Goal: Task Accomplishment & Management: Manage account settings

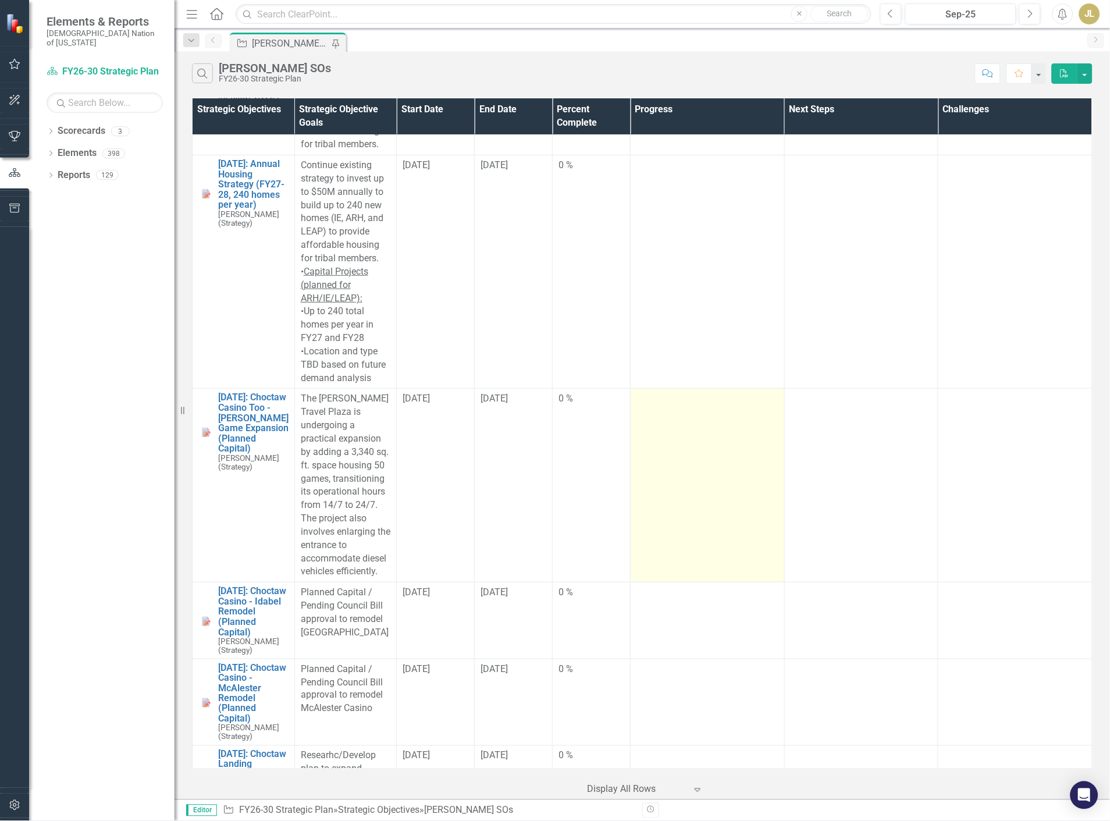
scroll to position [2521, 0]
click at [666, 429] on td at bounding box center [708, 490] width 154 height 194
drag, startPoint x: 666, startPoint y: 429, endPoint x: 694, endPoint y: 444, distance: 31.8
click at [666, 429] on td at bounding box center [708, 490] width 154 height 194
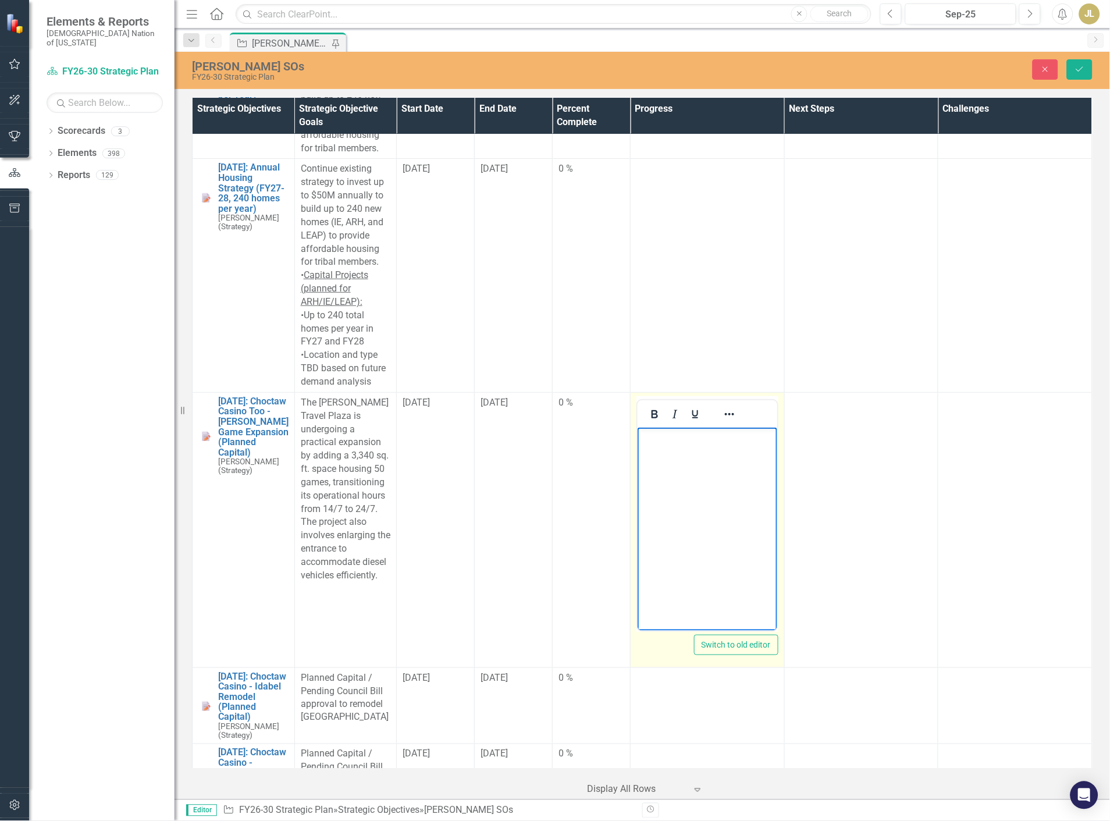
scroll to position [0, 0]
click at [680, 518] on body "Rich Text Area. Press ALT-0 for help." at bounding box center [707, 514] width 140 height 175
click at [684, 450] on td "Final budget received. BD will take to Tribal Council for socialization in Sept…" at bounding box center [843, 455] width 404 height 48
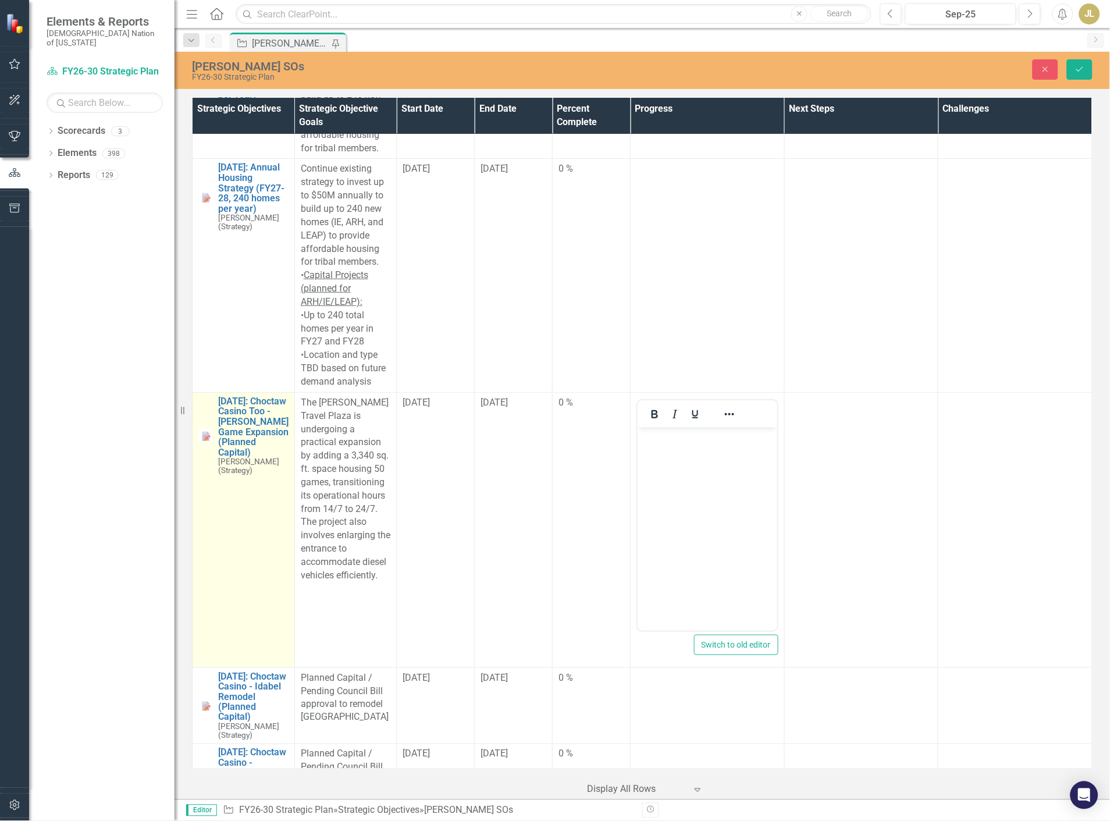
click at [205, 429] on img at bounding box center [205, 436] width 14 height 14
click at [240, 396] on link "[DATE]: Choctaw Casino Too - [PERSON_NAME] Game Expansion (Planned Capital)" at bounding box center [253, 427] width 70 height 62
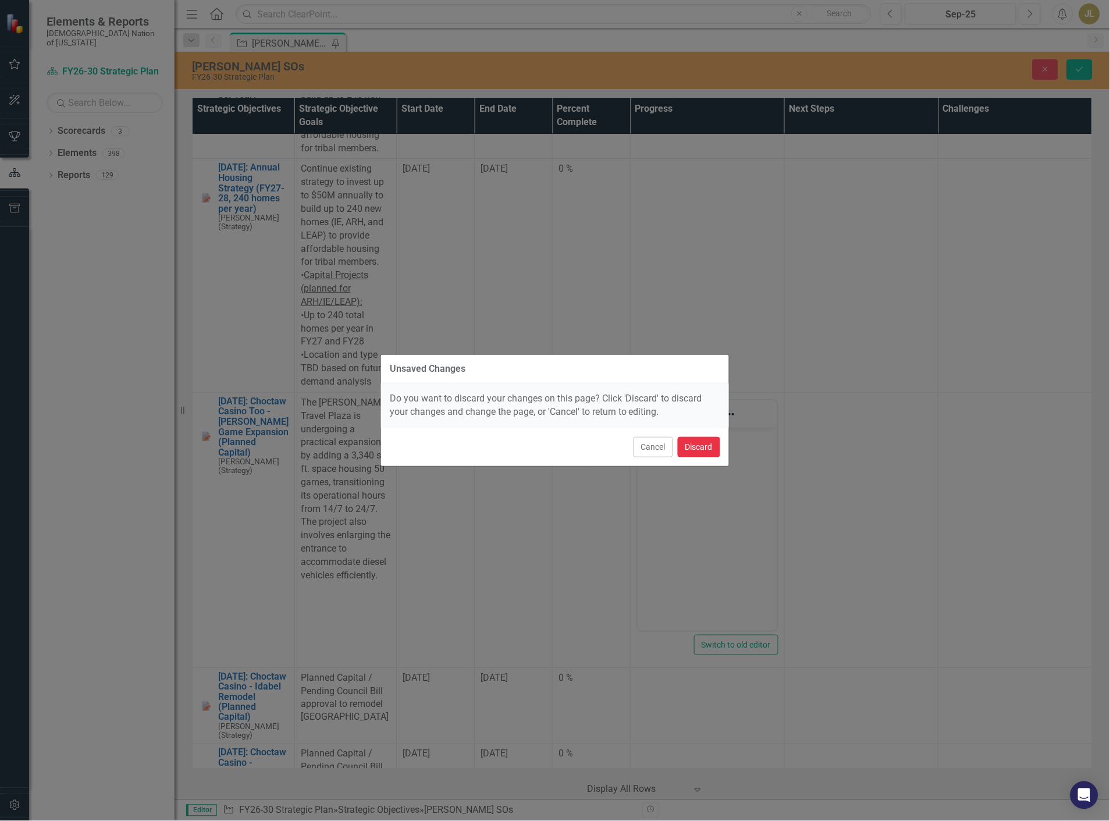
click at [698, 439] on button "Discard" at bounding box center [699, 447] width 42 height 20
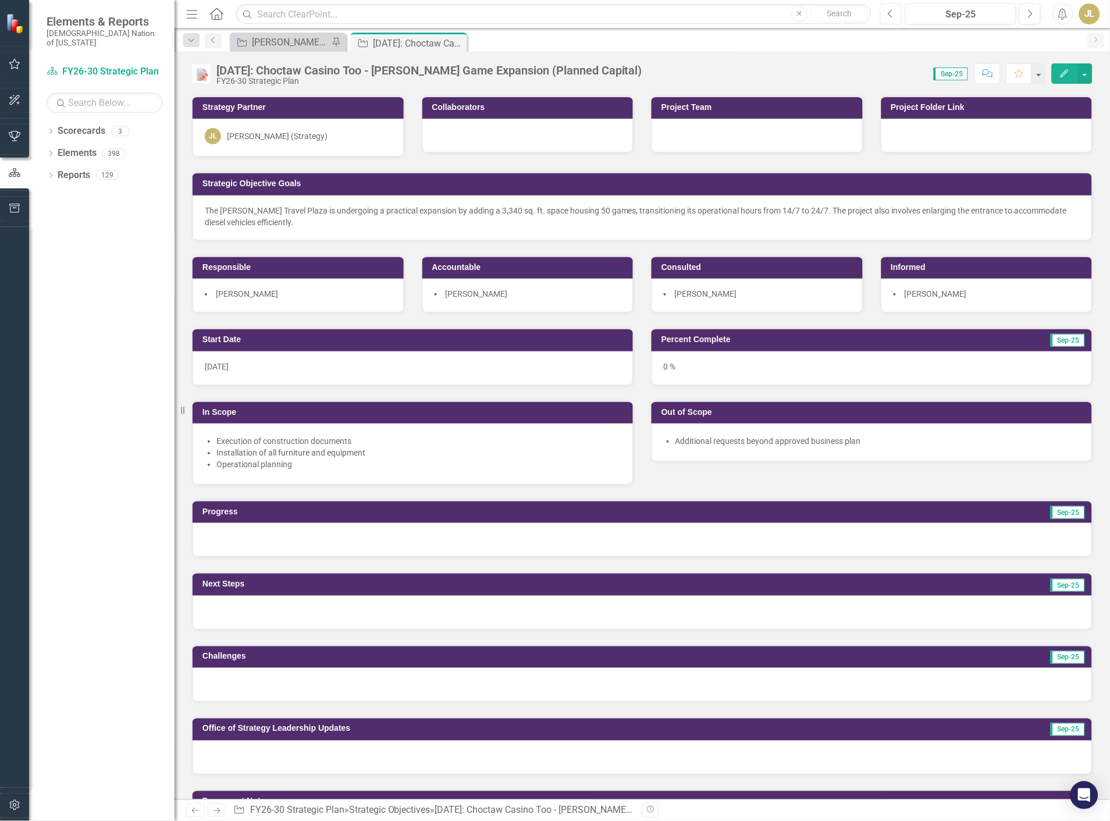
click at [892, 19] on button "Previous" at bounding box center [891, 13] width 22 height 21
click at [1029, 13] on icon "Next" at bounding box center [1030, 14] width 6 height 10
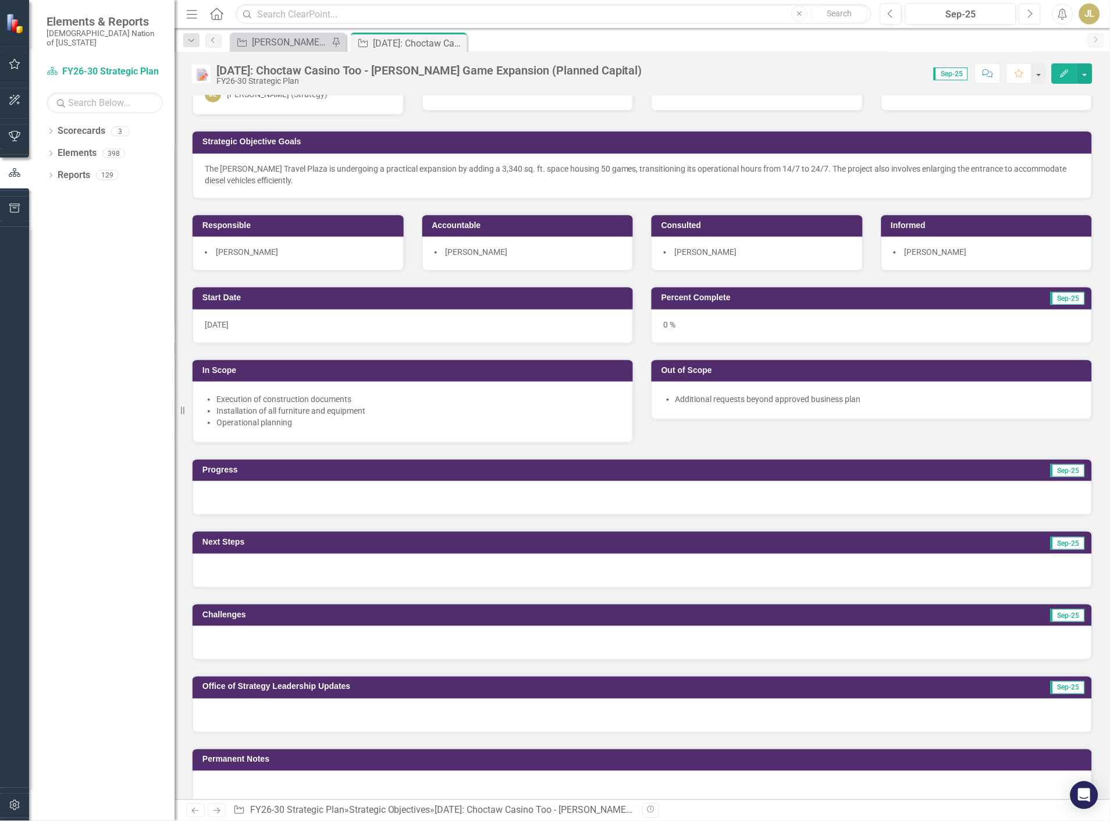
scroll to position [65, 0]
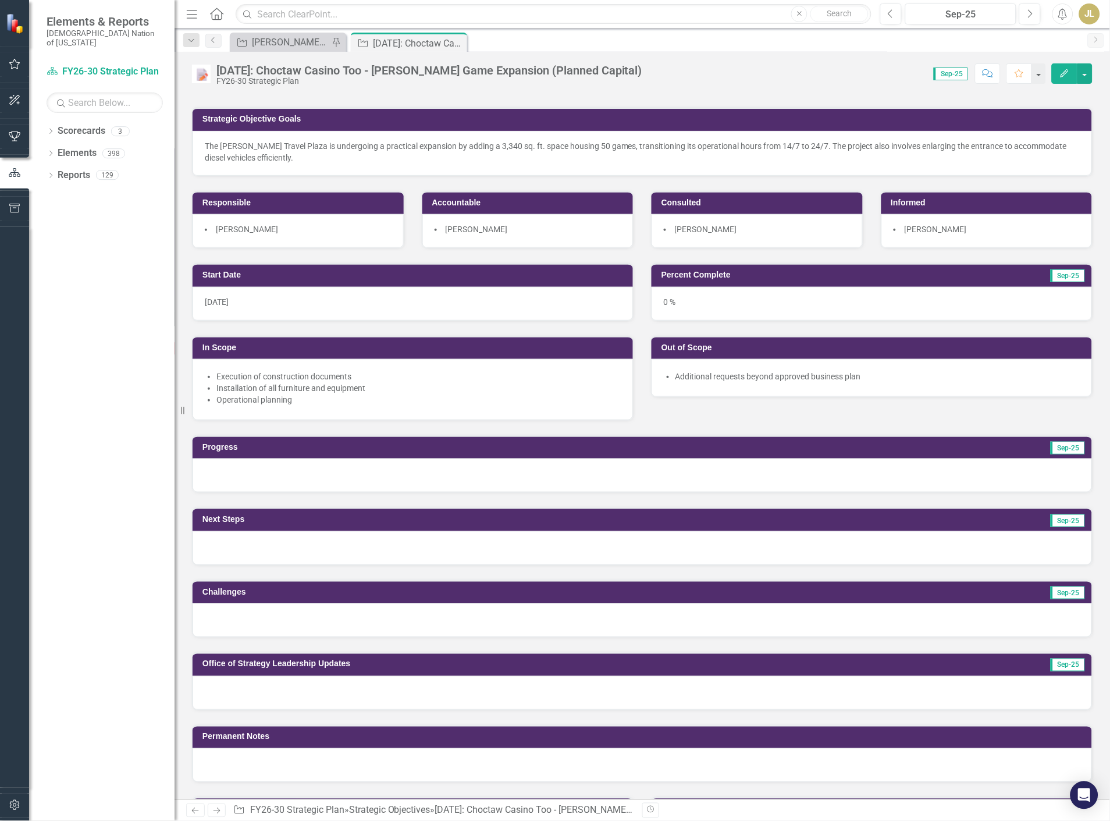
click at [241, 471] on div at bounding box center [643, 476] width 900 height 34
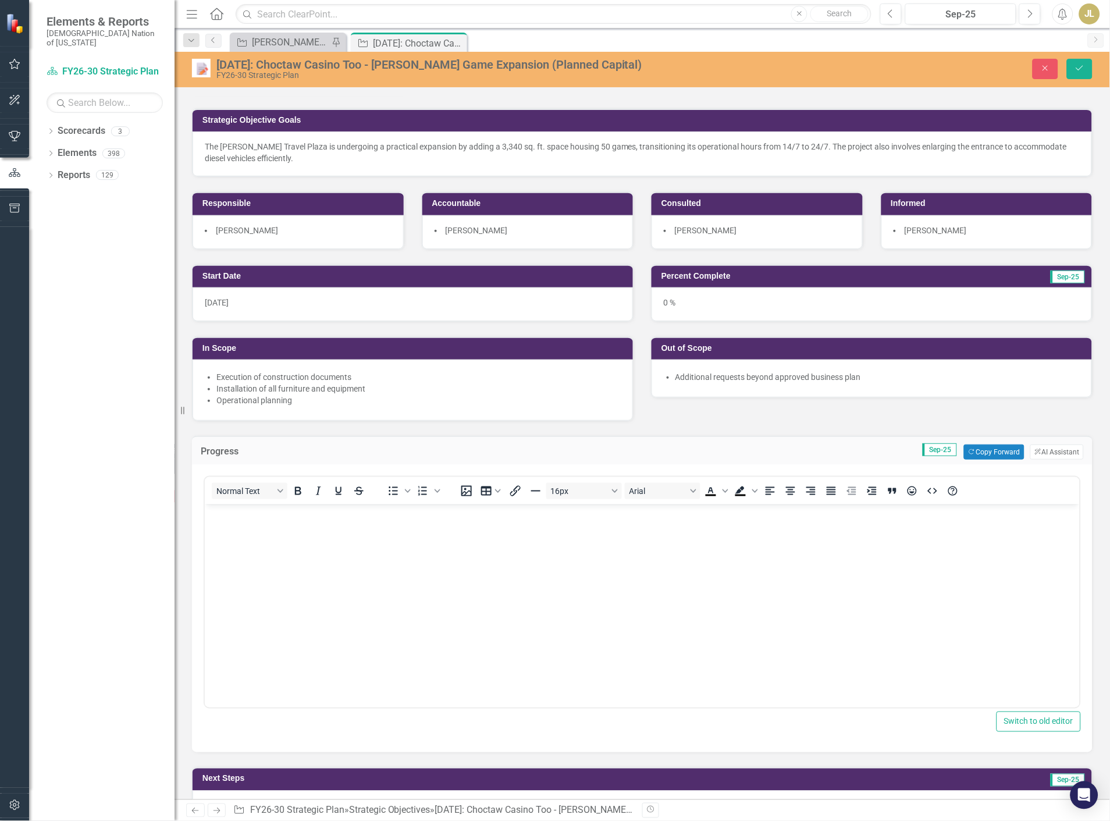
scroll to position [0, 0]
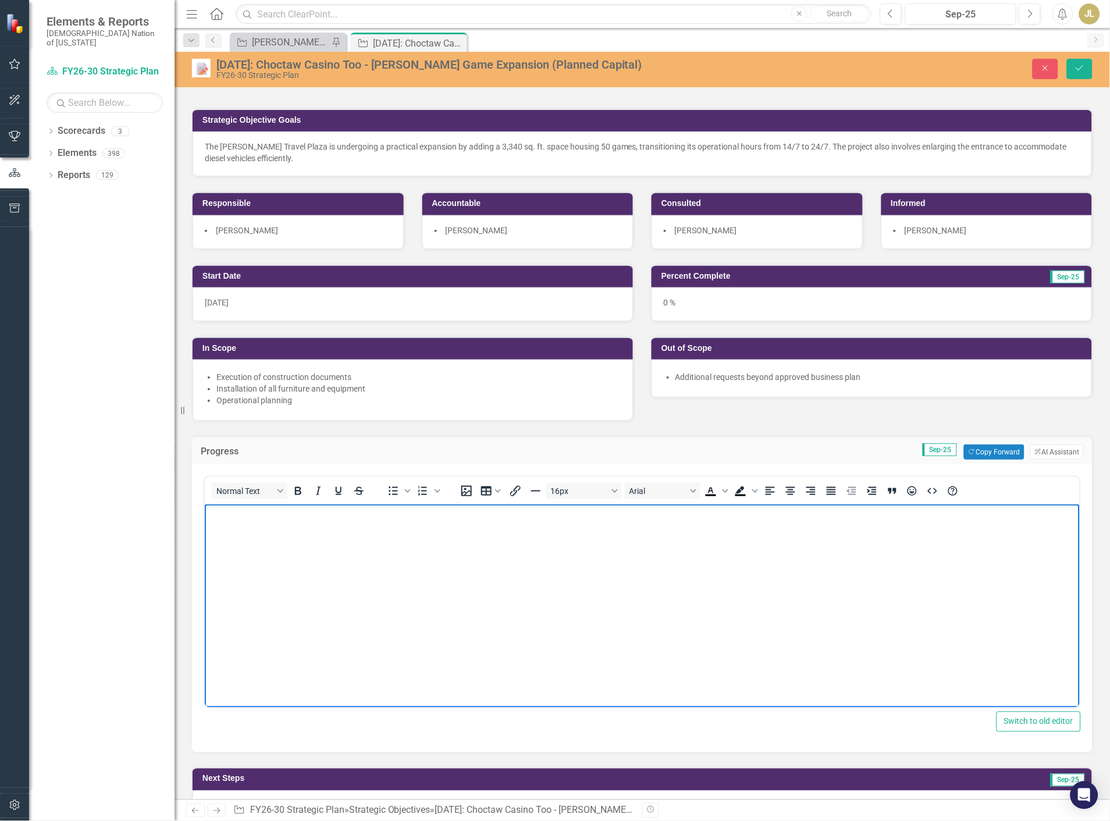
click at [272, 532] on body "Rich Text Area. Press ALT-0 for help." at bounding box center [641, 591] width 875 height 175
paste body "To enrich screen reader interactions, please activate Accessibility in Grammarl…"
drag, startPoint x: 301, startPoint y: 515, endPoint x: 836, endPoint y: 1004, distance: 724.9
click at [632, 504] on html "Final budget received. BD will take to Tribal Council for socialization in Sept…" at bounding box center [641, 591] width 875 height 175
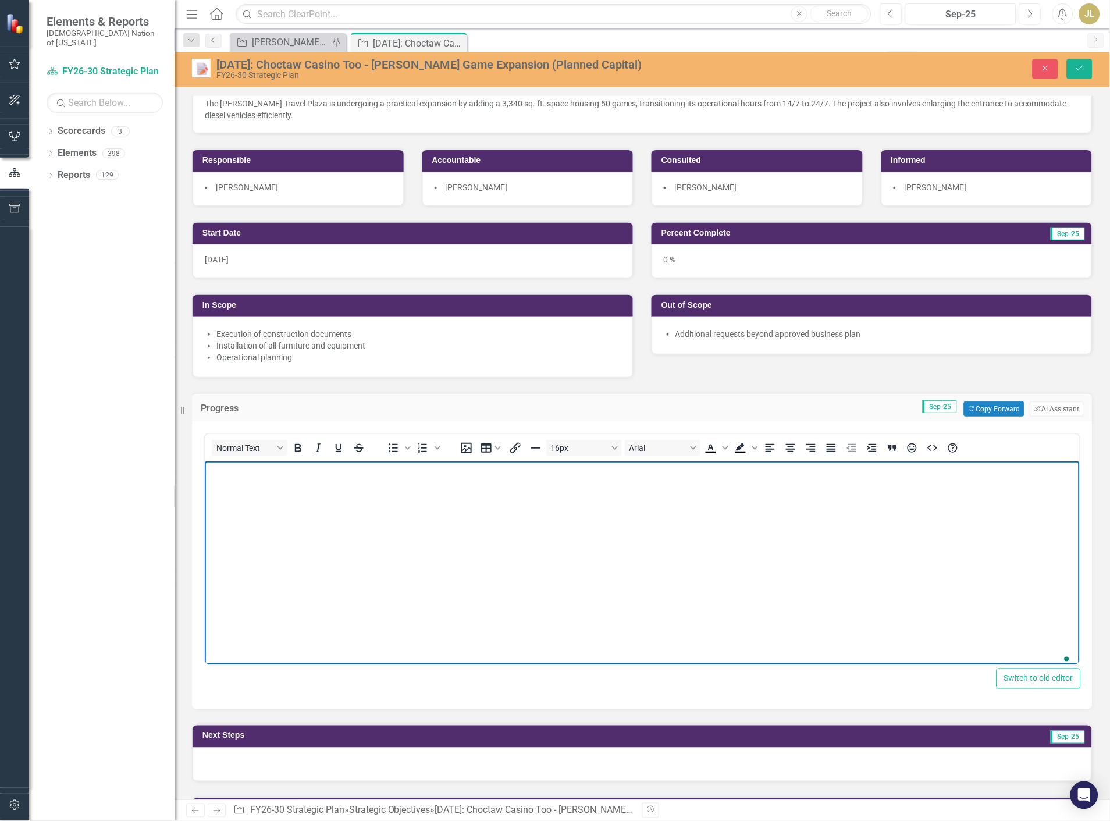
scroll to position [129, 0]
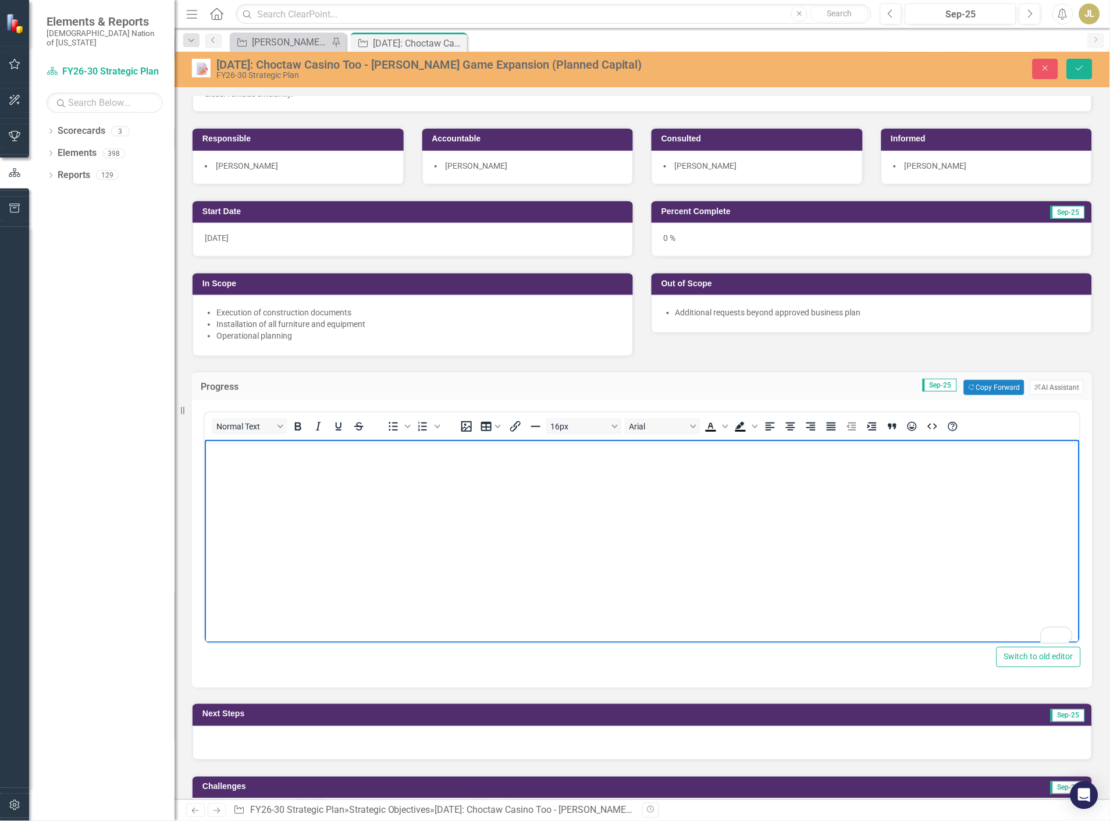
click at [232, 732] on div at bounding box center [643, 743] width 900 height 34
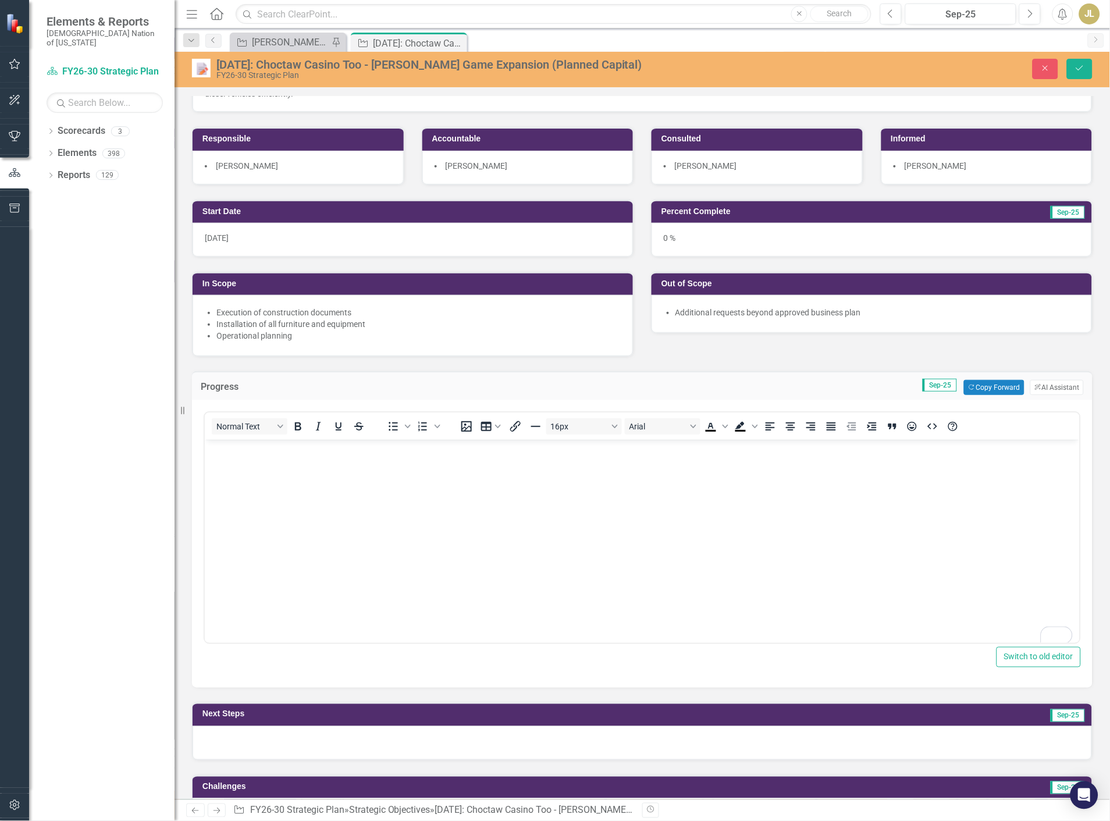
click at [232, 732] on div at bounding box center [643, 743] width 900 height 34
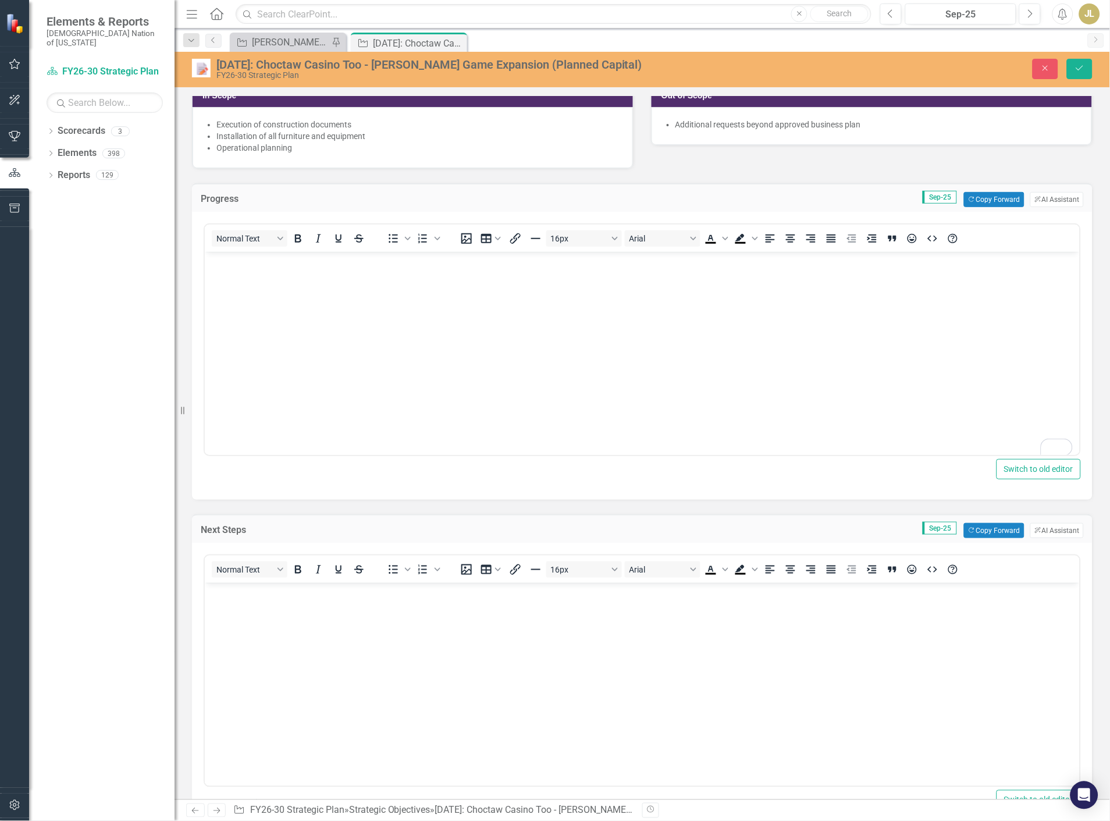
scroll to position [323, 0]
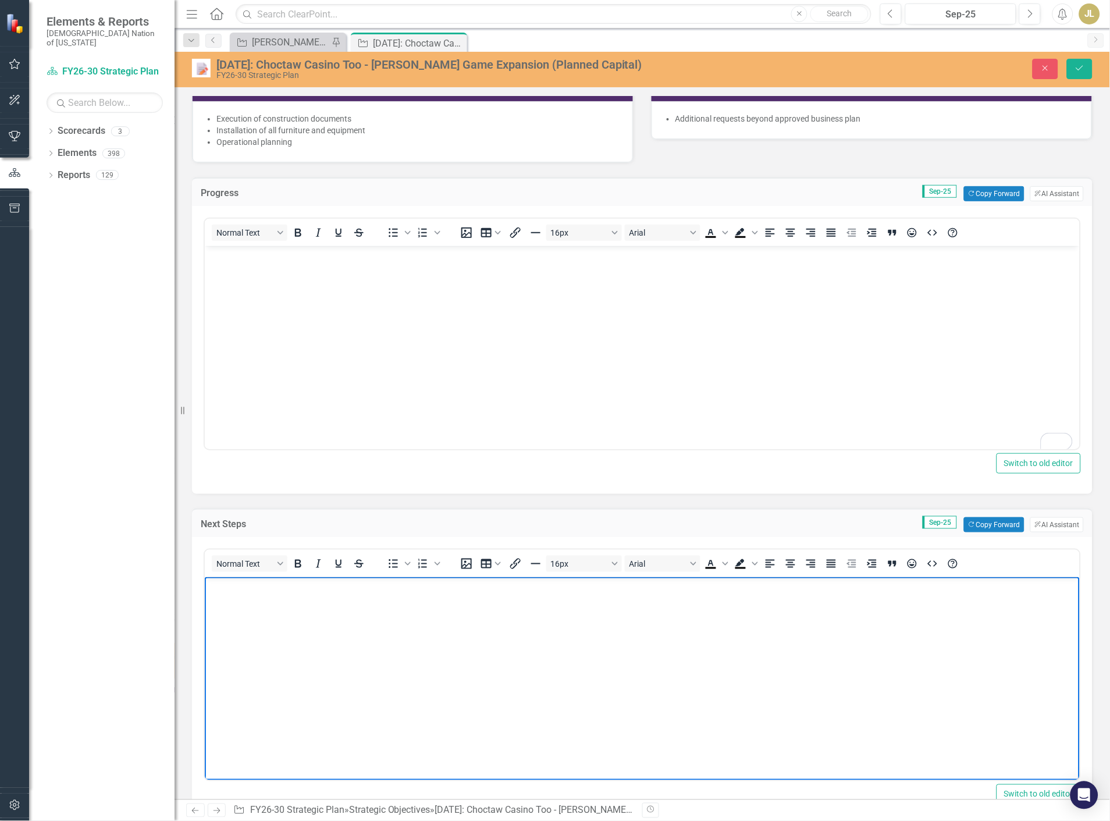
click at [269, 655] on body "Rich Text Area. Press ALT-0 for help." at bounding box center [641, 664] width 875 height 175
paste body "To enrich screen reader interactions, please activate Accessibility in Grammarl…"
click at [217, 587] on p "BD will take to Tribal Council for socialization in September." at bounding box center [641, 587] width 869 height 14
click at [210, 587] on p "BD will take to Tribal Council for socialization in September." at bounding box center [641, 587] width 869 height 14
click at [446, 588] on p "Business Development will take to Tribal Council for socialization in September." at bounding box center [641, 587] width 869 height 14
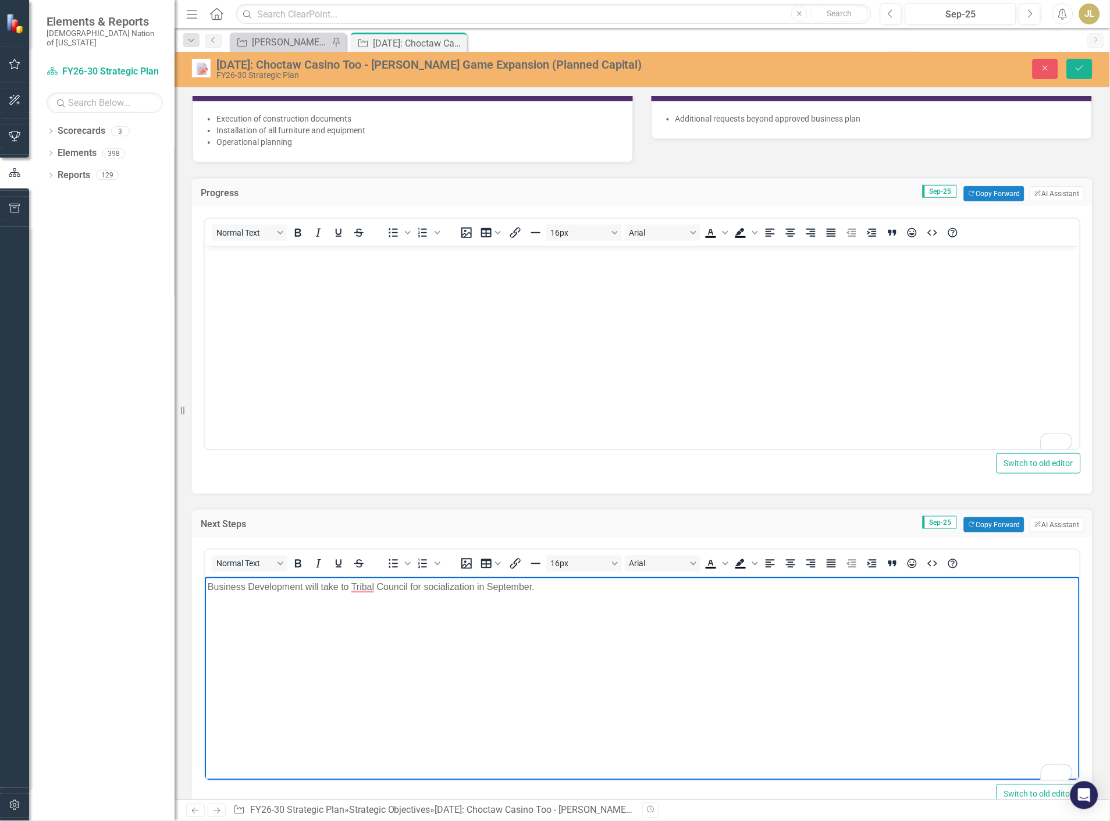
click at [552, 588] on p "Business Development will take to Tribal Council for socialization in September." at bounding box center [641, 587] width 869 height 14
click at [532, 588] on p "Business Development will take to Tribal Council for socialization in September." at bounding box center [641, 587] width 869 height 14
drag, startPoint x: 569, startPoint y: 585, endPoint x: 194, endPoint y: 595, distance: 375.4
click at [204, 595] on html "Business Development will take to Tribal Council for socialization in September." at bounding box center [641, 664] width 875 height 175
click at [307, 326] on body "To enrich screen reader interactions, please activate Accessibility in Grammarl…" at bounding box center [641, 333] width 875 height 175
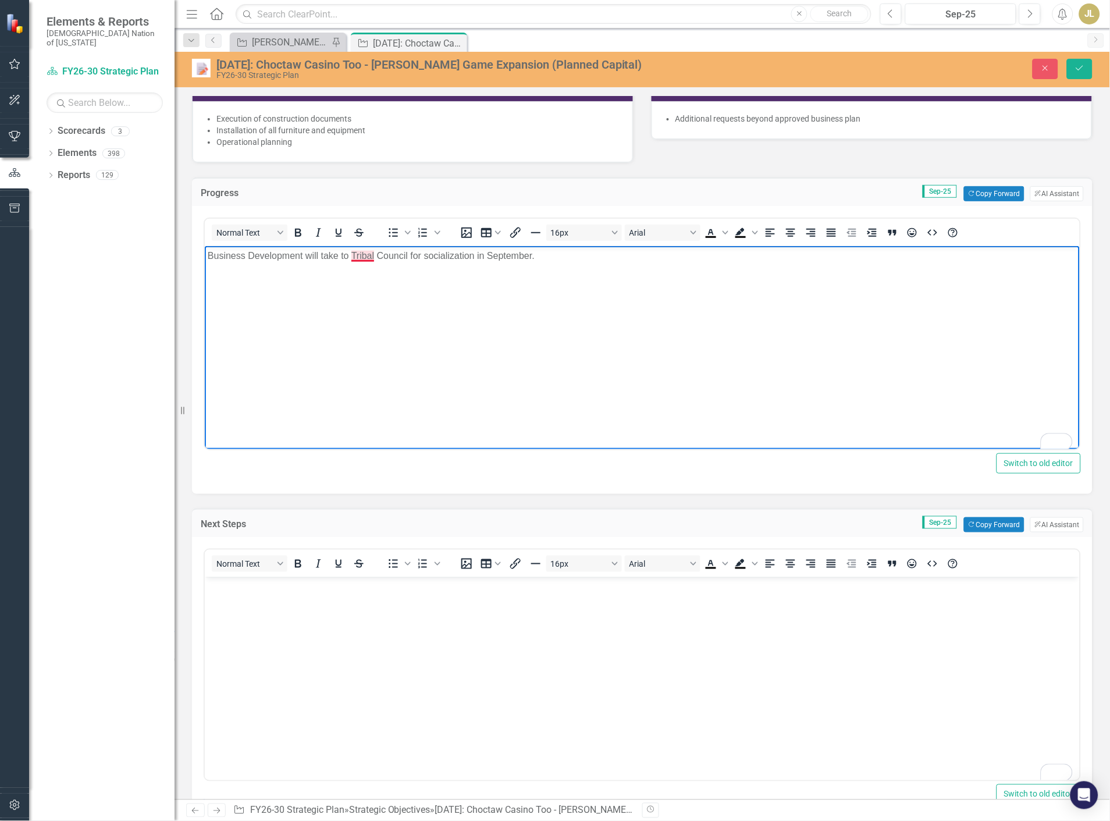
click at [356, 253] on p "Business Development will take to Tribal Council for socialization in September." at bounding box center [641, 256] width 869 height 14
click at [393, 253] on p "Business Development will take to Tribal Council for socialization in September." at bounding box center [641, 256] width 869 height 14
click at [449, 253] on p "Business Development will take to Tribal Council for socialization in September." at bounding box center [641, 256] width 869 height 14
click at [486, 254] on p "Business Development will take to Tribal Council for socialization in September." at bounding box center [641, 256] width 869 height 14
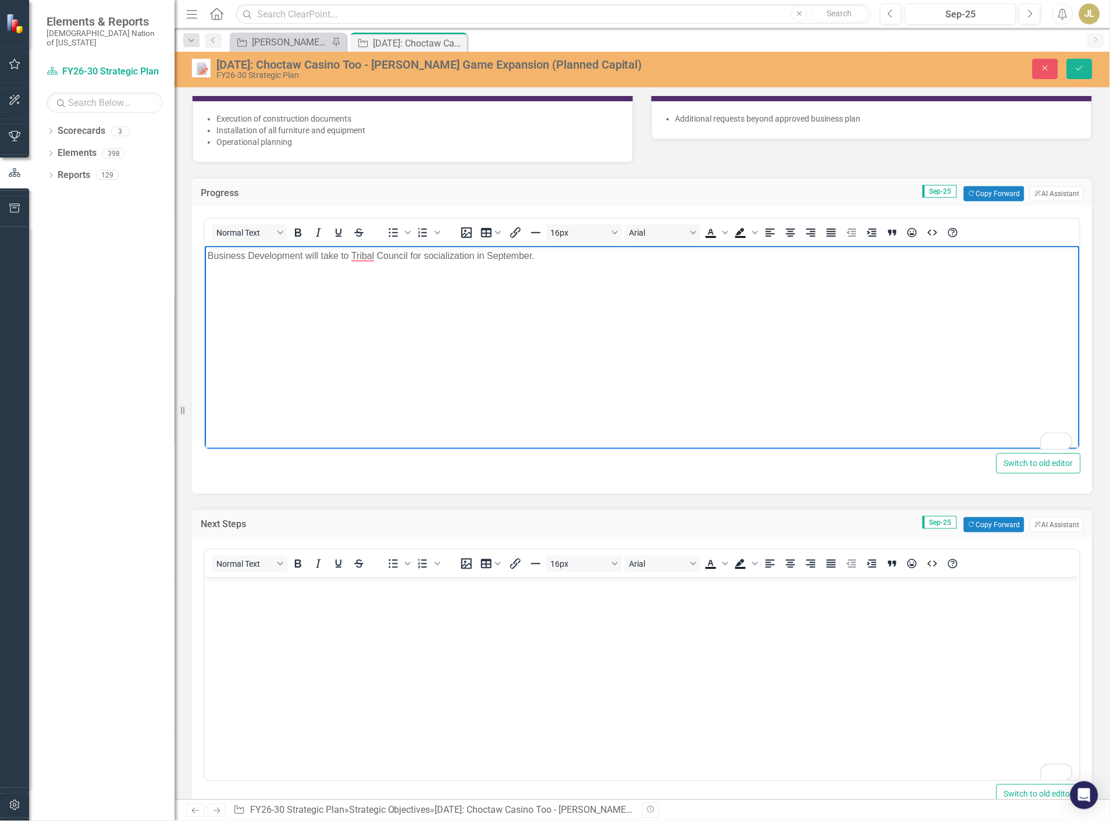
click at [429, 257] on p "Business Development will take to Tribal Council for socialization in September." at bounding box center [641, 256] width 869 height 14
click at [311, 260] on p "Business Development will take to Tribal Council for socialization in September." at bounding box center [641, 256] width 869 height 14
click at [204, 255] on body "Business Development take to Tribal Council for socialization in September." at bounding box center [641, 333] width 875 height 175
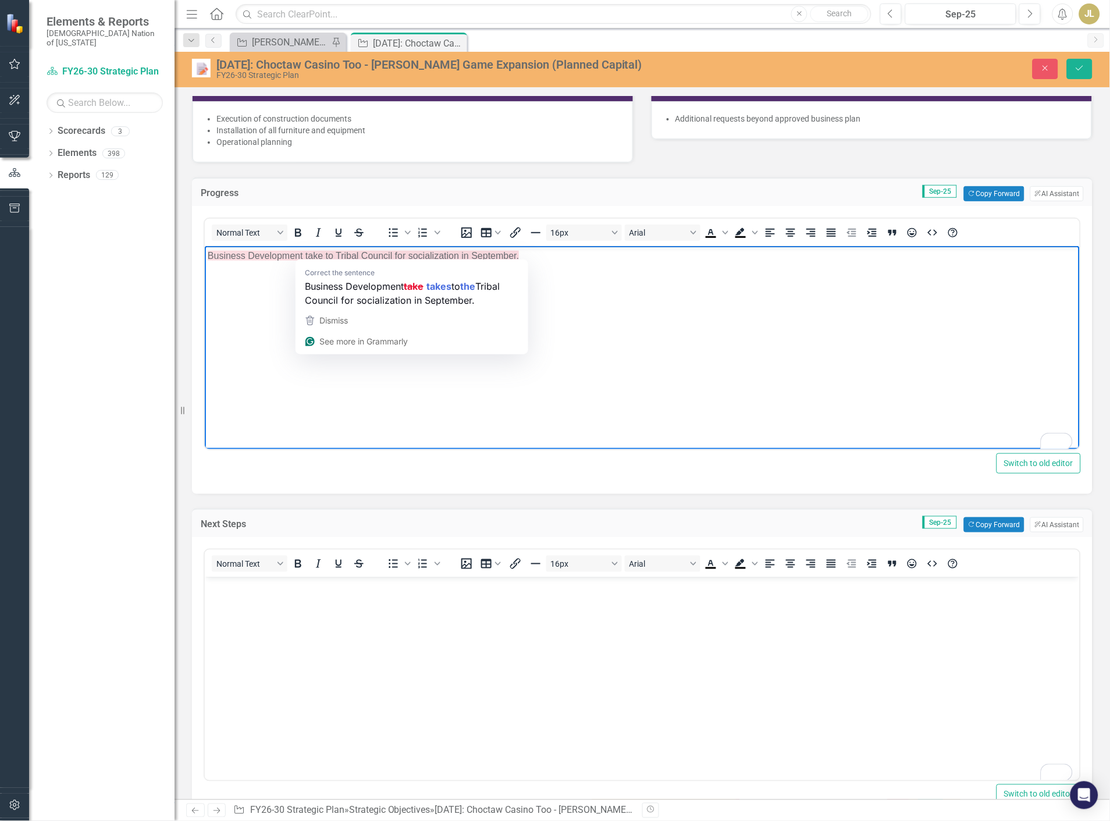
click at [310, 253] on p "Business Development take to Tribal Council for socialization in September." at bounding box center [641, 256] width 869 height 14
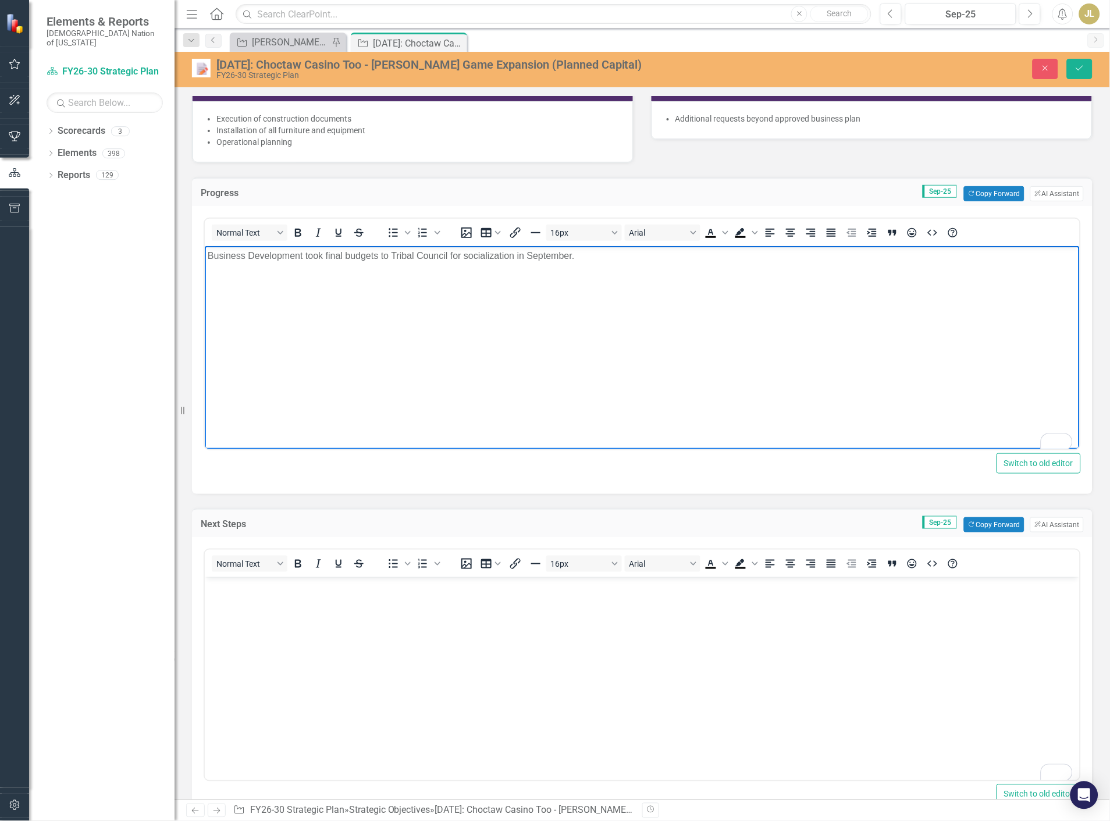
click at [530, 257] on p "Business Development took final budgets to Tribal Council for socialization in …" at bounding box center [641, 256] width 869 height 14
click at [569, 257] on p "Business Development took final budgets to Tribal Council for socialization in …" at bounding box center [641, 256] width 869 height 14
click at [545, 646] on body "To enrich screen reader interactions, please activate Accessibility in Grammarl…" at bounding box center [641, 664] width 875 height 175
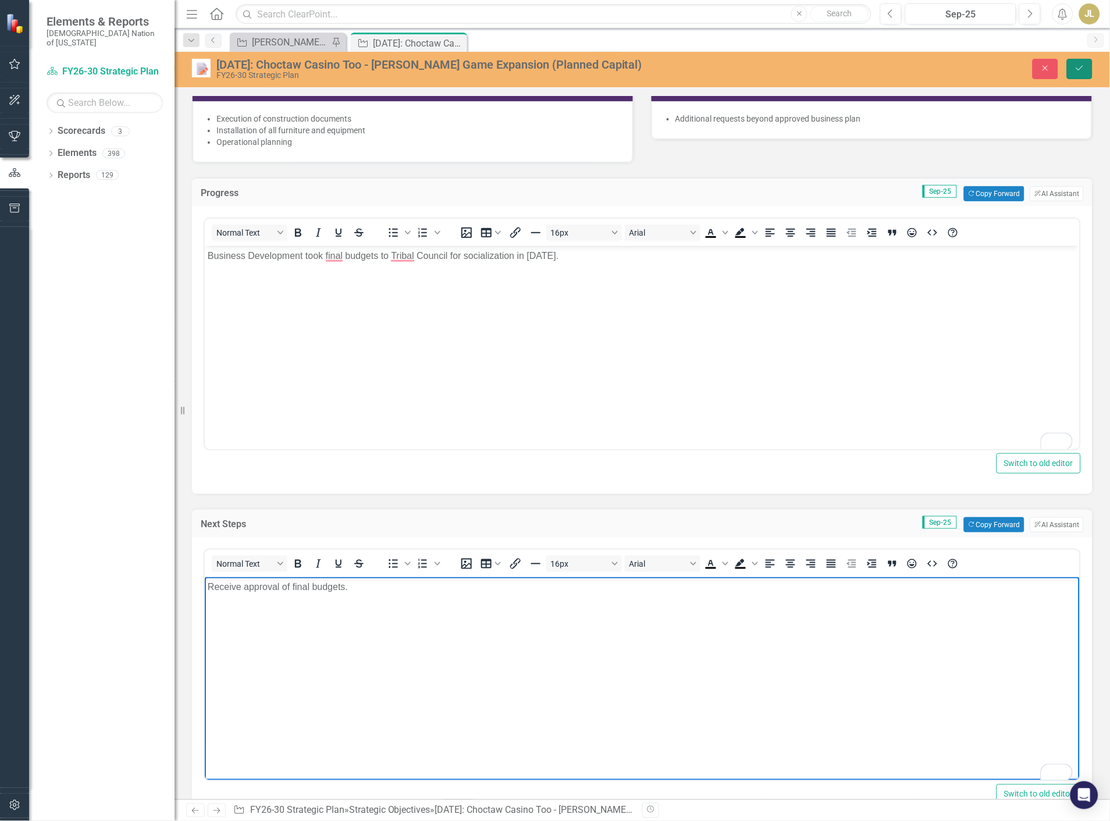
click at [1075, 68] on icon "Save" at bounding box center [1080, 68] width 10 height 8
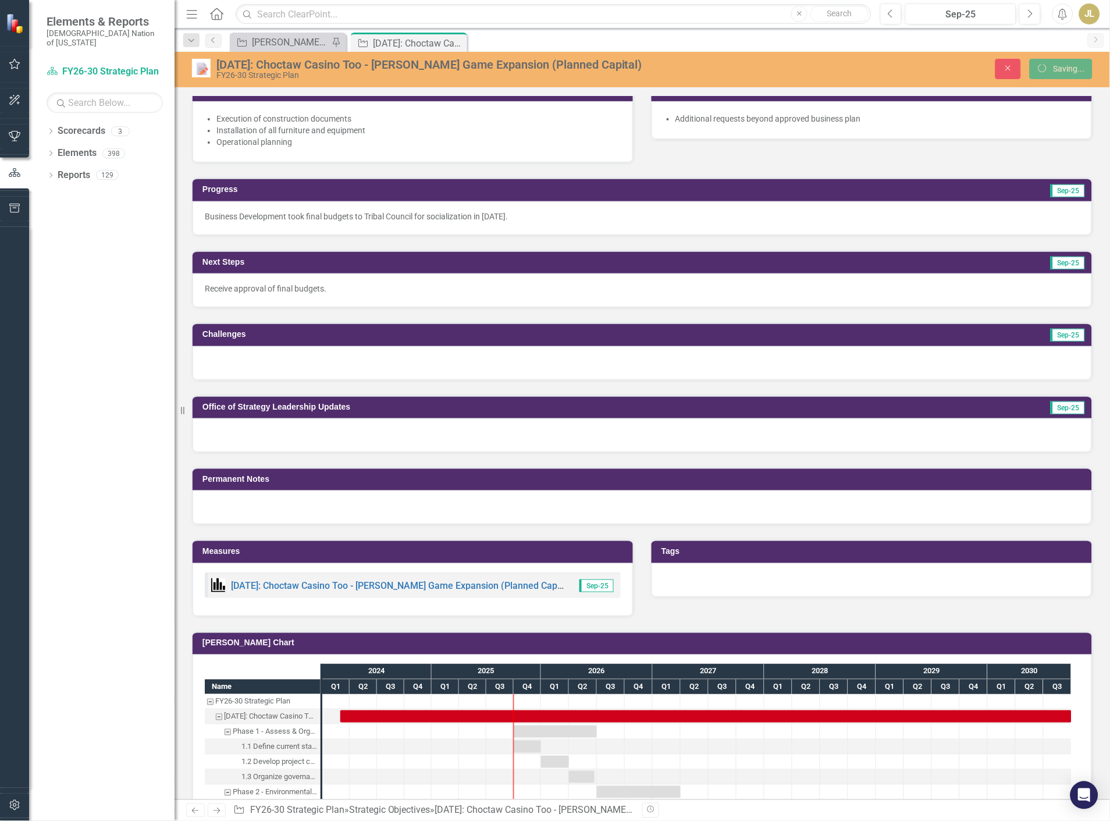
click at [320, 361] on div at bounding box center [643, 363] width 900 height 34
click at [322, 367] on div at bounding box center [643, 363] width 900 height 34
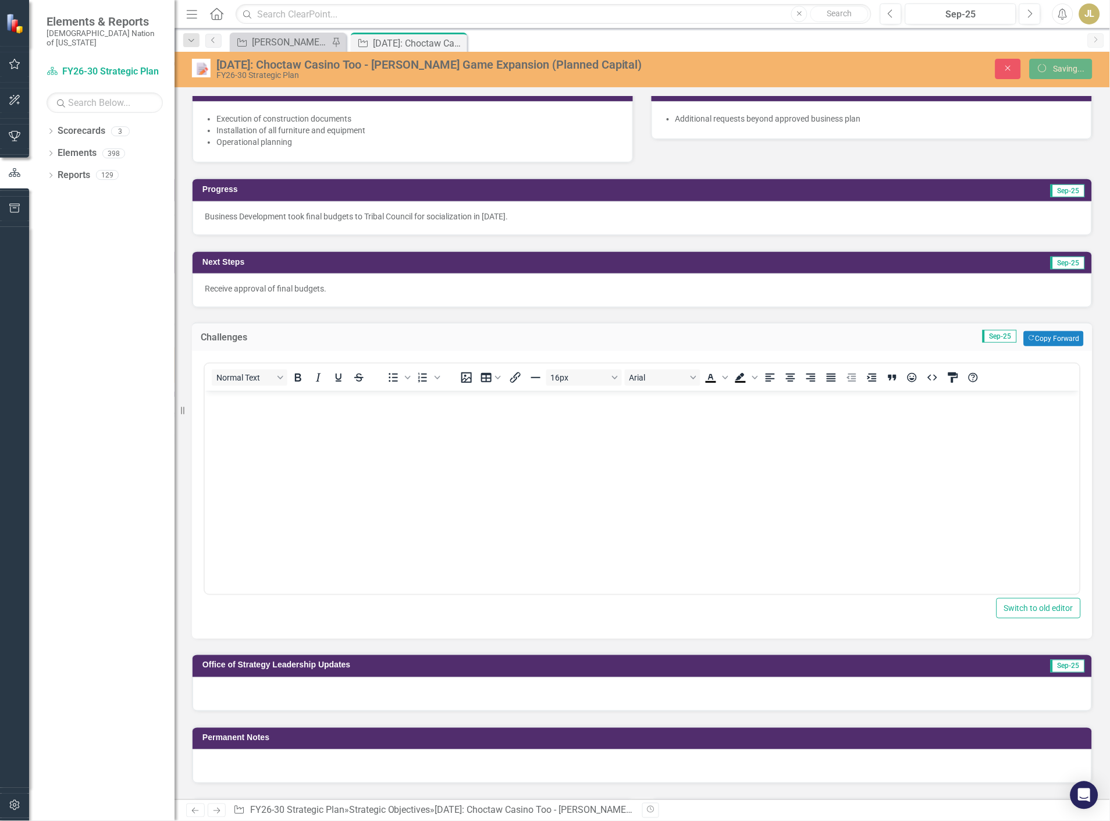
scroll to position [0, 0]
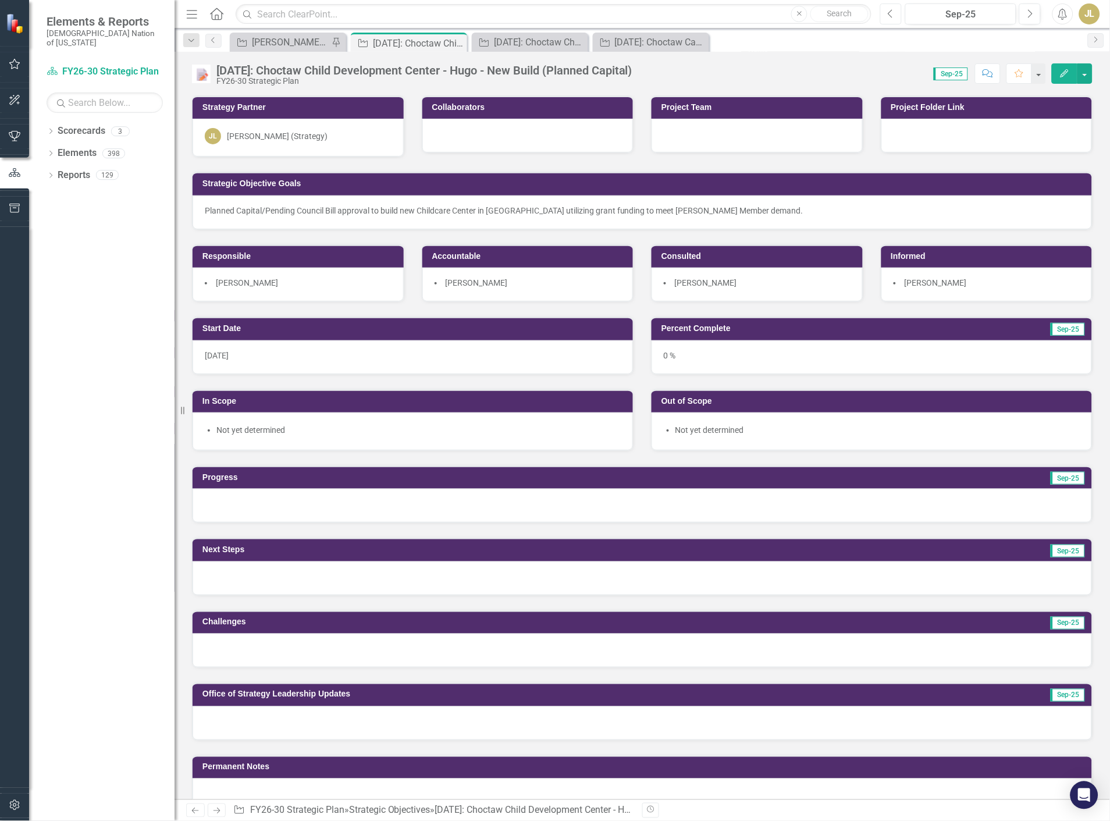
click at [899, 14] on button "Previous" at bounding box center [891, 13] width 22 height 21
click at [1024, 10] on button "Next" at bounding box center [1030, 13] width 22 height 21
click at [1008, 500] on div at bounding box center [643, 506] width 900 height 34
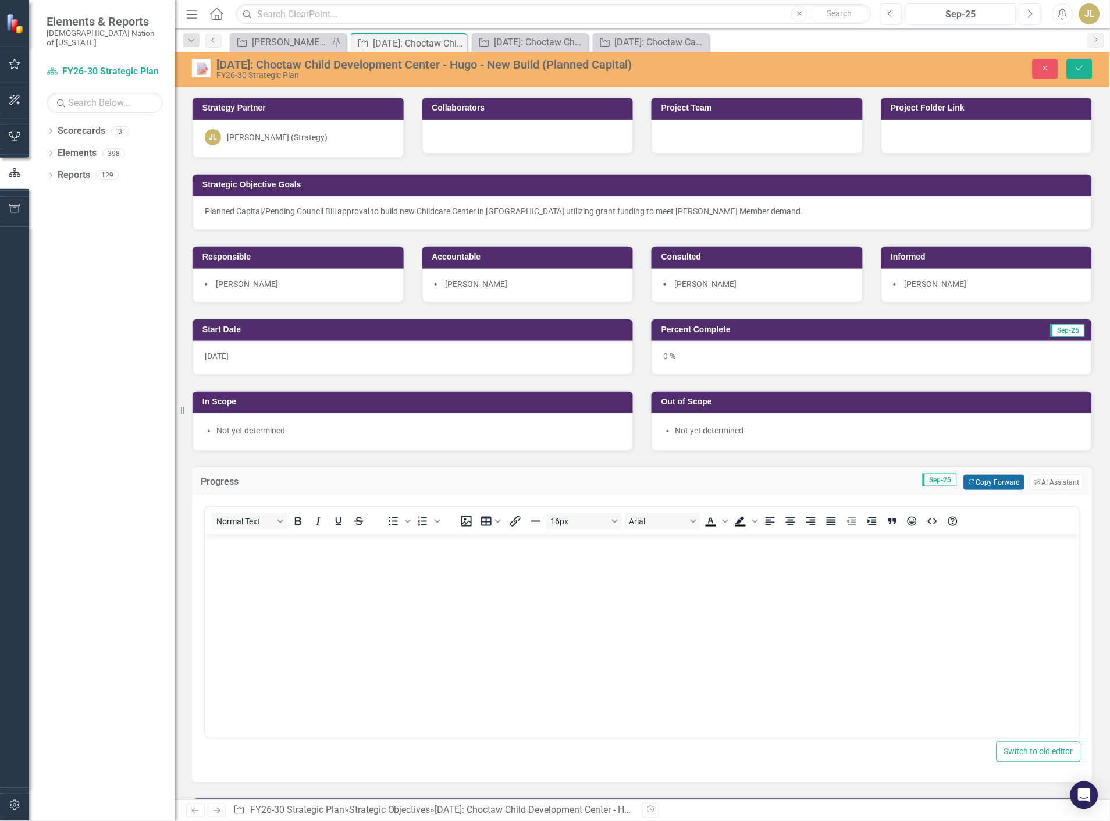
click at [1000, 485] on button "Copy Forward Copy Forward" at bounding box center [994, 482] width 60 height 15
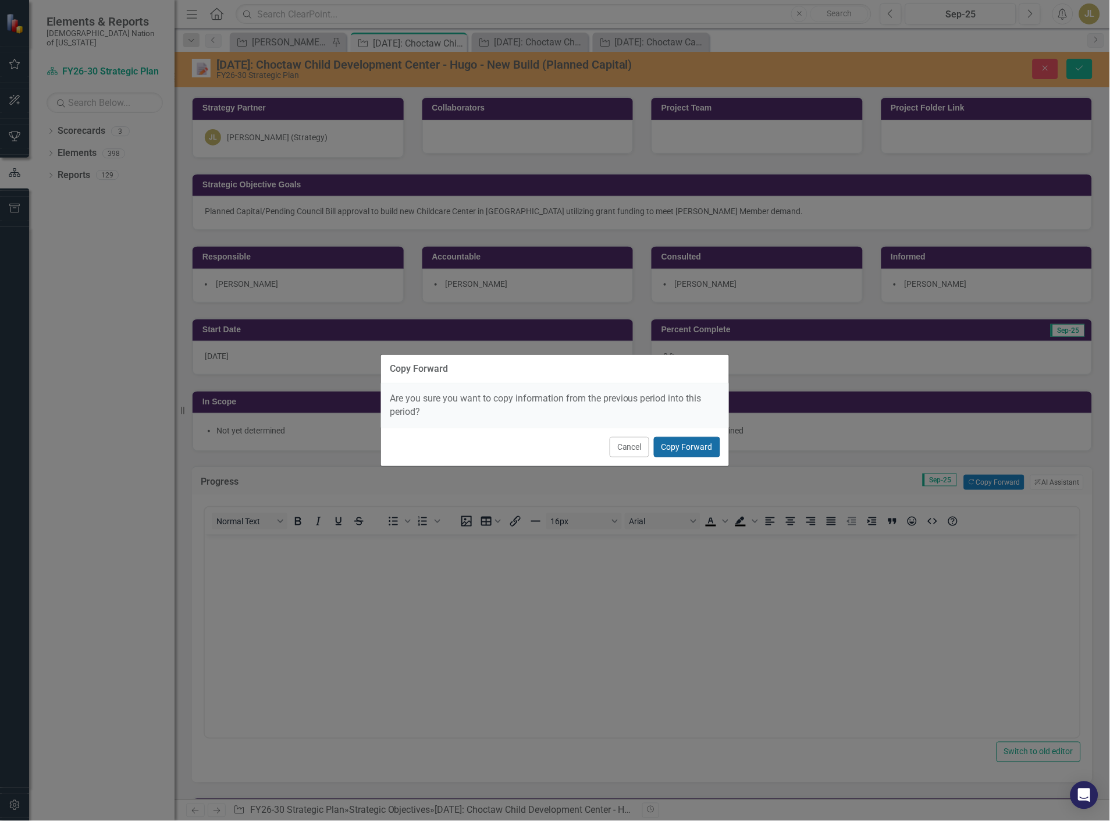
click at [710, 438] on button "Copy Forward" at bounding box center [687, 447] width 66 height 20
click at [688, 446] on div "Not yet determined" at bounding box center [872, 432] width 440 height 38
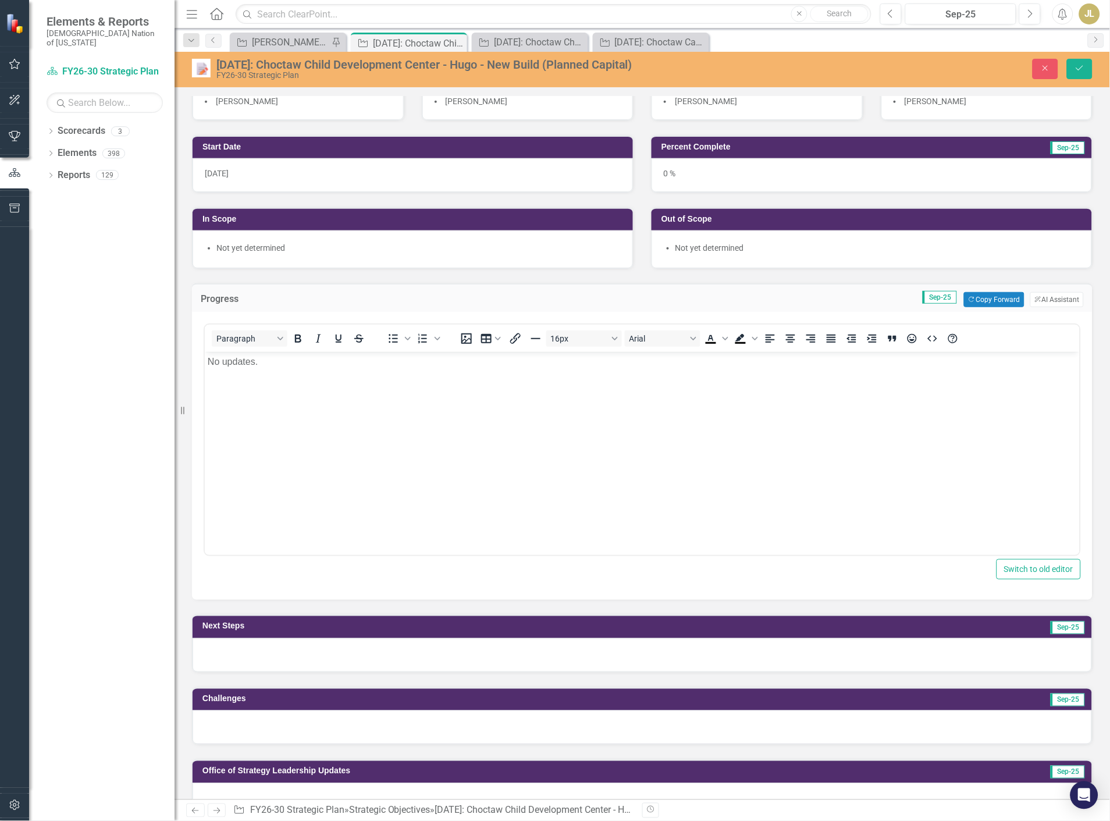
scroll to position [194, 0]
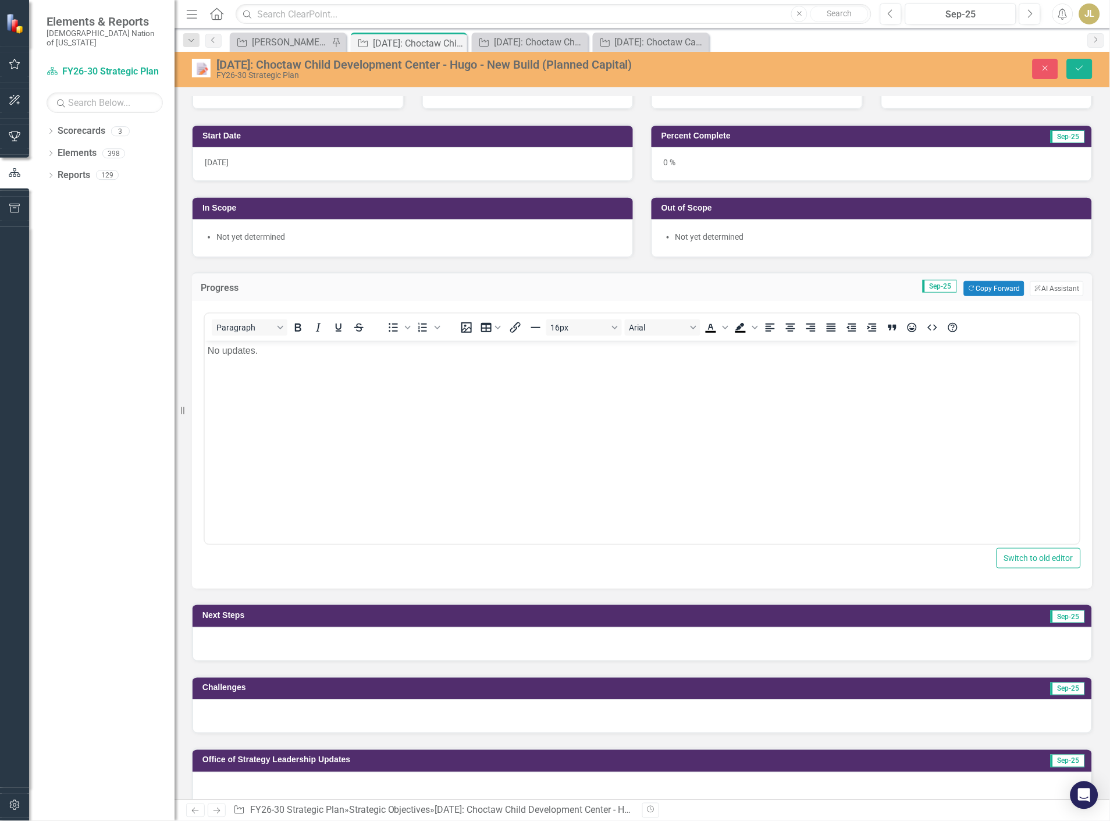
click at [1022, 648] on div at bounding box center [643, 644] width 900 height 34
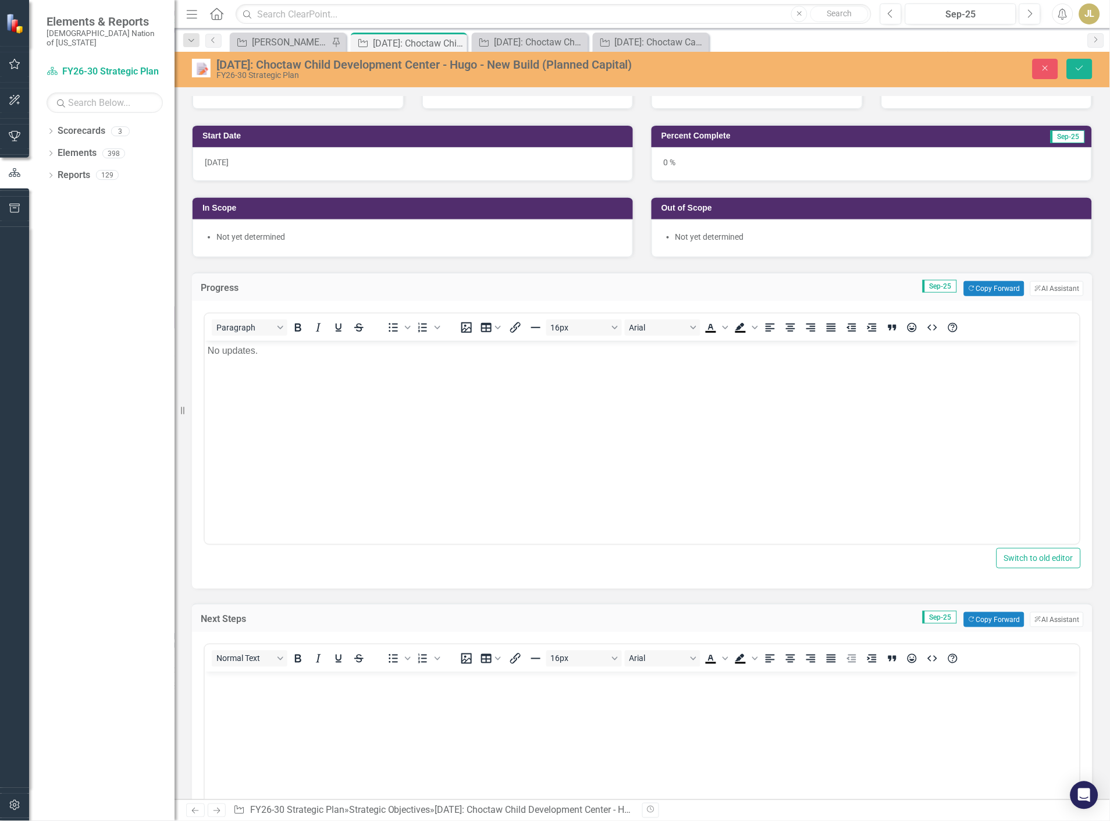
scroll to position [0, 0]
click at [987, 627] on div "Next Steps Sep-25 Copy Forward Copy Forward ClearPoint AI AI Assistant" at bounding box center [642, 617] width 901 height 29
click at [986, 614] on button "Copy Forward Copy Forward" at bounding box center [994, 619] width 60 height 15
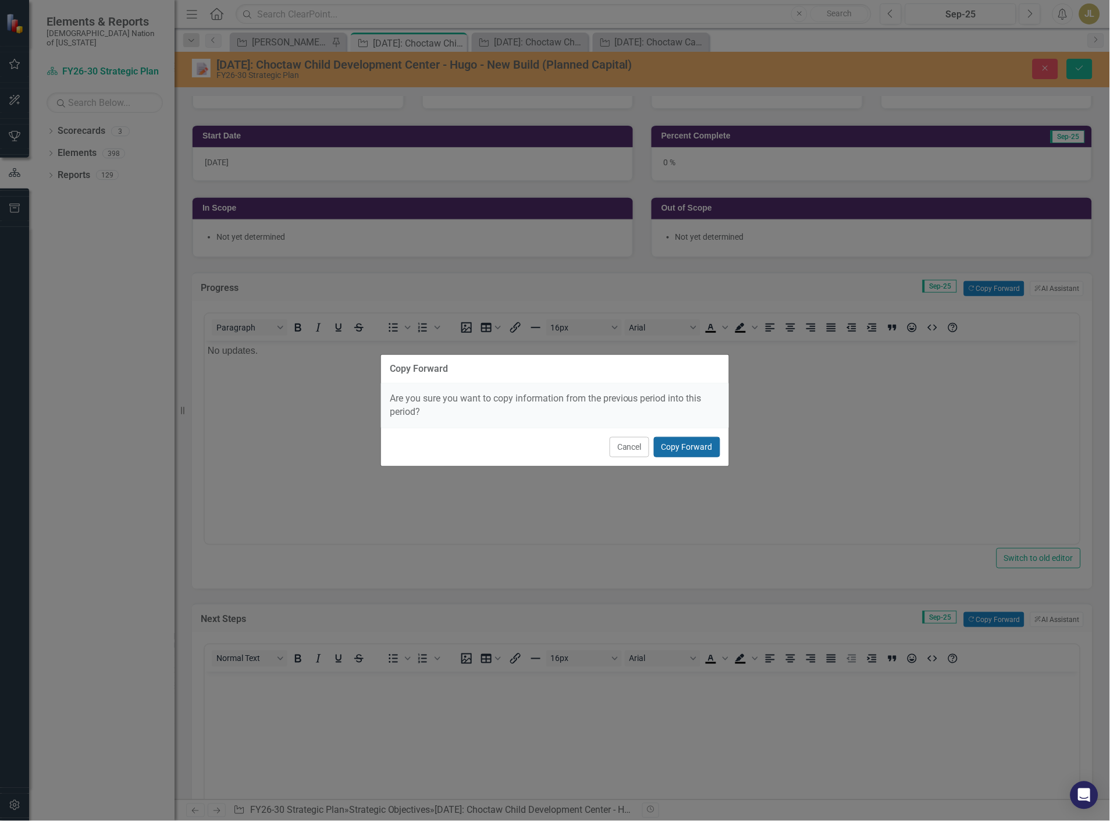
click at [660, 438] on button "Copy Forward" at bounding box center [687, 447] width 66 height 20
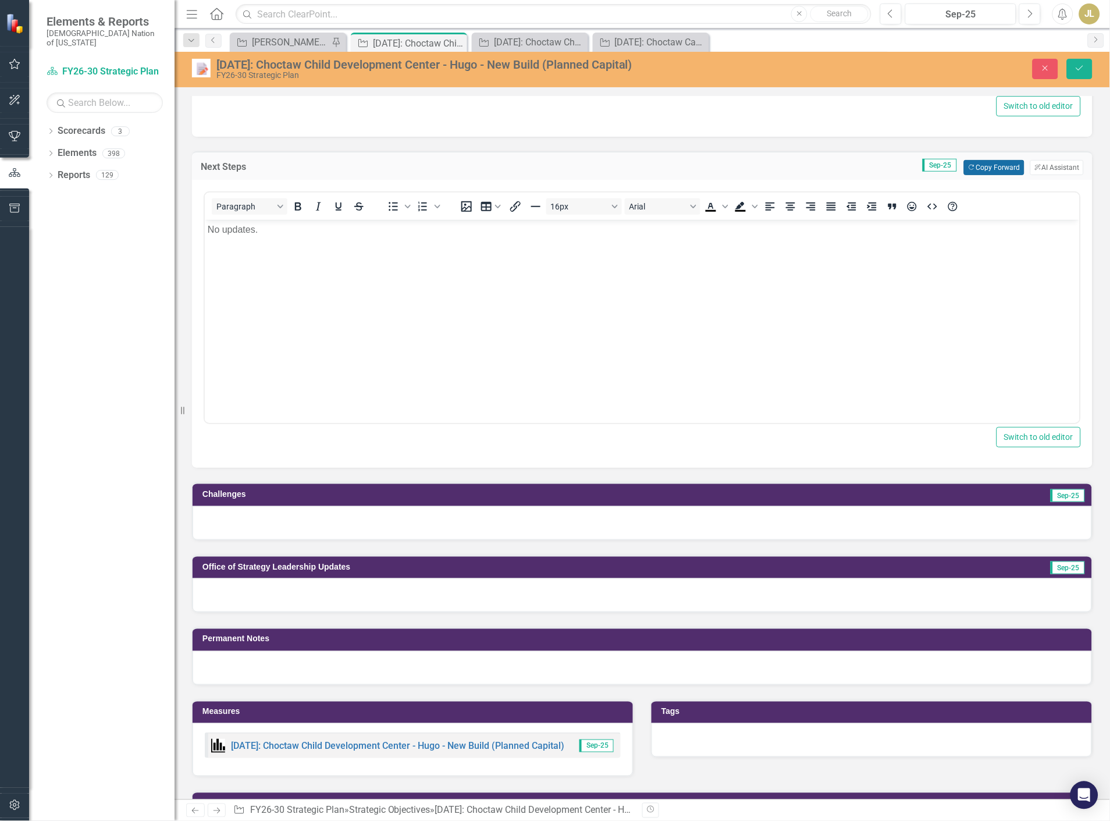
scroll to position [646, 0]
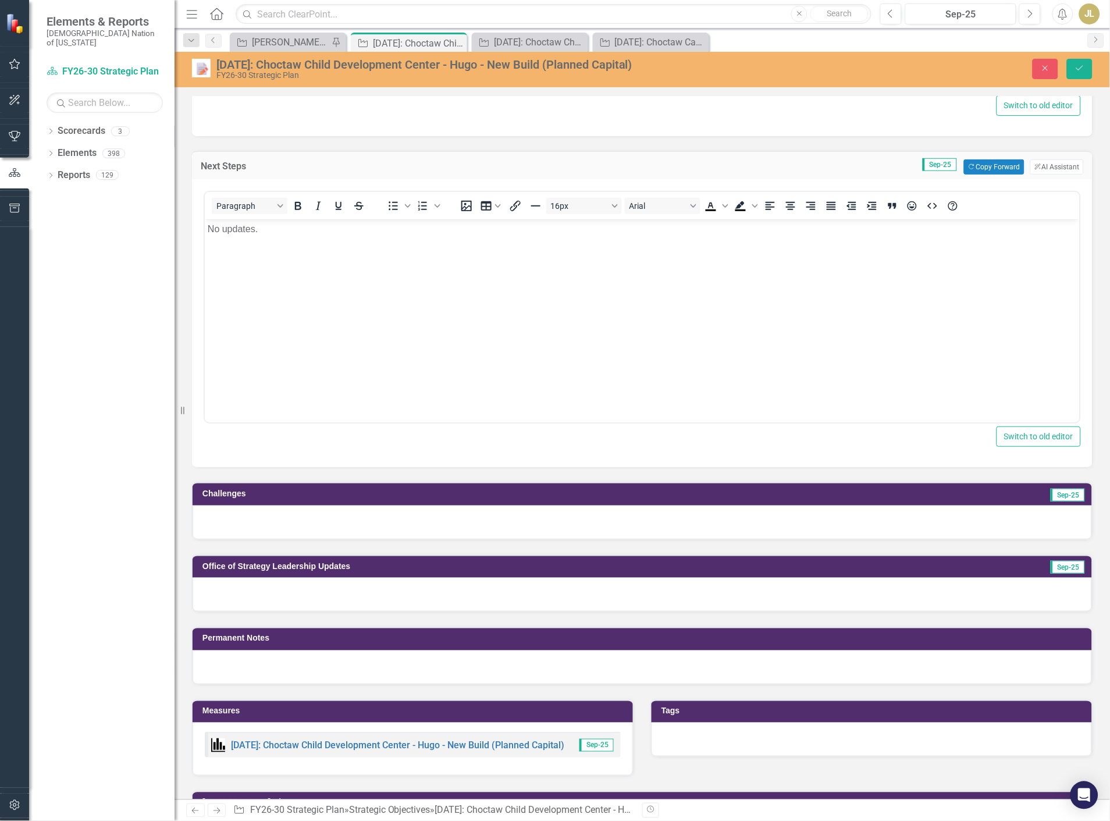
click at [254, 514] on div at bounding box center [643, 523] width 900 height 34
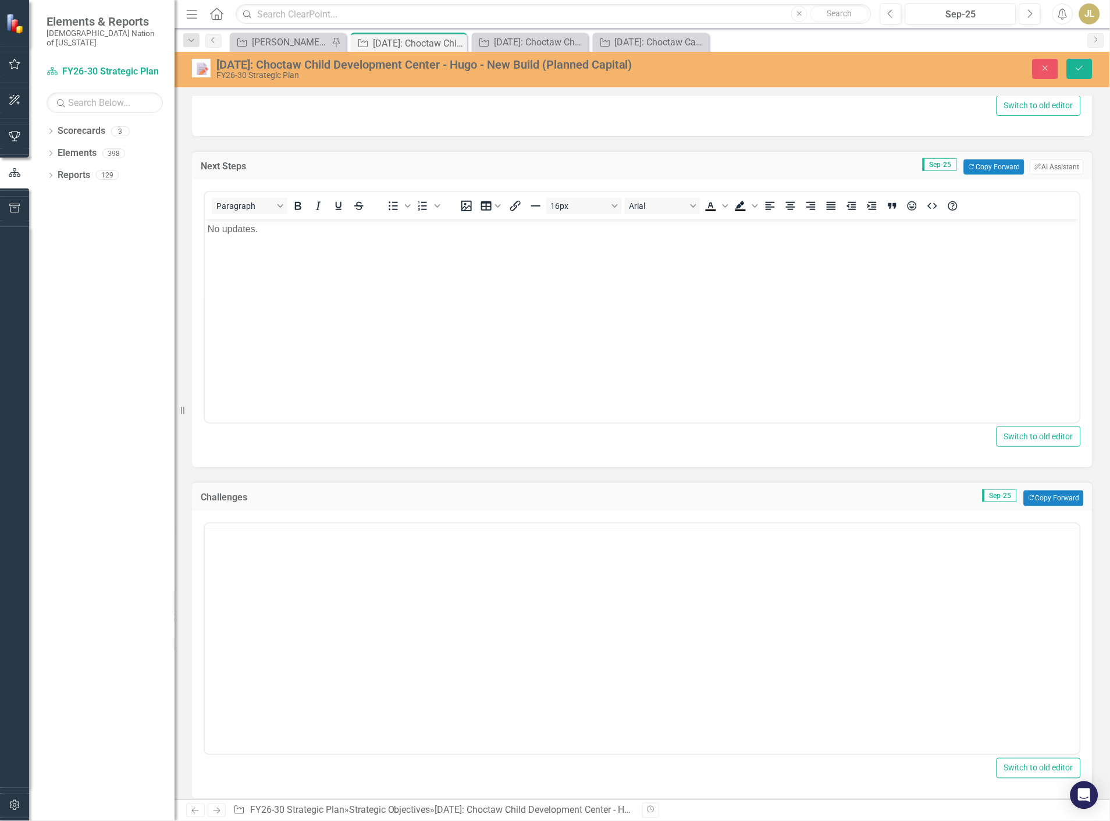
scroll to position [0, 0]
click at [255, 559] on p "Rich Text Area. Press ALT-0 for help." at bounding box center [641, 560] width 869 height 14
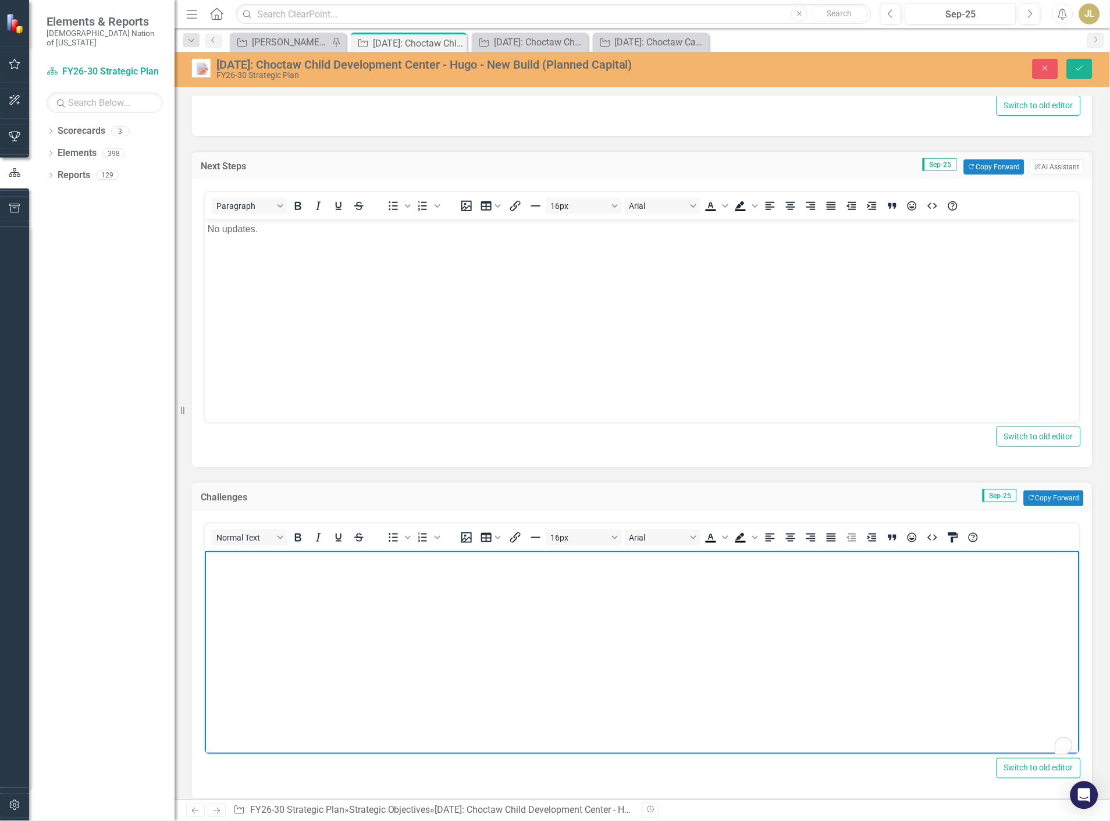
paste body "To enrich screen reader interactions, please activate Accessibility in Grammarl…"
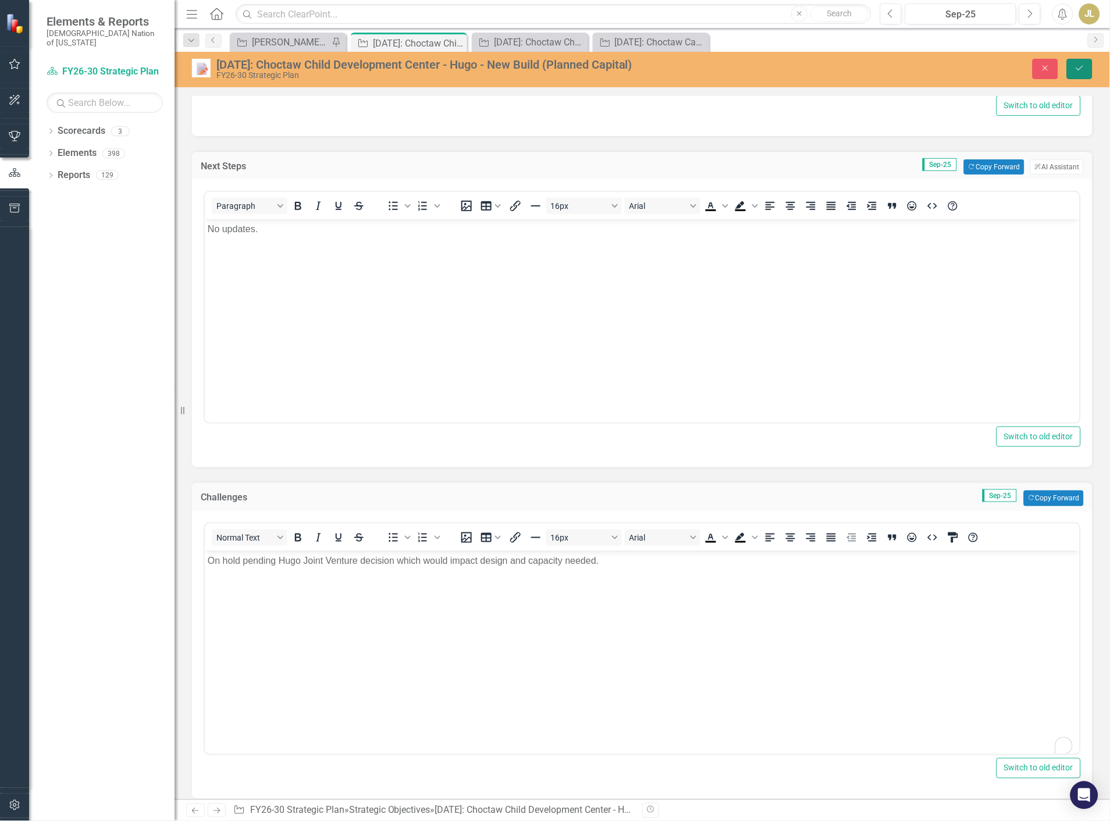
click at [1080, 66] on icon "Save" at bounding box center [1080, 68] width 10 height 8
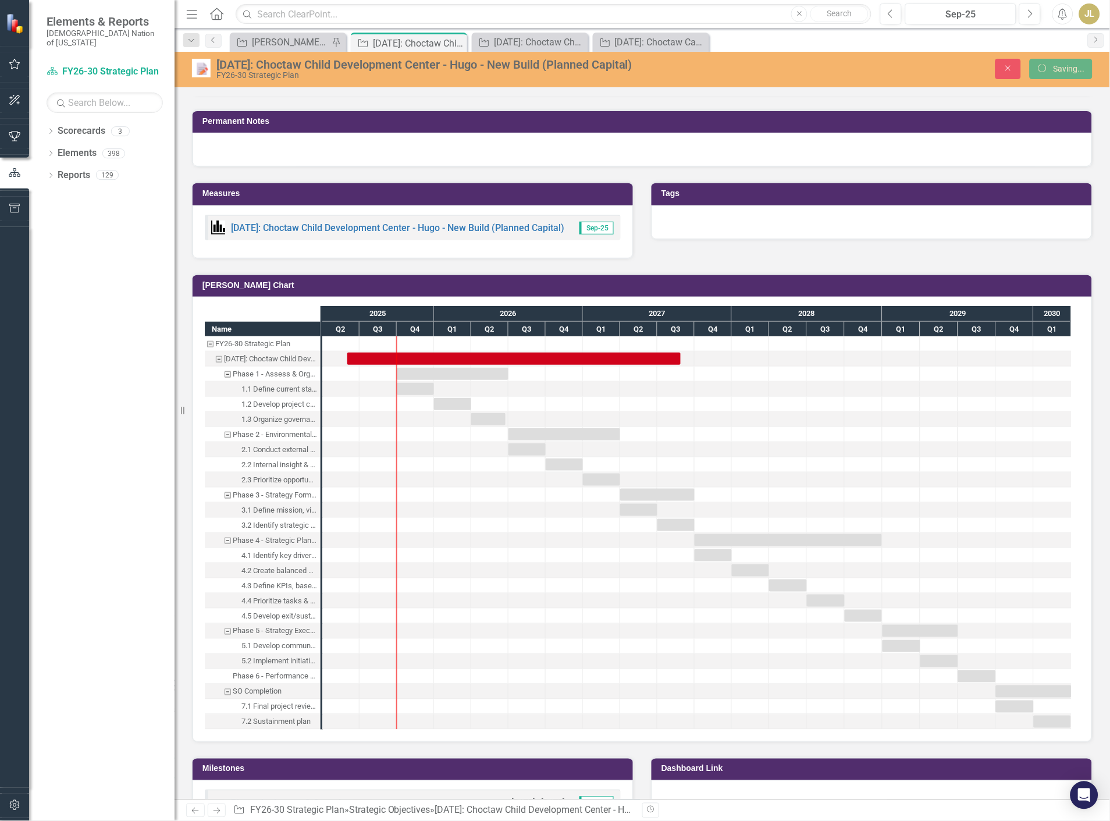
scroll to position [641, 0]
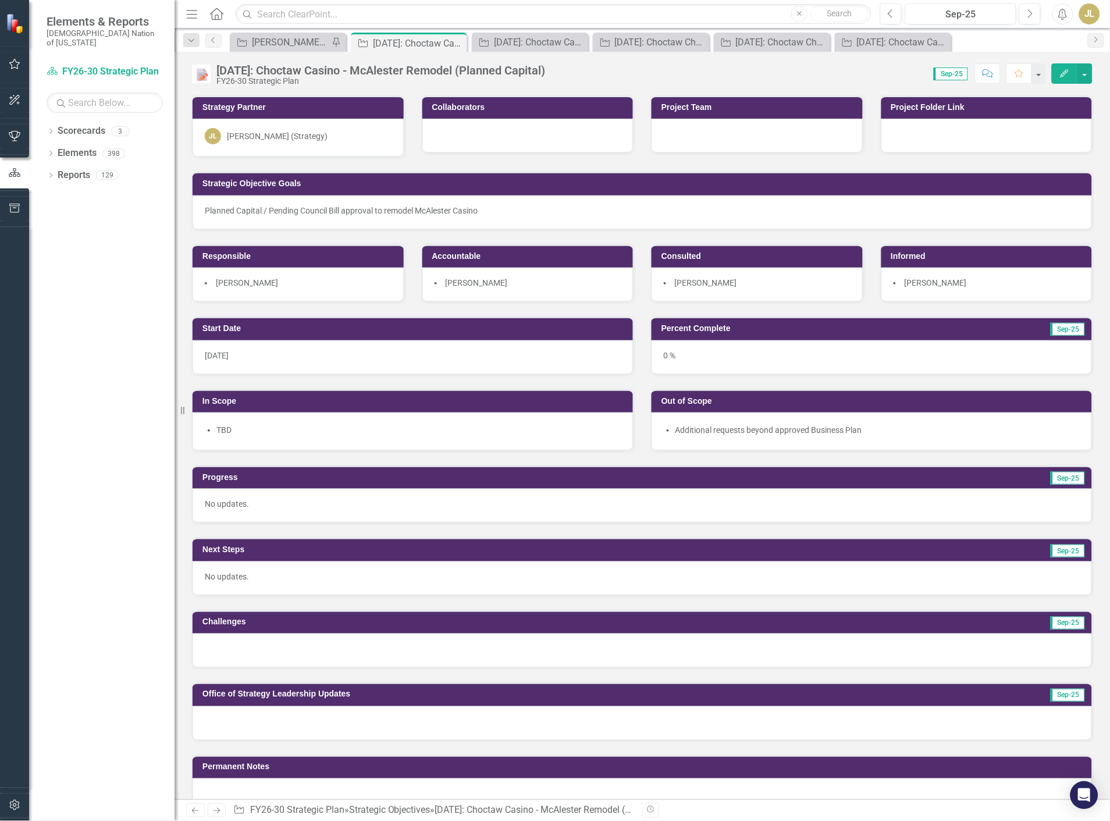
click at [268, 650] on div at bounding box center [643, 651] width 900 height 34
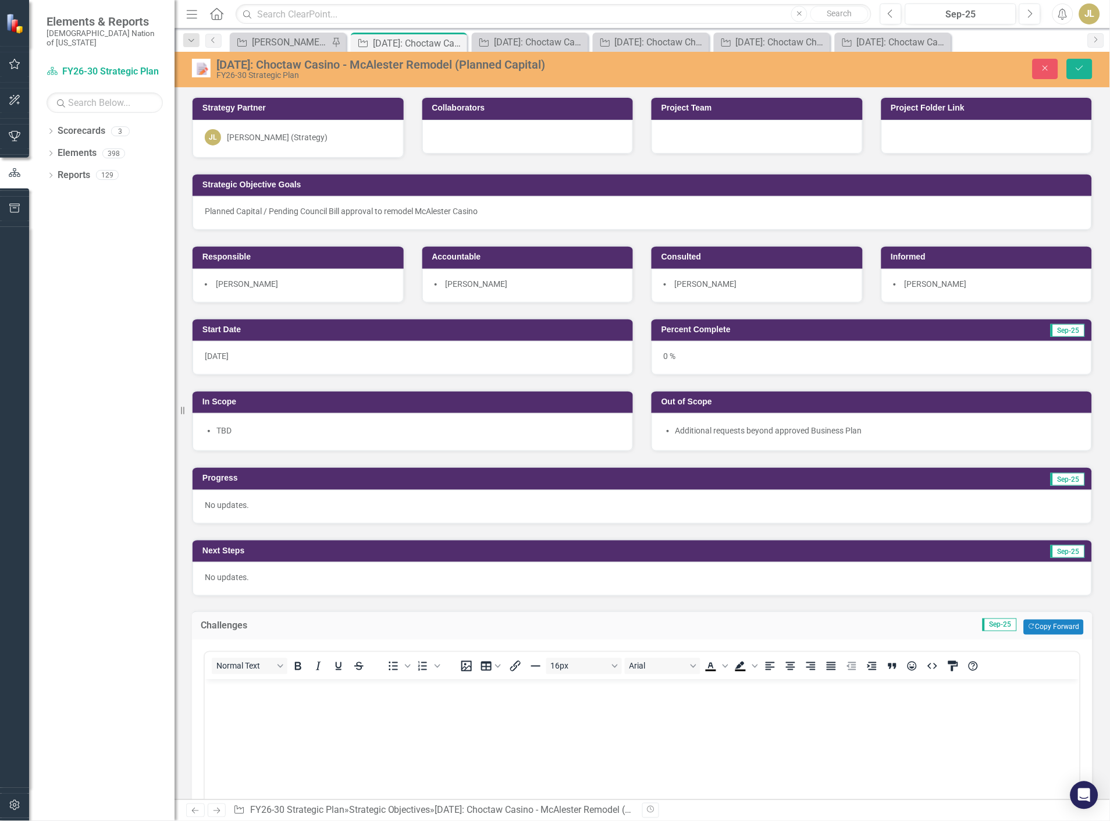
click at [261, 703] on body "Rich Text Area. Press ALT-0 for help." at bounding box center [641, 766] width 875 height 175
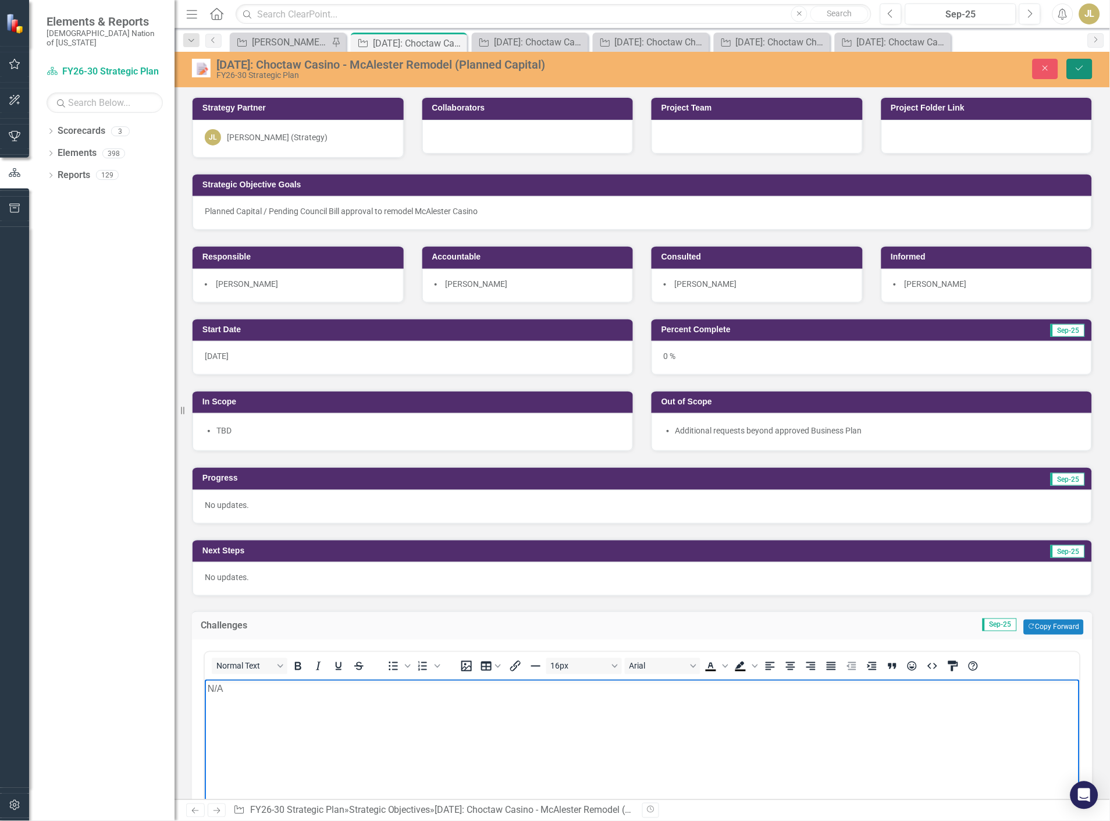
click at [1076, 66] on icon "Save" at bounding box center [1080, 68] width 10 height 8
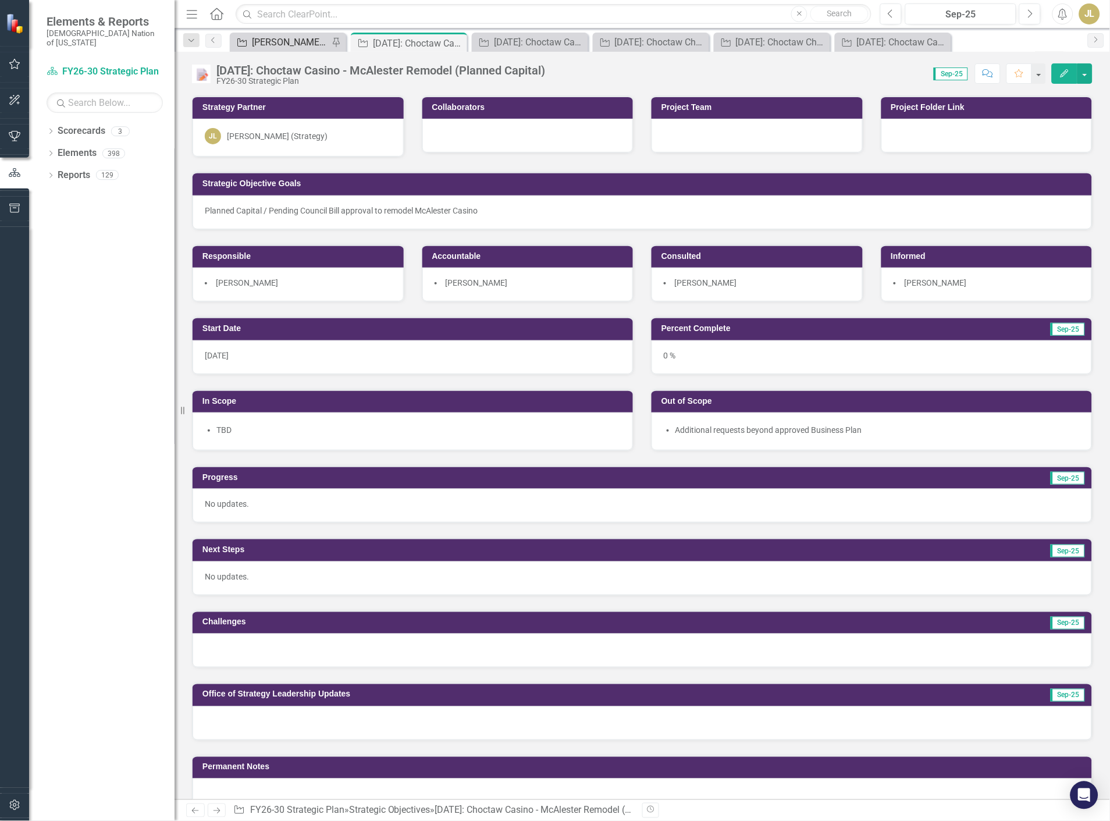
click at [276, 47] on div "[PERSON_NAME] SOs" at bounding box center [290, 42] width 77 height 15
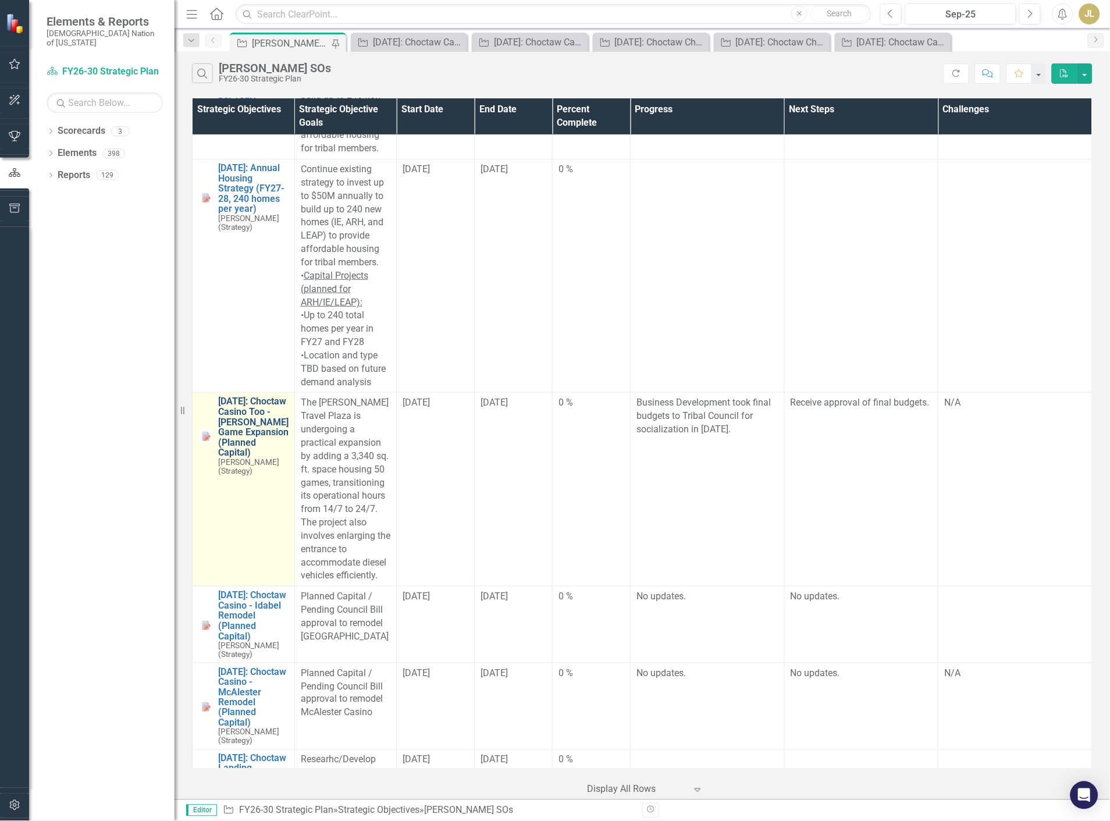
scroll to position [2586, 0]
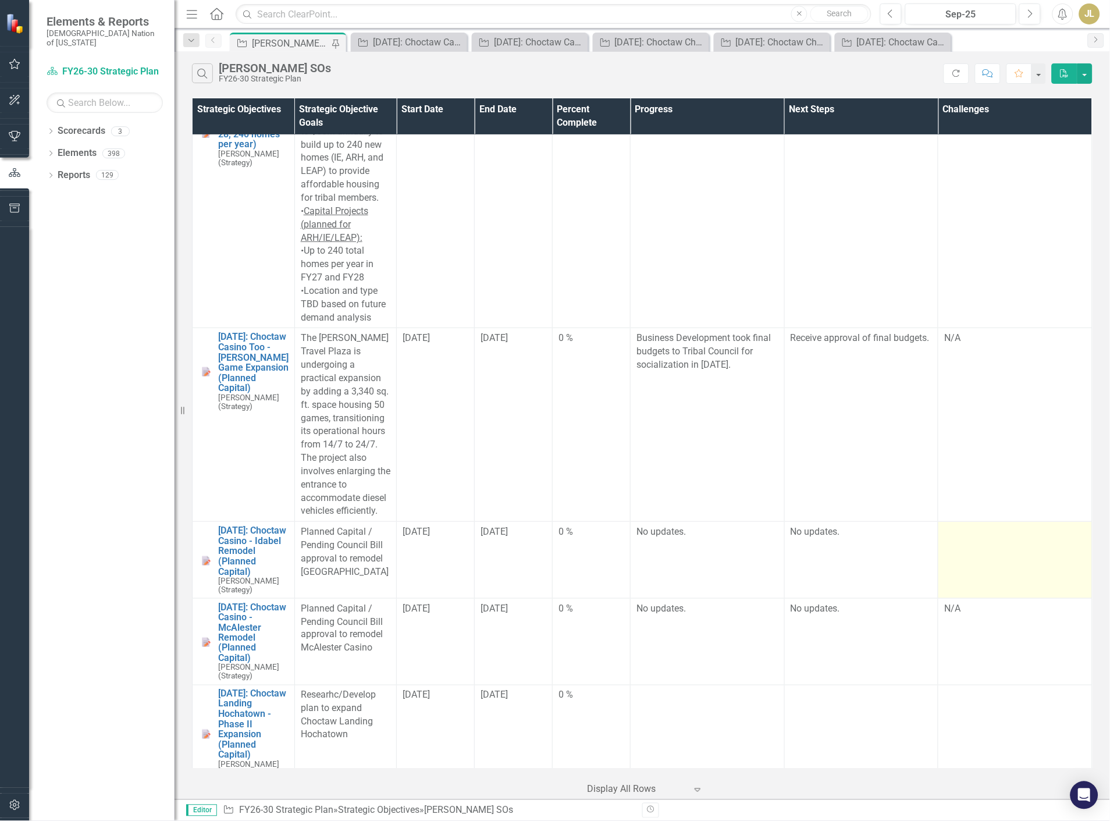
click at [1027, 525] on div at bounding box center [1015, 532] width 142 height 14
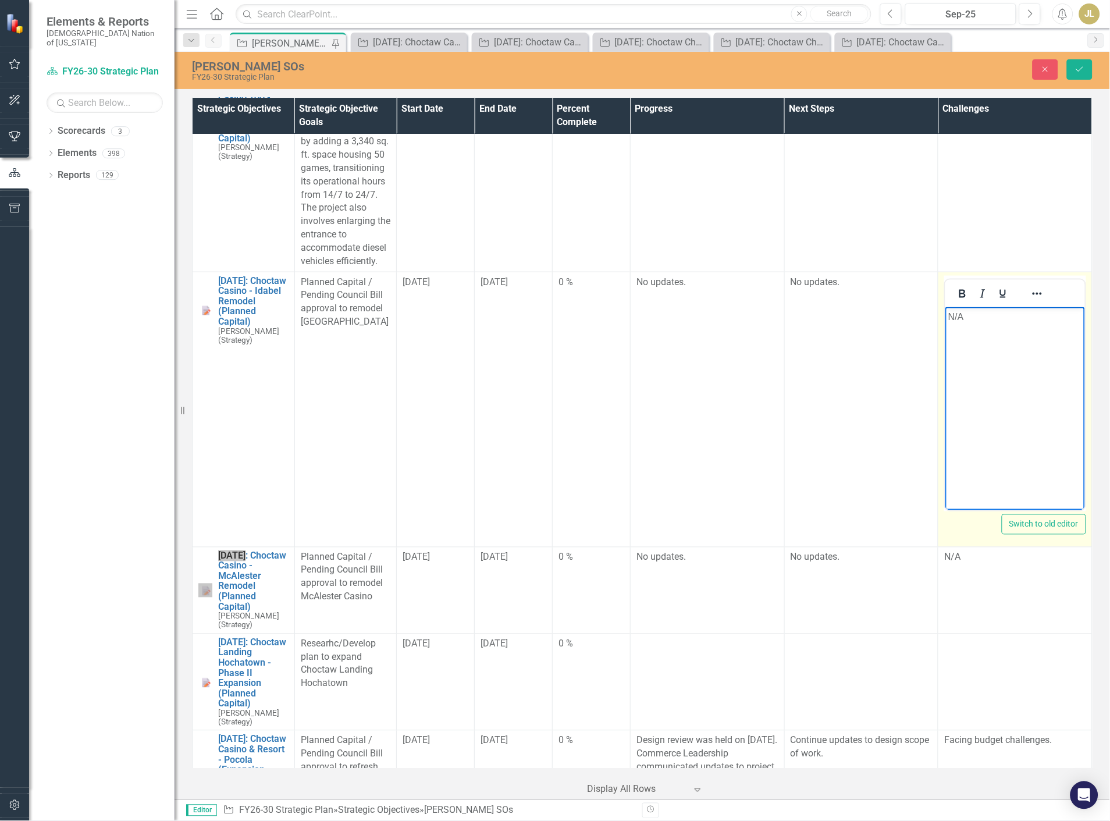
scroll to position [2844, 0]
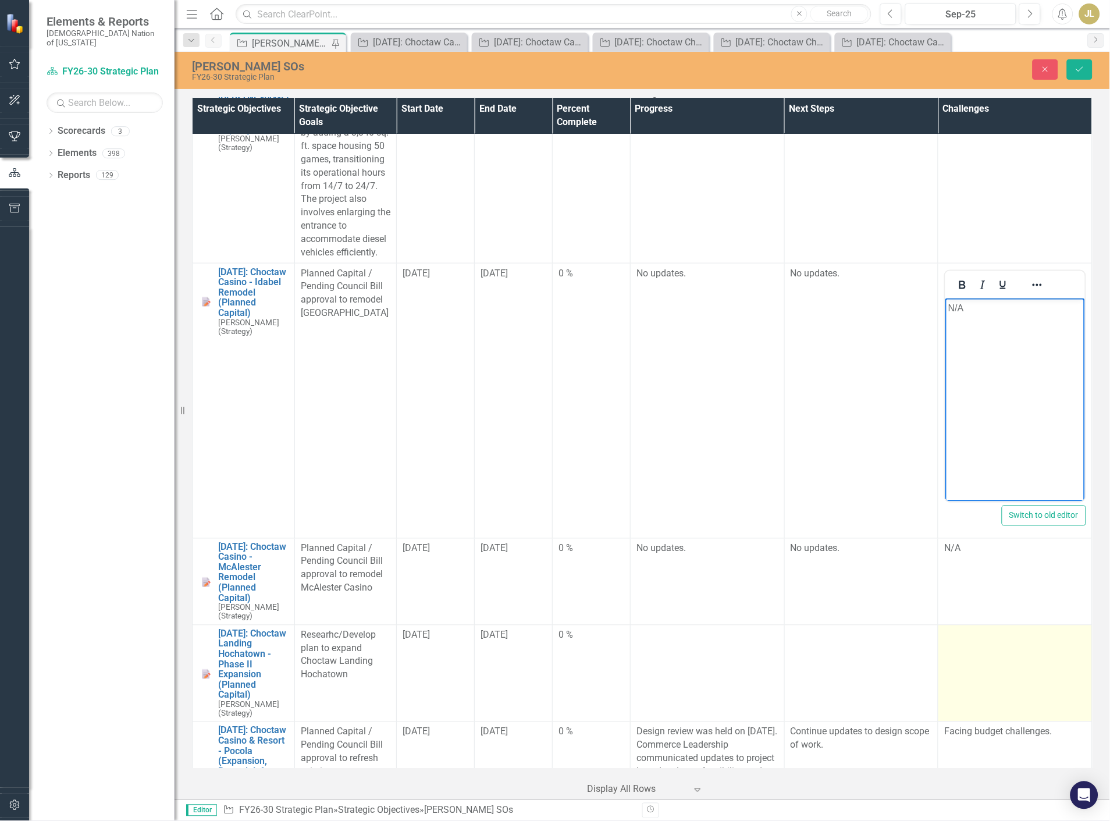
click at [978, 631] on td at bounding box center [1016, 673] width 154 height 97
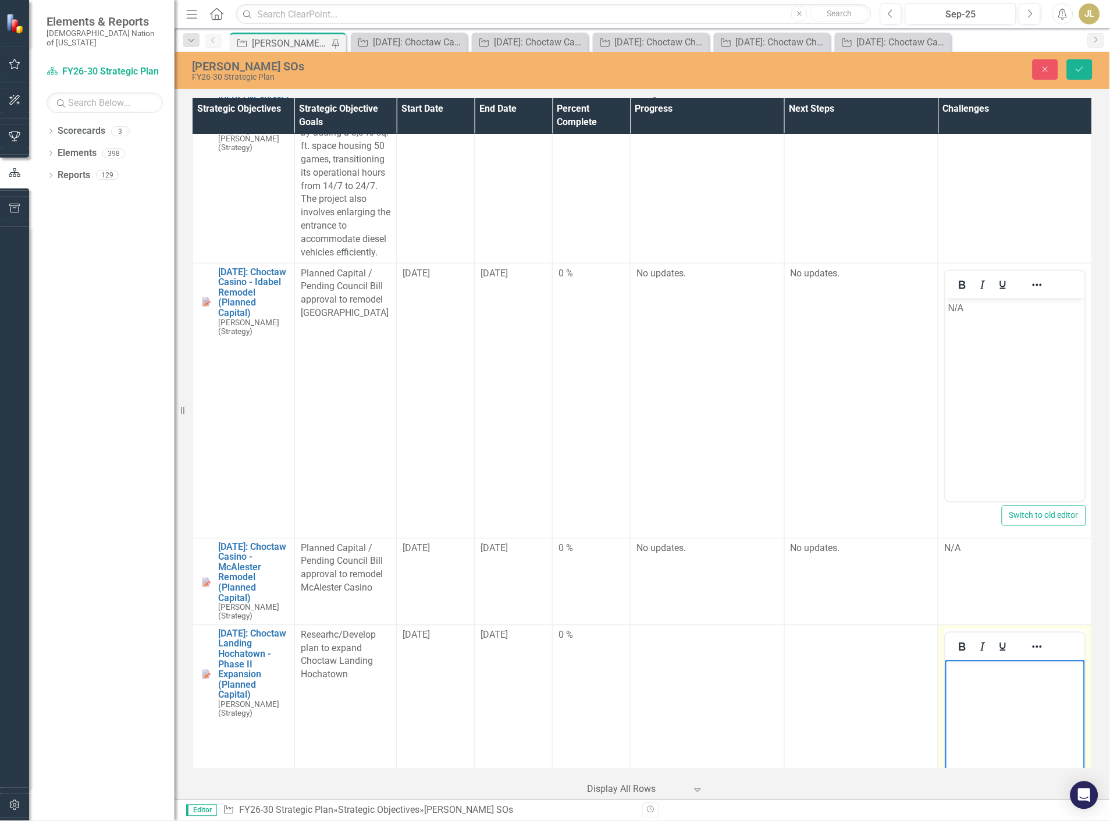
scroll to position [0, 0]
click at [1090, 68] on button "Save" at bounding box center [1080, 69] width 26 height 20
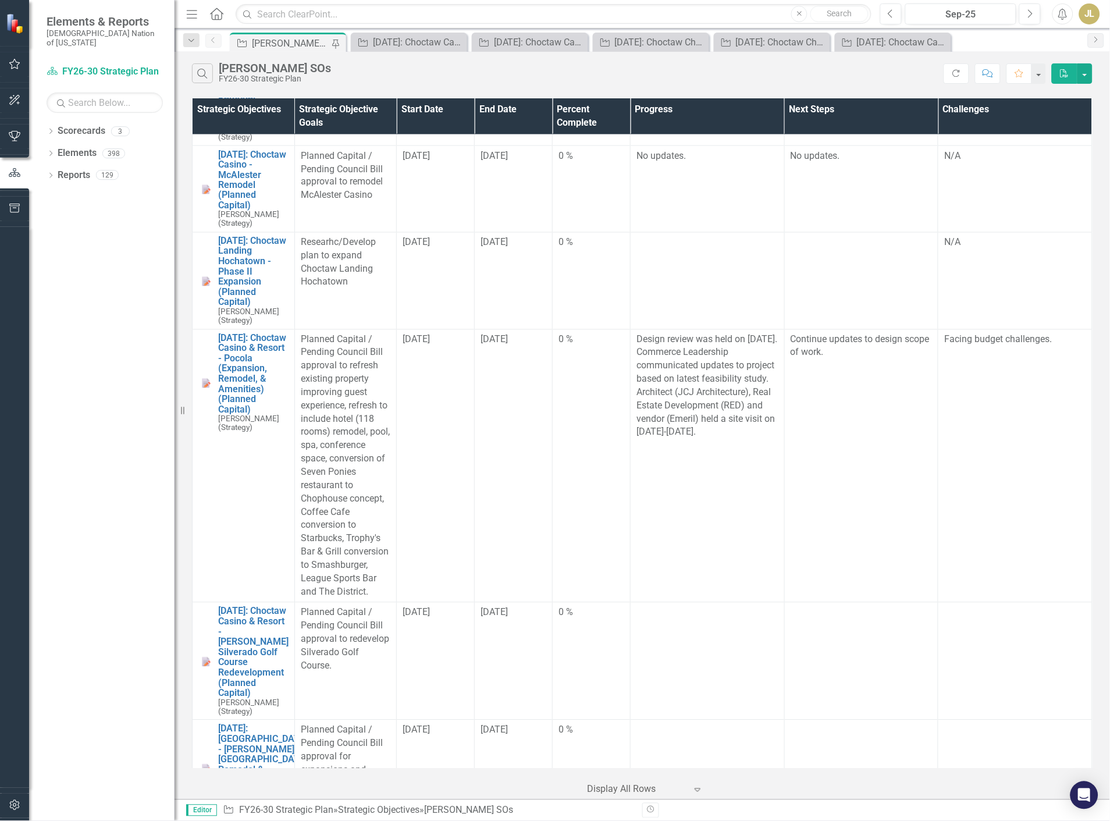
scroll to position [2974, 0]
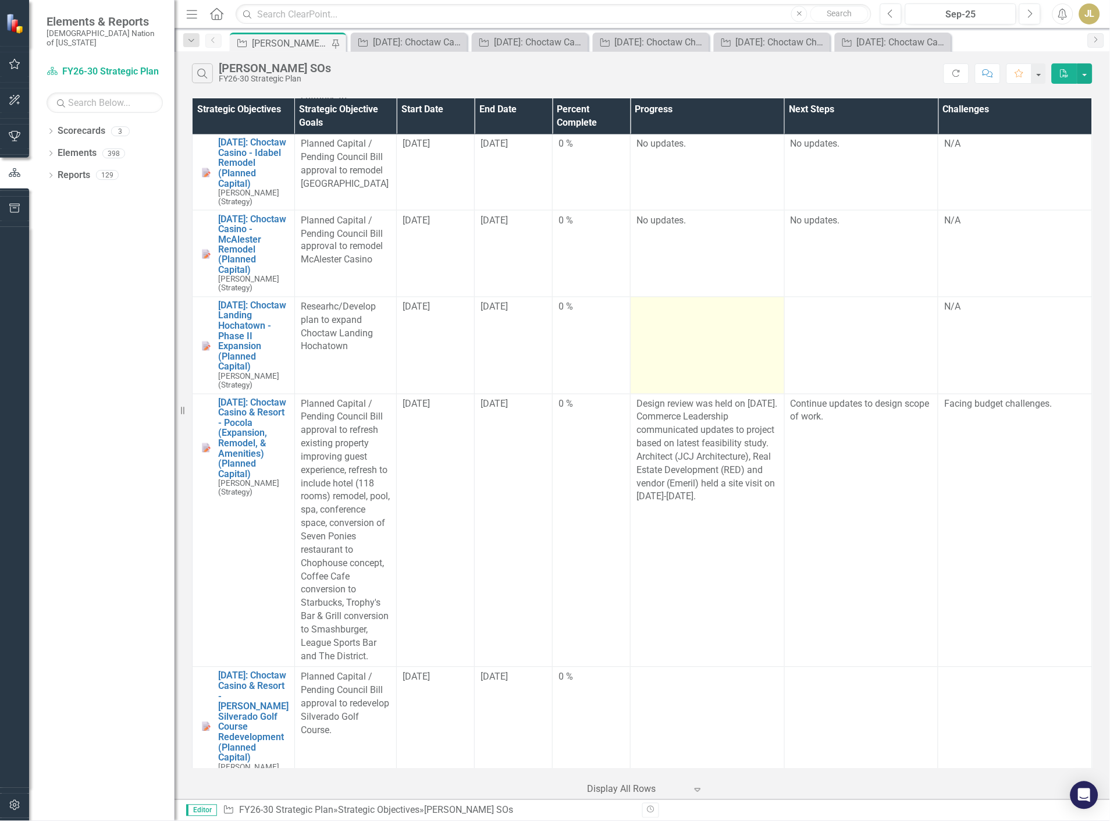
click at [723, 297] on td at bounding box center [708, 345] width 154 height 97
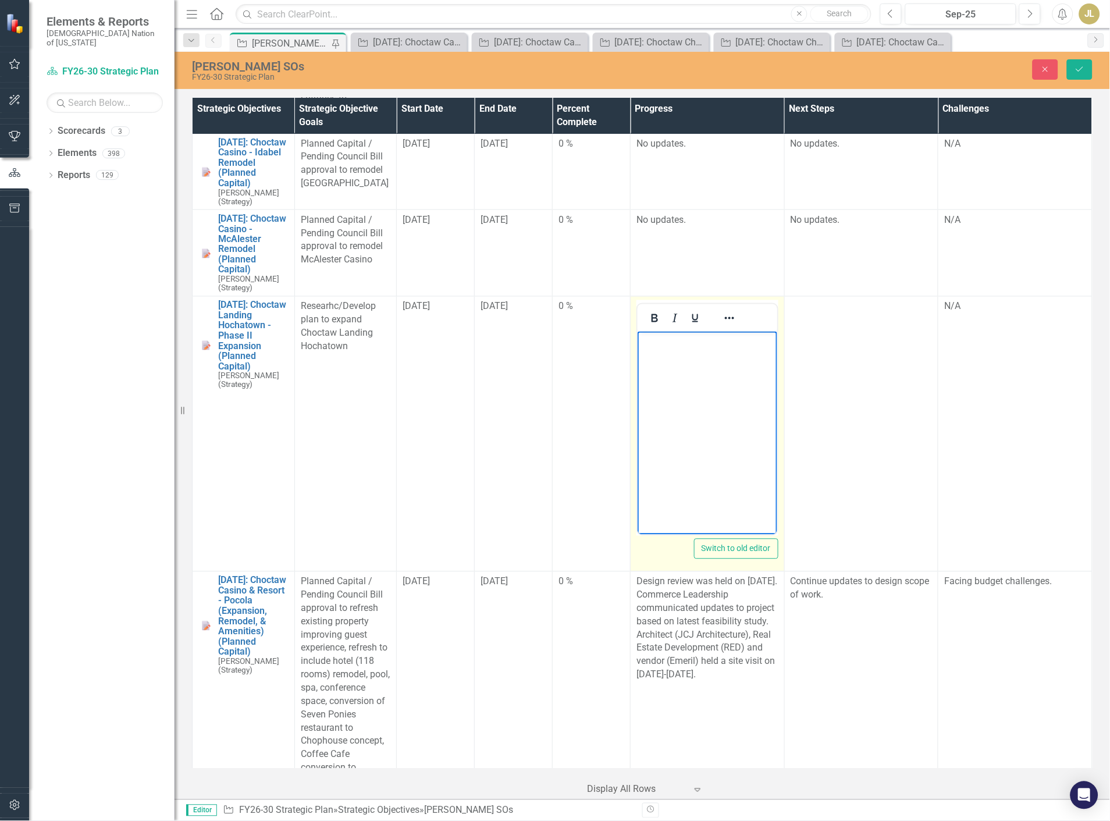
scroll to position [0, 0]
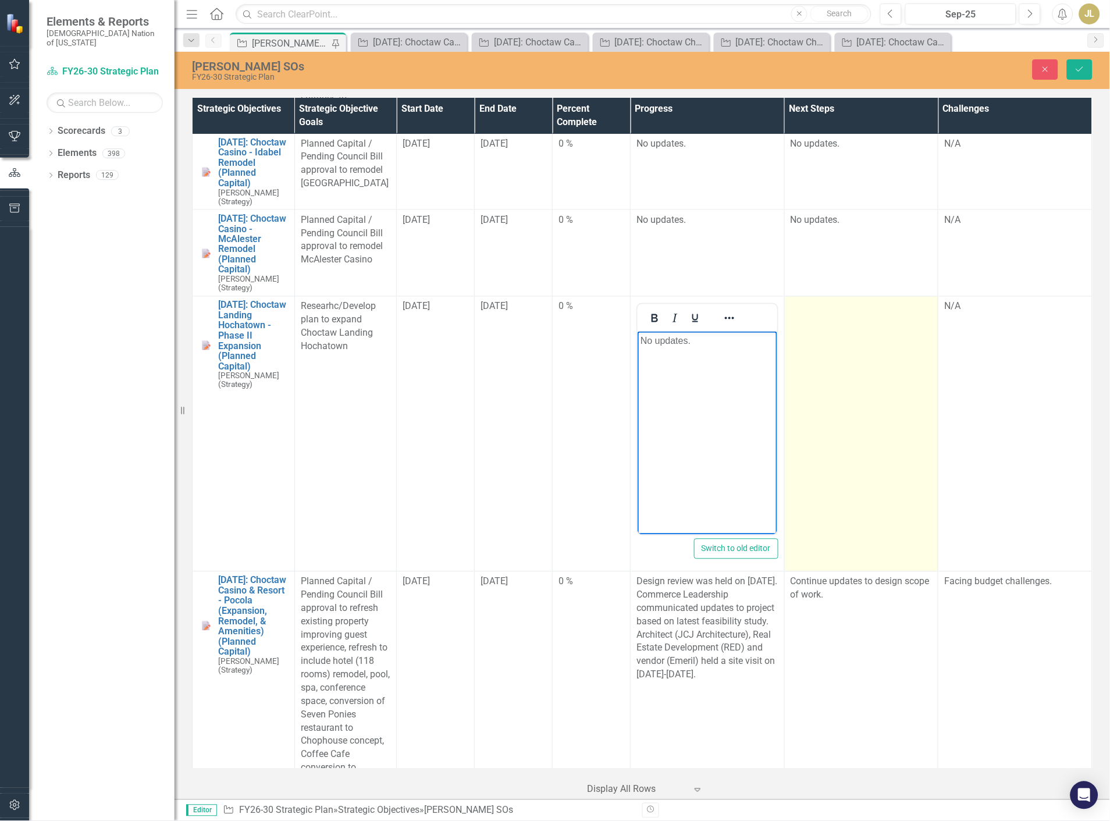
click at [819, 297] on td at bounding box center [861, 434] width 154 height 275
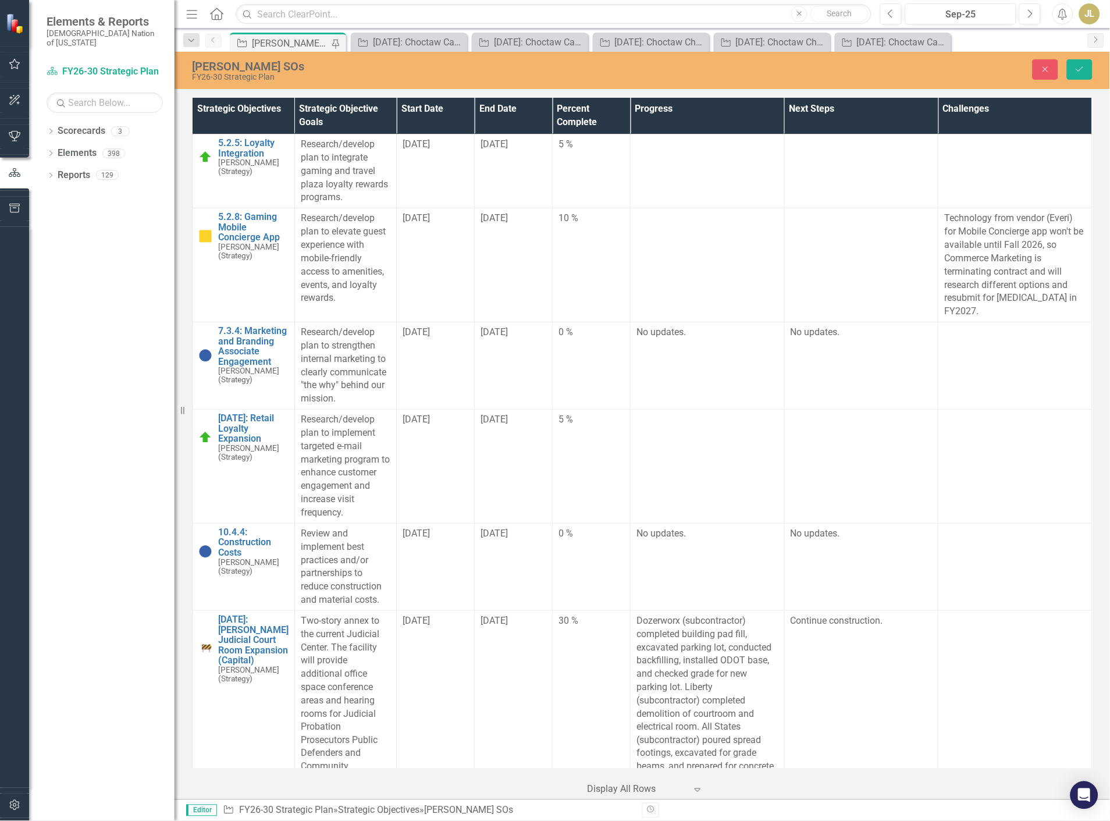
scroll to position [2974, 0]
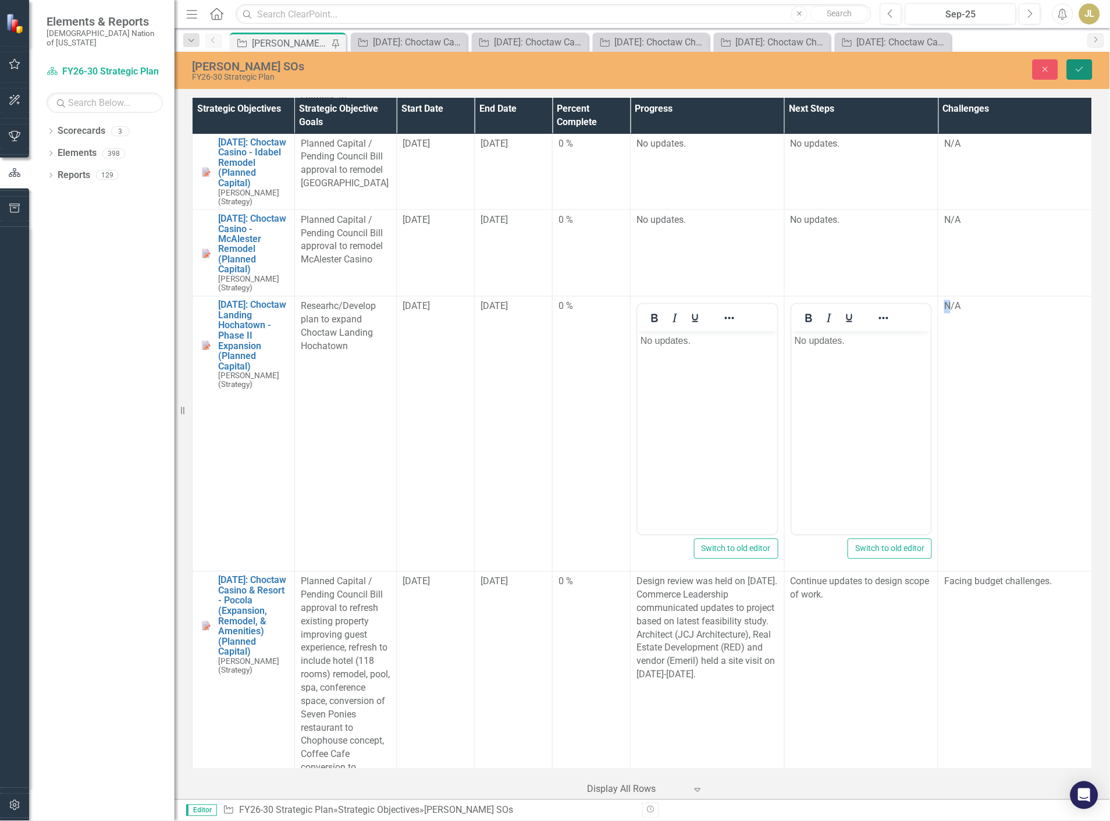
click at [1082, 61] on button "Save" at bounding box center [1080, 69] width 26 height 20
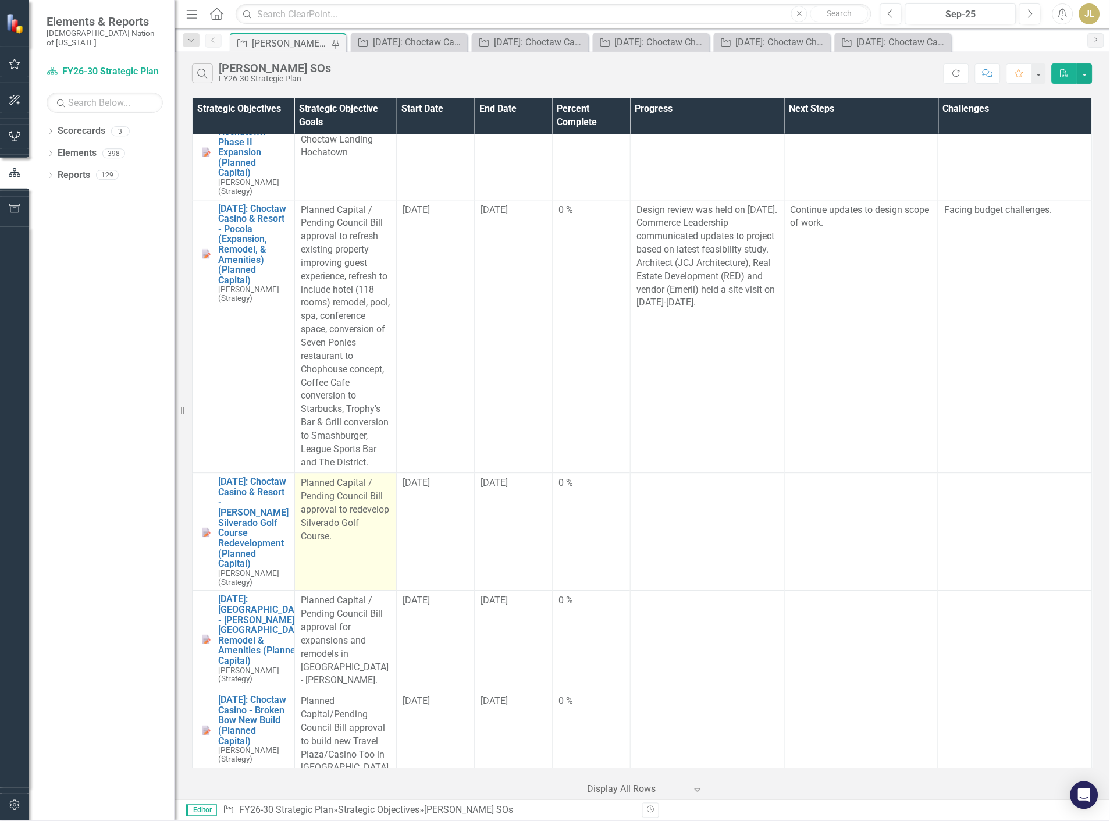
scroll to position [3232, 0]
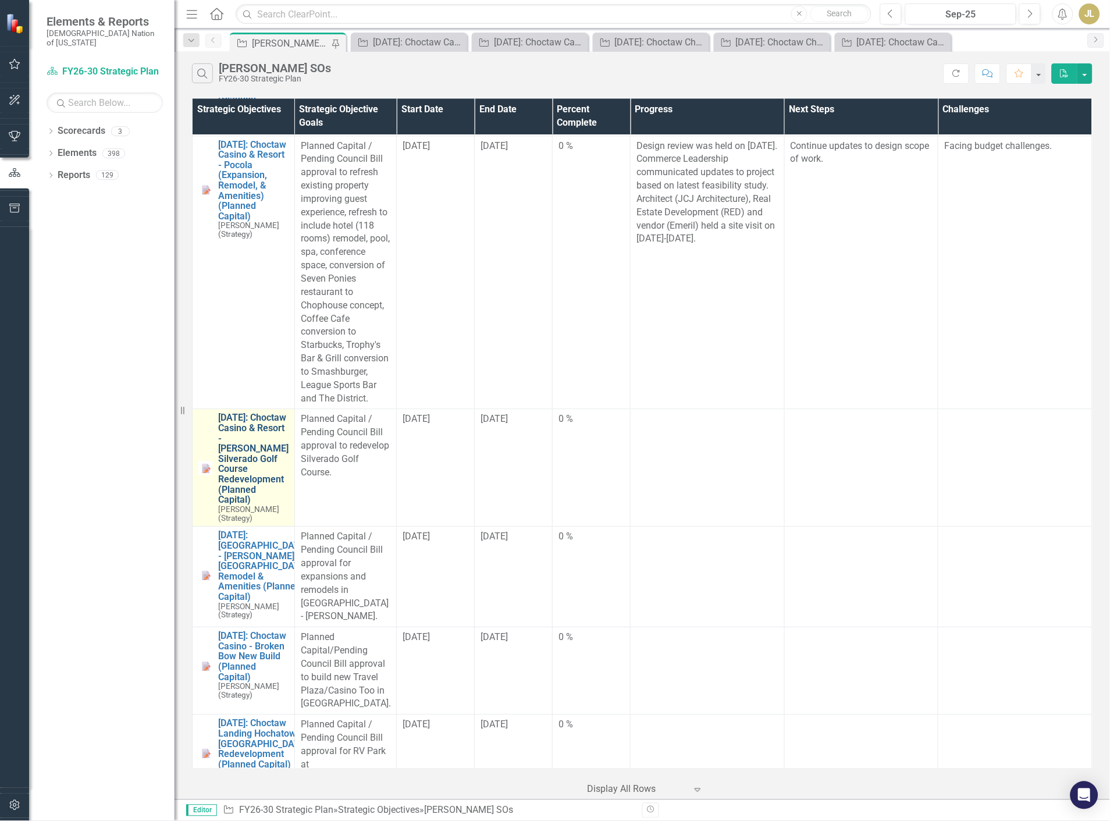
click at [226, 413] on link "[DATE]: Choctaw Casino & Resort - [PERSON_NAME] Silverado Golf Course Redevelop…" at bounding box center [253, 459] width 70 height 92
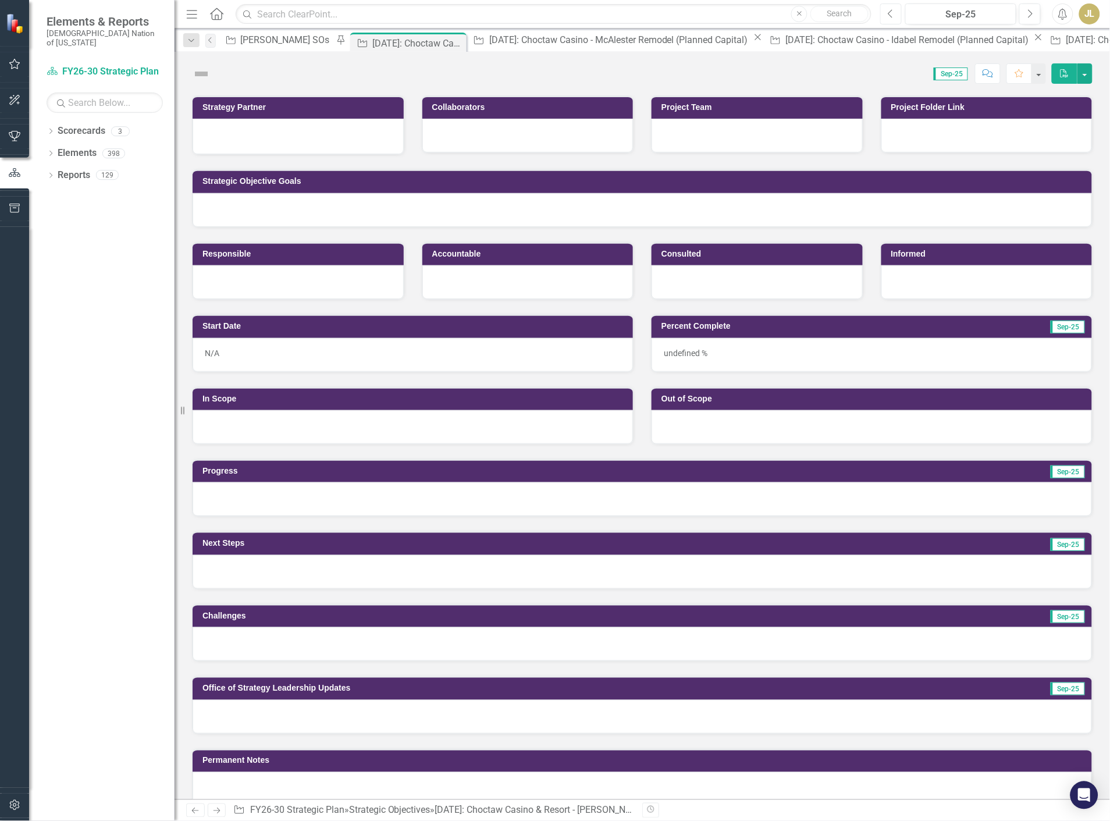
click at [889, 9] on icon "Previous" at bounding box center [891, 14] width 6 height 10
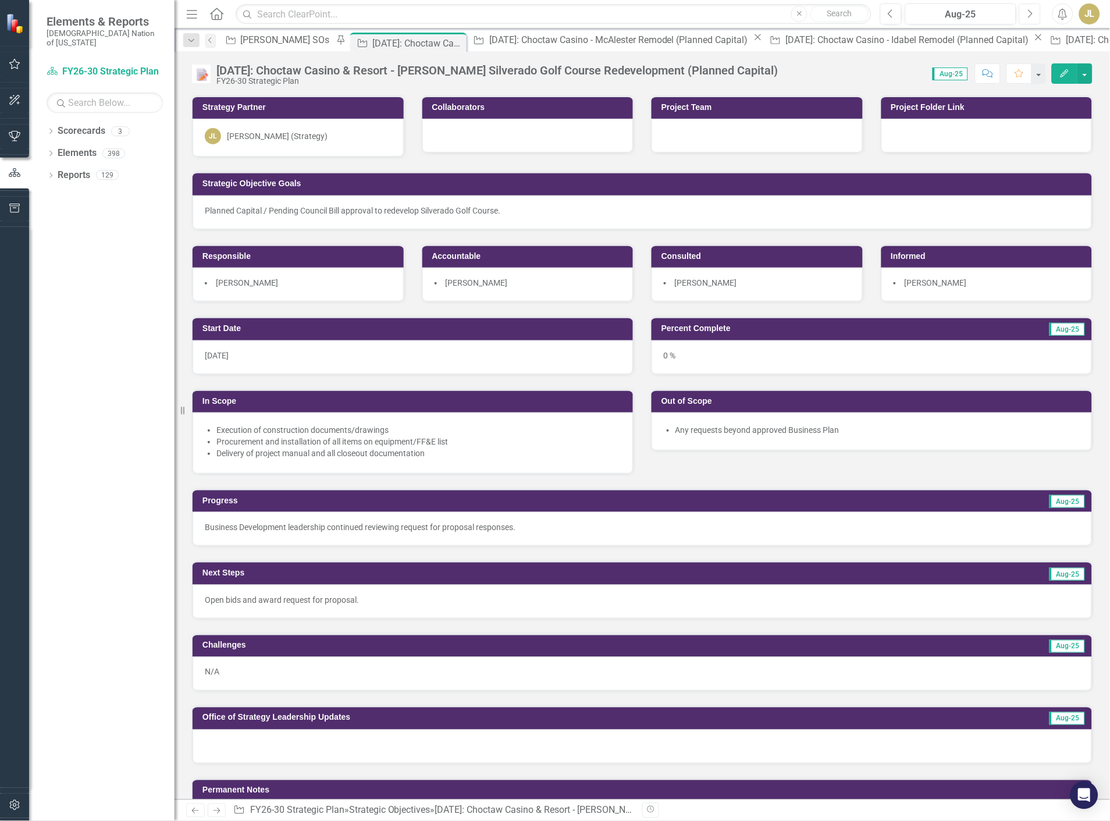
click at [1025, 20] on button "Next" at bounding box center [1030, 13] width 22 height 21
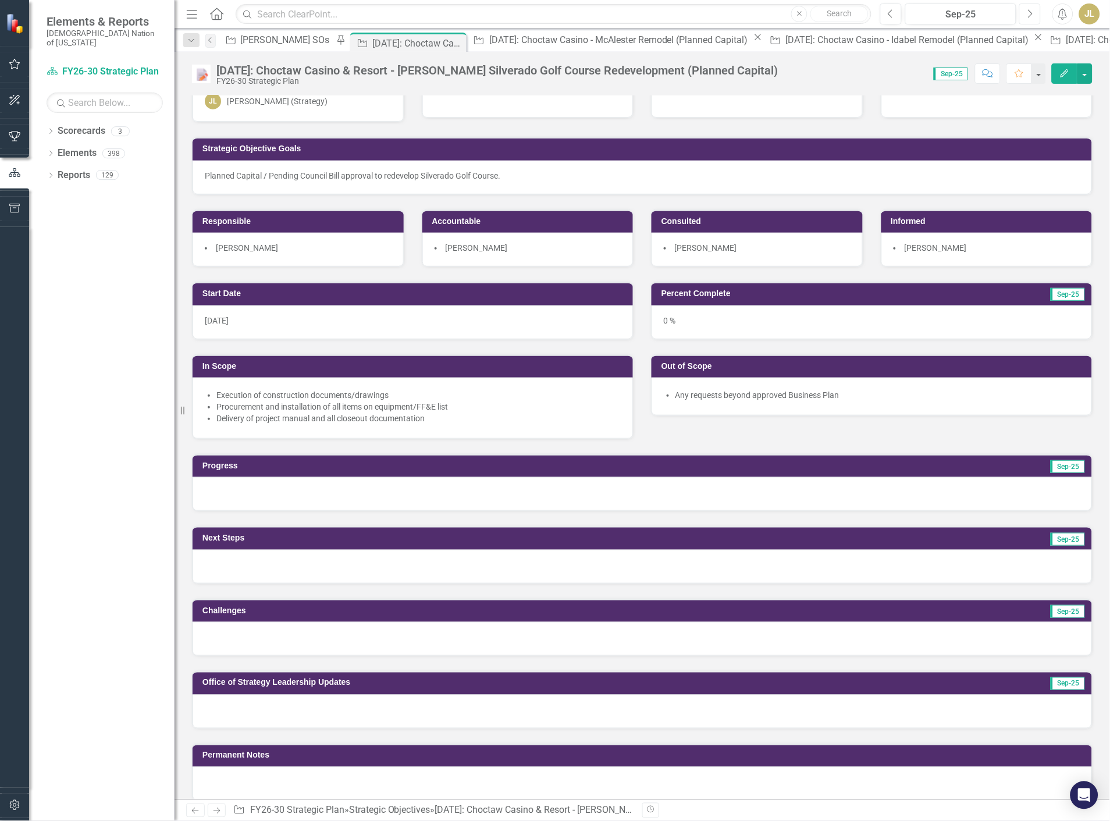
scroll to position [65, 0]
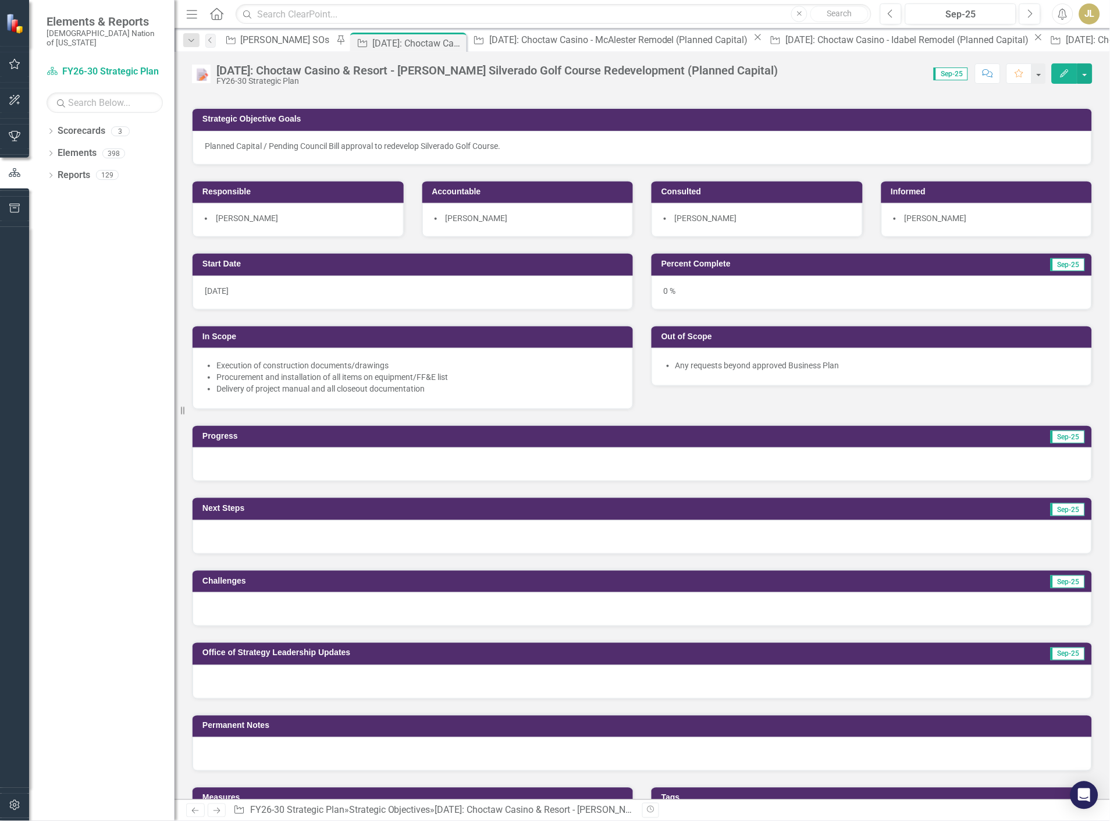
click at [269, 457] on div at bounding box center [643, 464] width 900 height 34
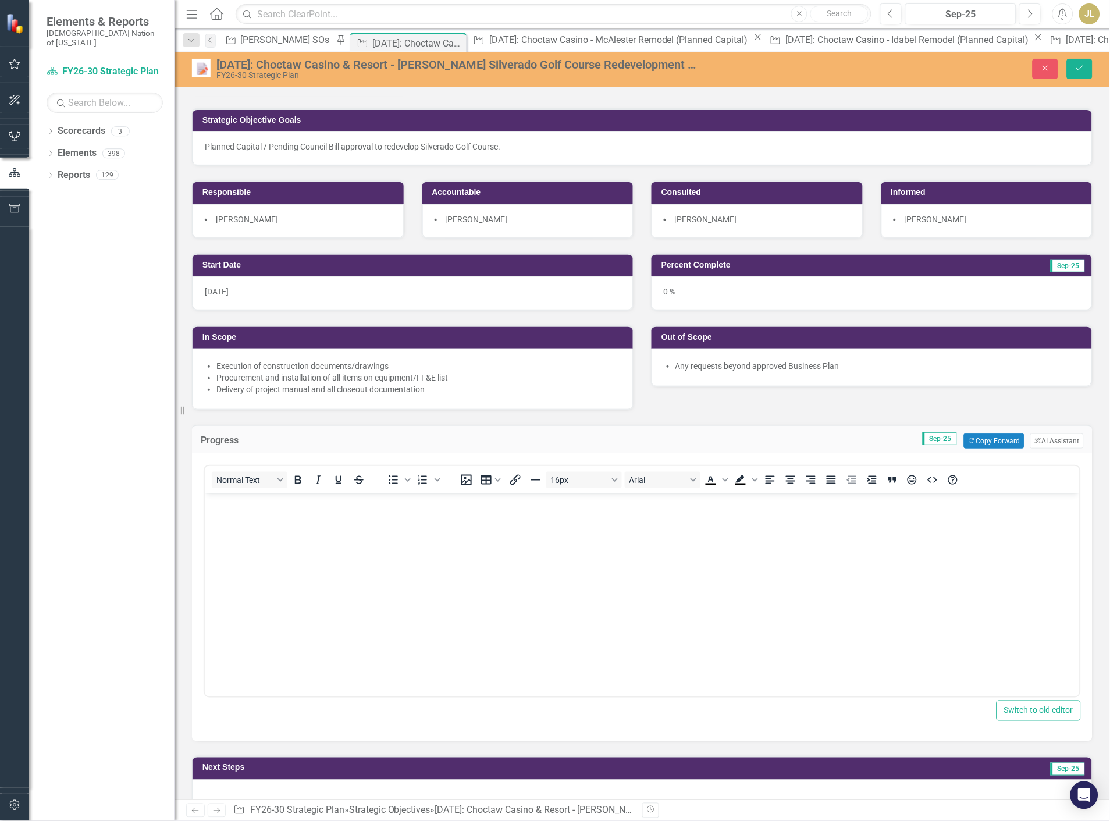
scroll to position [0, 0]
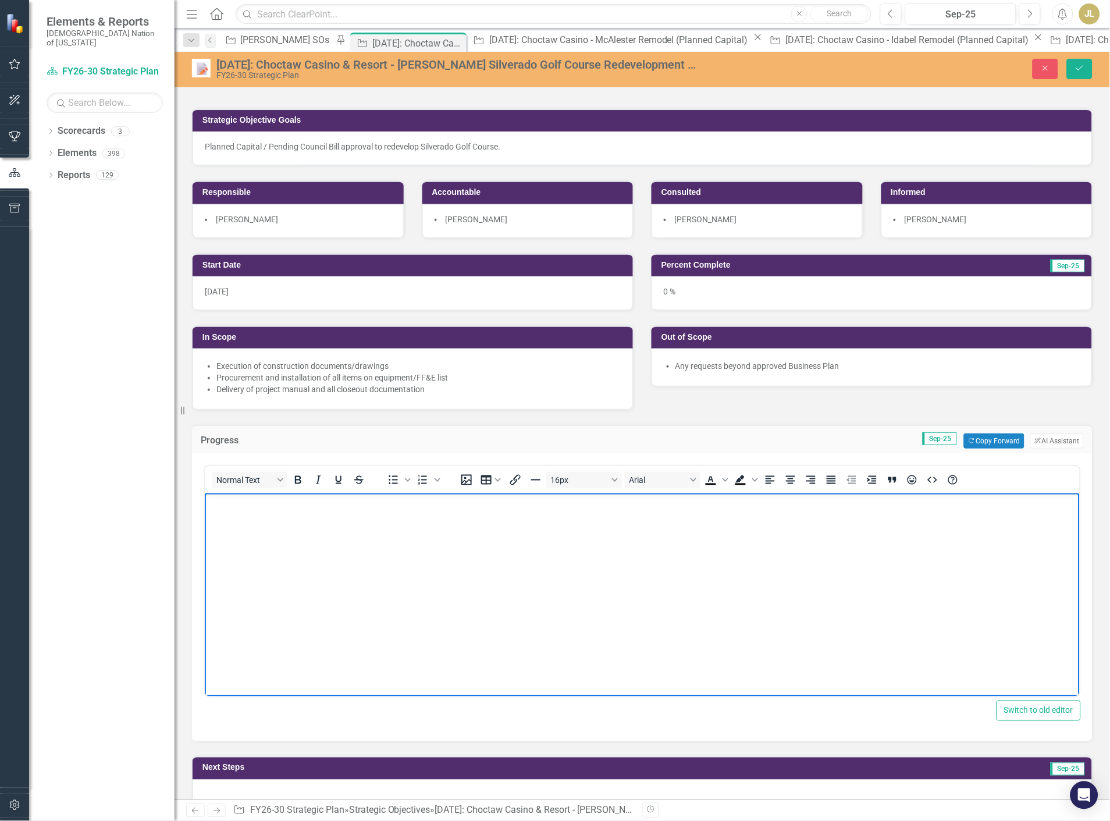
click at [269, 520] on body "Rich Text Area. Press ALT-0 for help." at bounding box center [641, 580] width 875 height 175
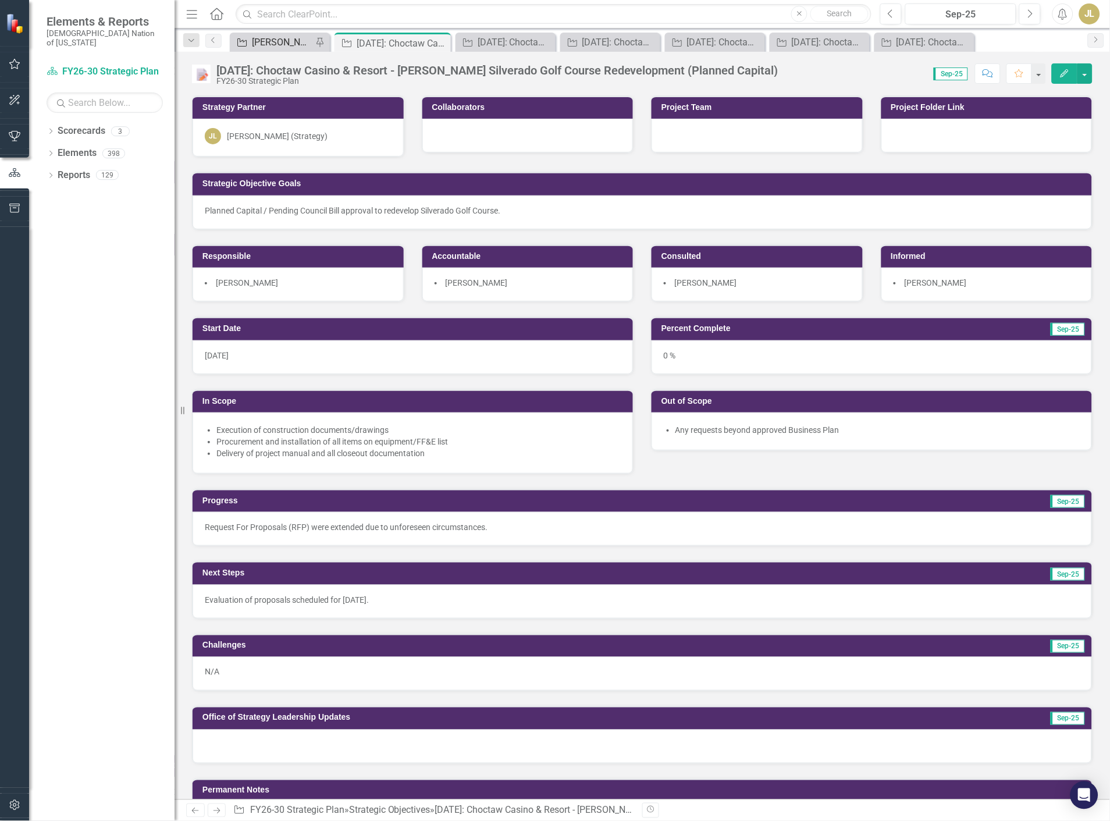
click at [282, 44] on div "[PERSON_NAME] SOs" at bounding box center [282, 42] width 61 height 15
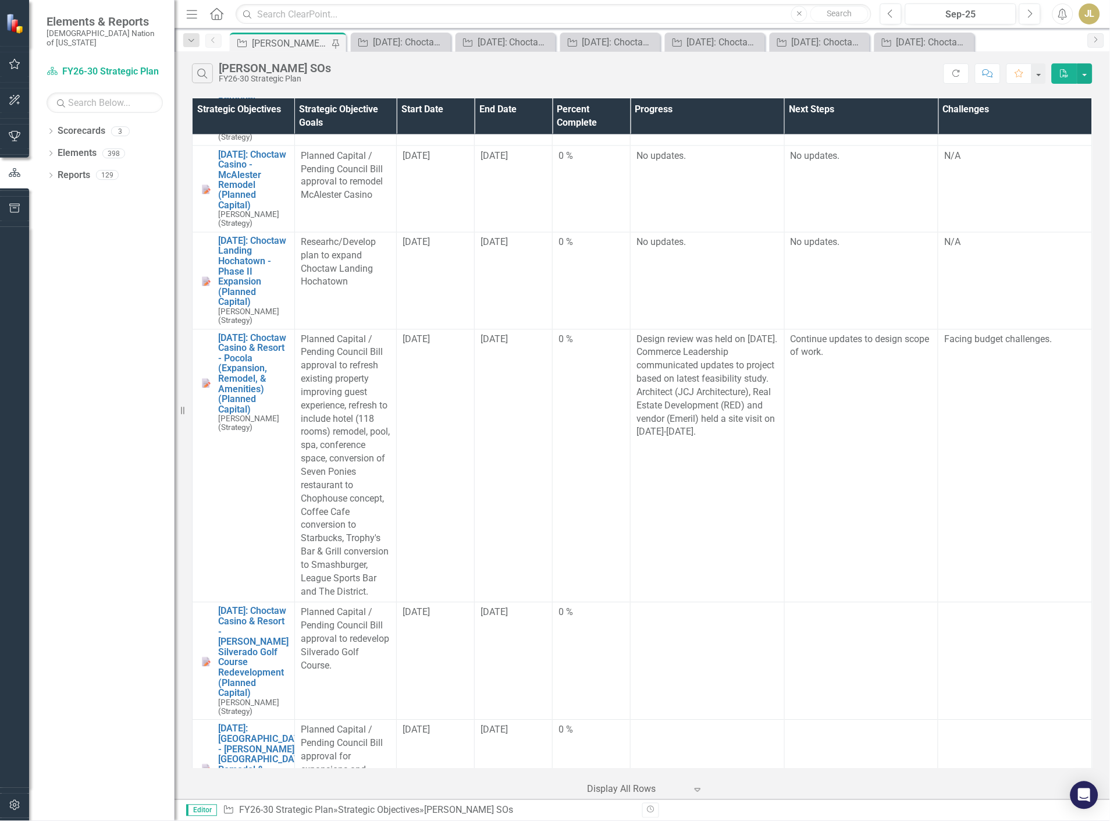
scroll to position [3168, 0]
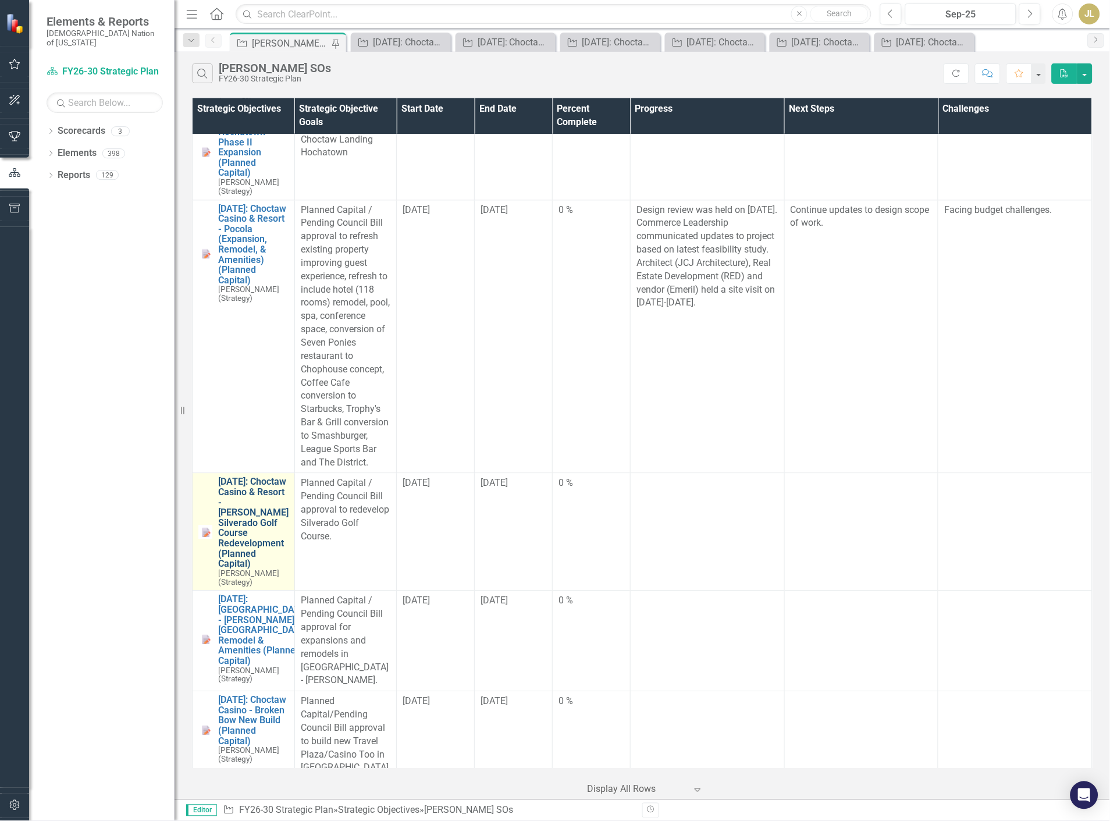
click at [231, 491] on link "[DATE]: Choctaw Casino & Resort - [PERSON_NAME] Silverado Golf Course Redevelop…" at bounding box center [253, 523] width 70 height 92
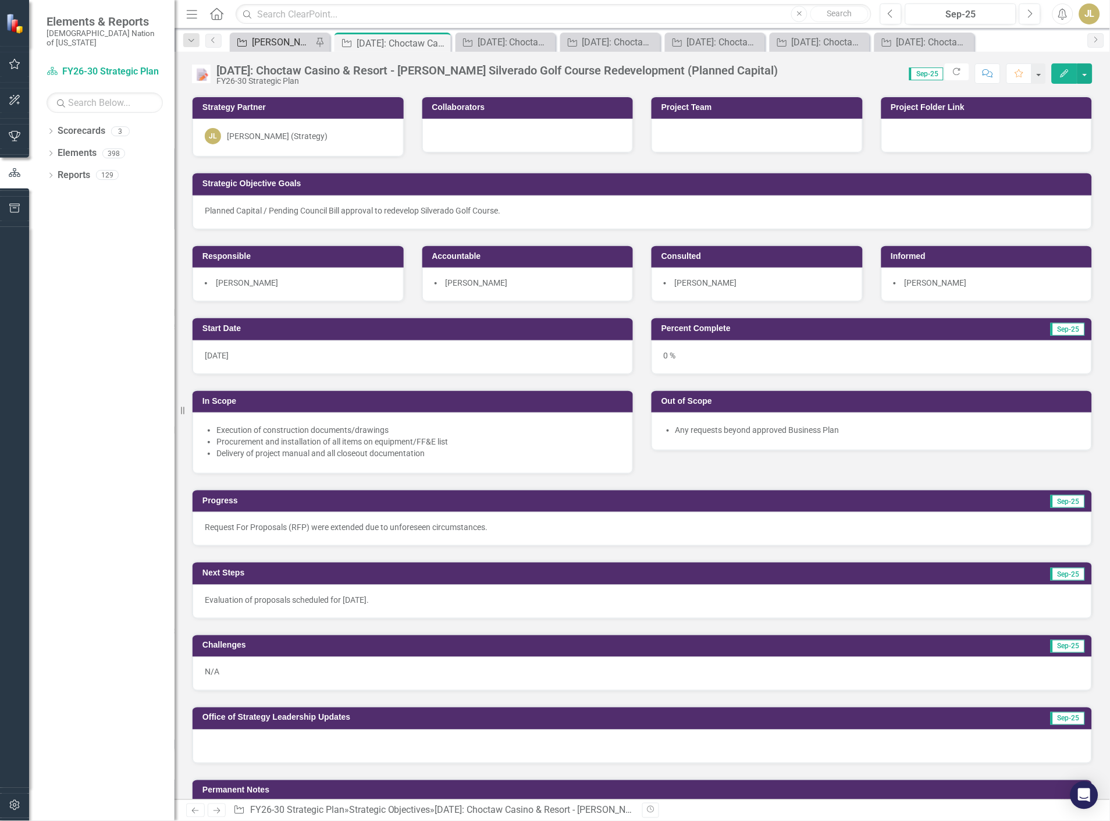
click at [272, 42] on div "[PERSON_NAME] SOs" at bounding box center [282, 42] width 61 height 15
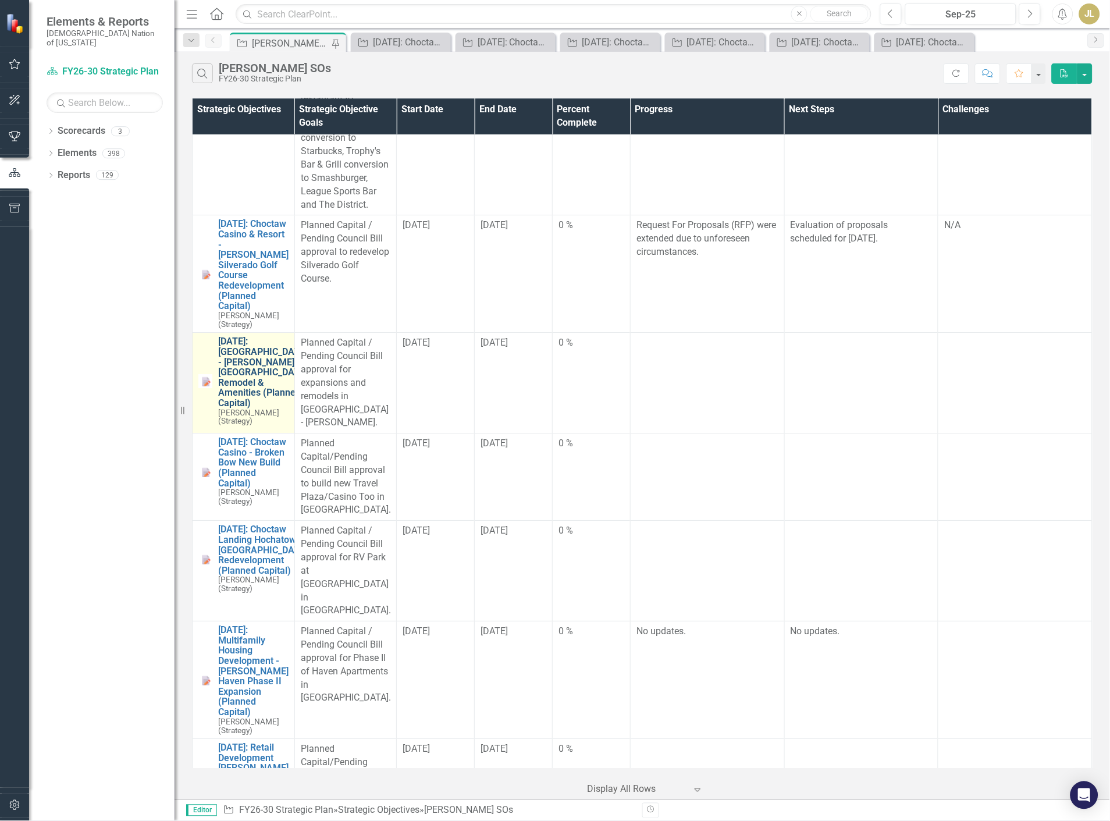
scroll to position [3491, 0]
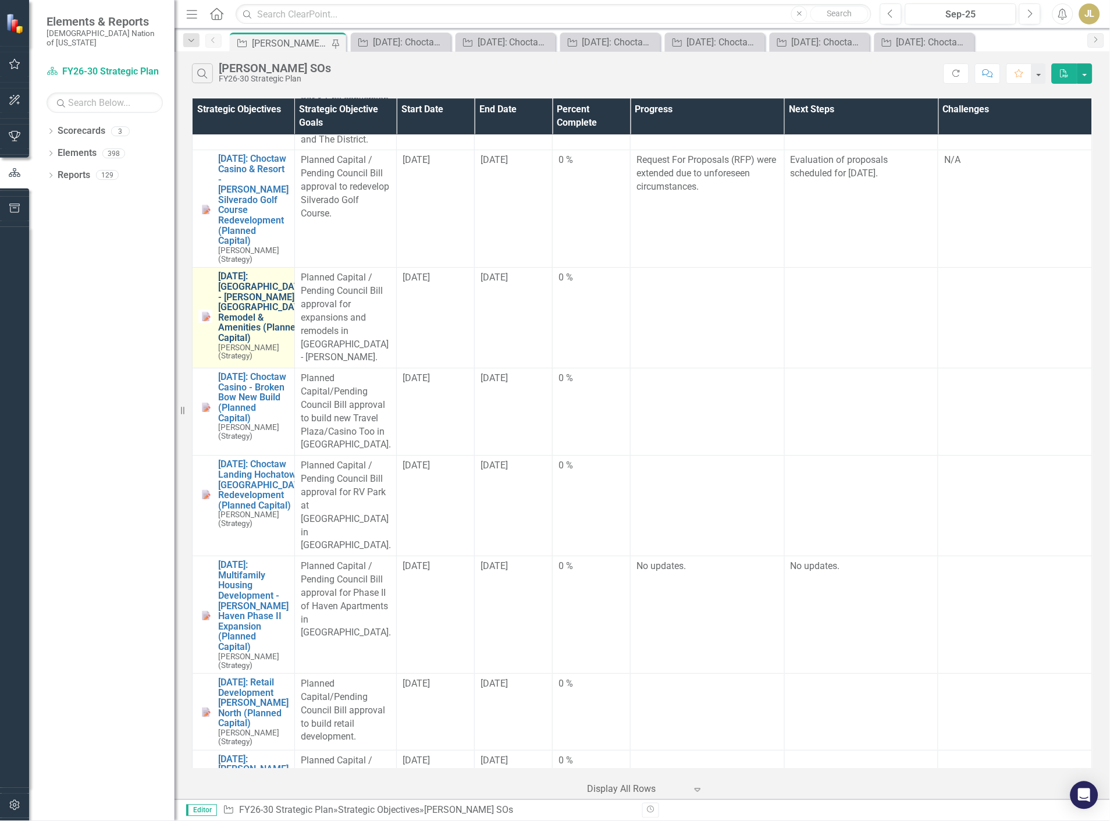
click at [275, 271] on link "[DATE]: [GEOGRAPHIC_DATA] - [PERSON_NAME][GEOGRAPHIC_DATA] Remodel & Amenities …" at bounding box center [263, 307] width 90 height 72
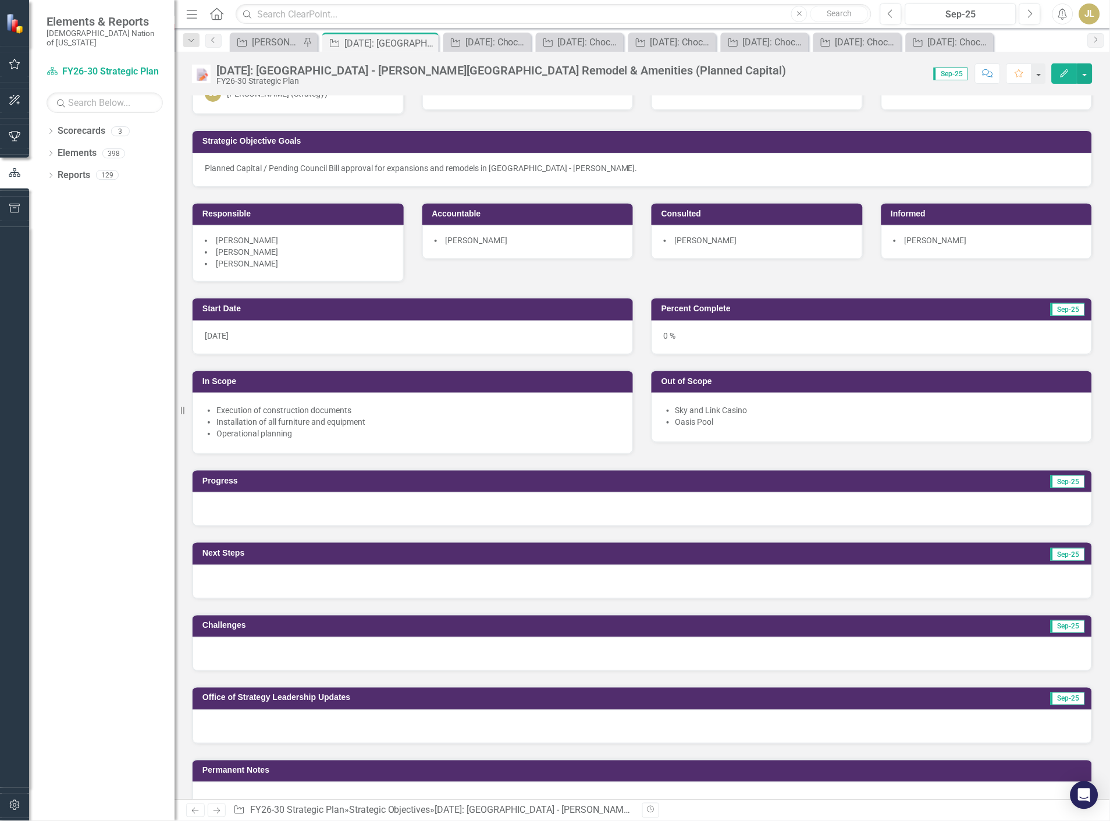
scroll to position [65, 0]
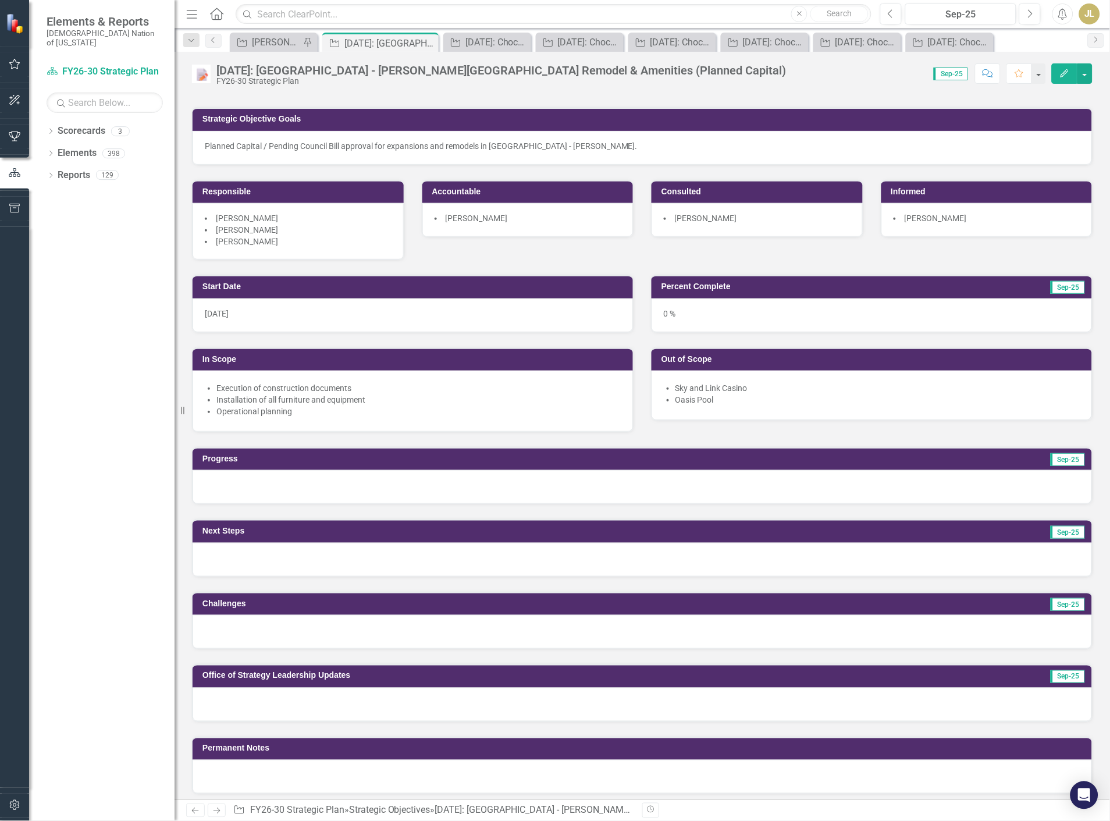
click at [308, 487] on div at bounding box center [643, 487] width 900 height 34
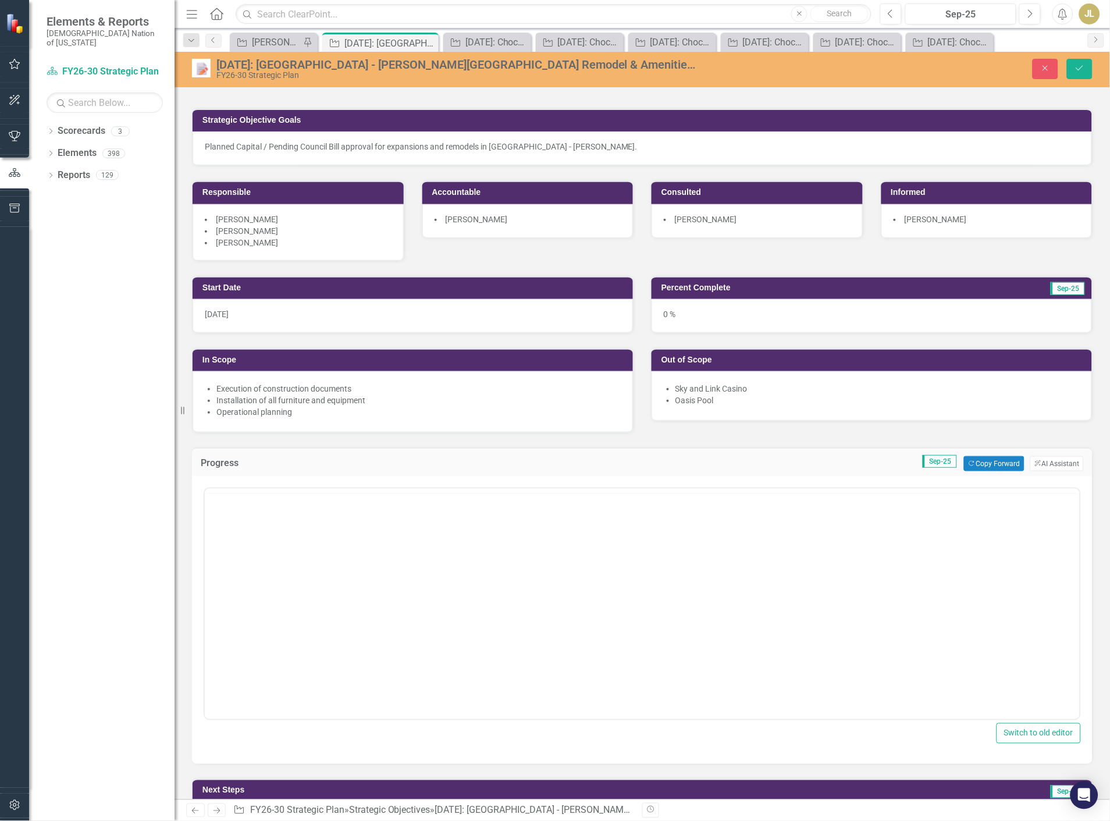
scroll to position [0, 0]
click at [281, 533] on body "Rich Text Area. Press ALT-0 for help." at bounding box center [641, 603] width 875 height 175
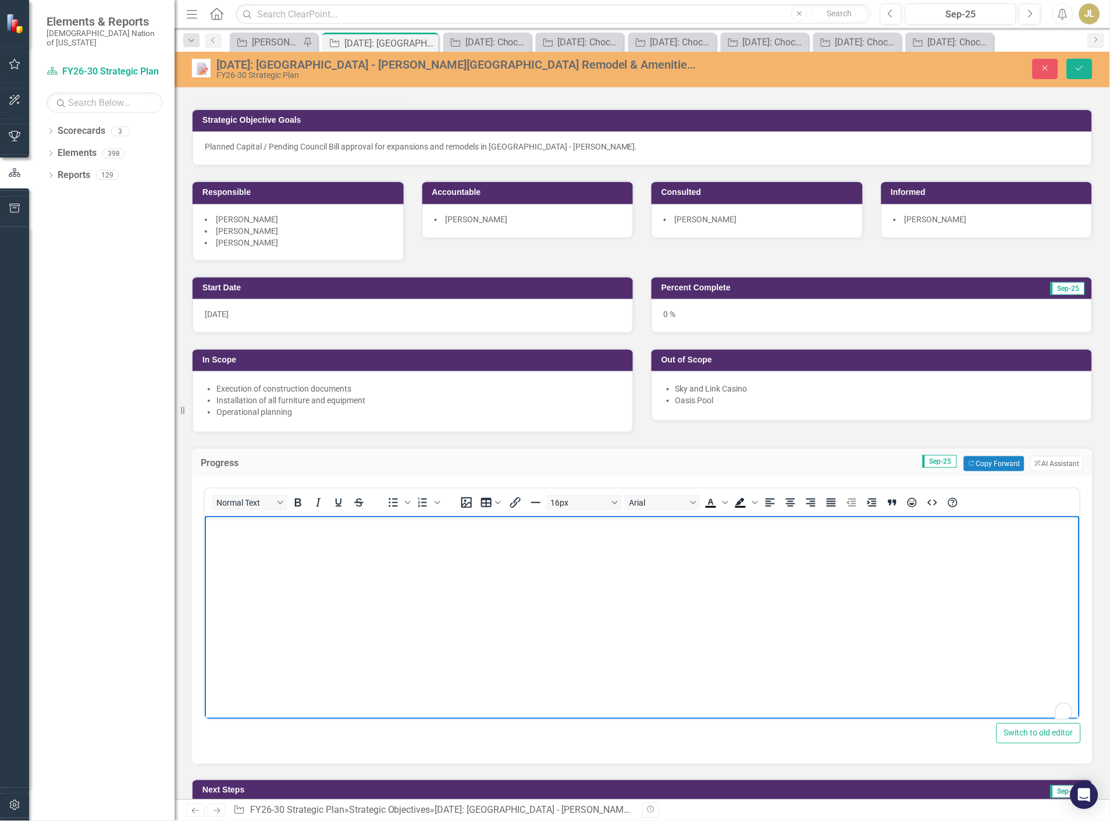
paste body "Rich Text Area. Press ALT-0 for help."
click at [222, 524] on p "CDF Step 1 reviewed with Business Development Leadership on 9/8. Changes will b…" at bounding box center [641, 533] width 869 height 28
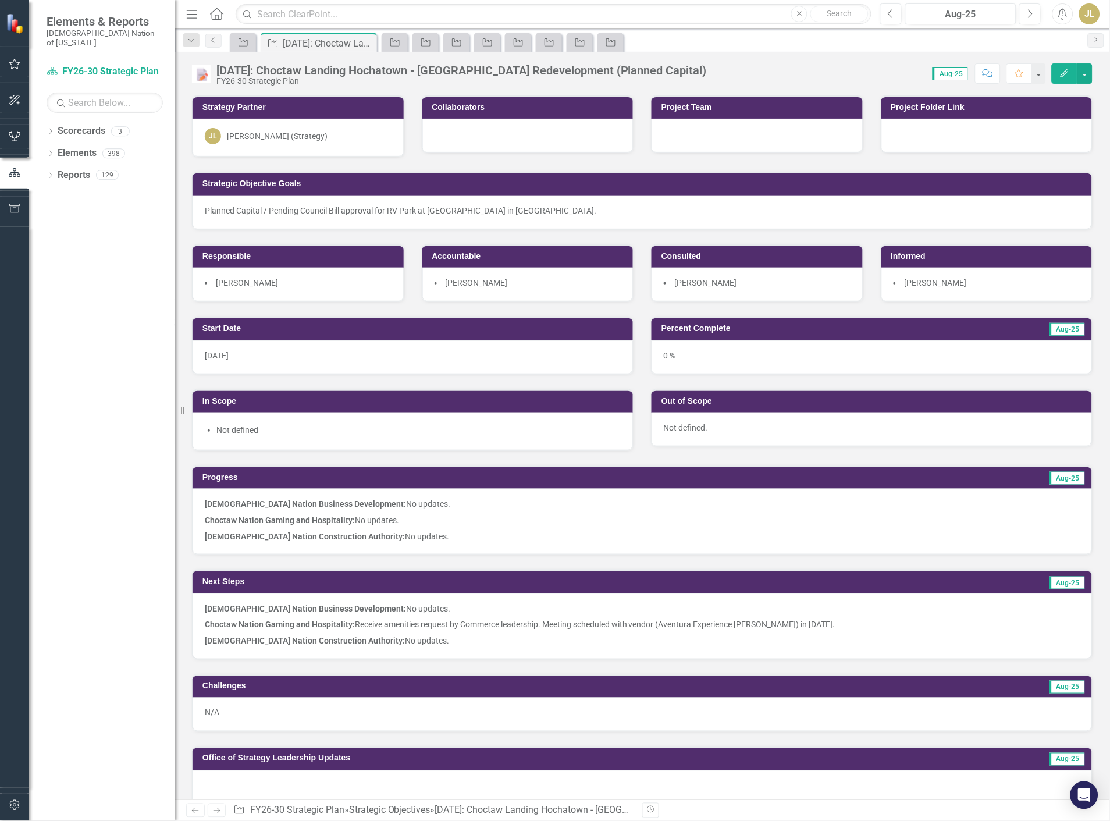
click at [312, 532] on strong "[DEMOGRAPHIC_DATA] Nation Construction Authority:" at bounding box center [305, 536] width 200 height 9
click at [312, 532] on strong "Choctaw Nation Construction Authority:" at bounding box center [305, 536] width 200 height 9
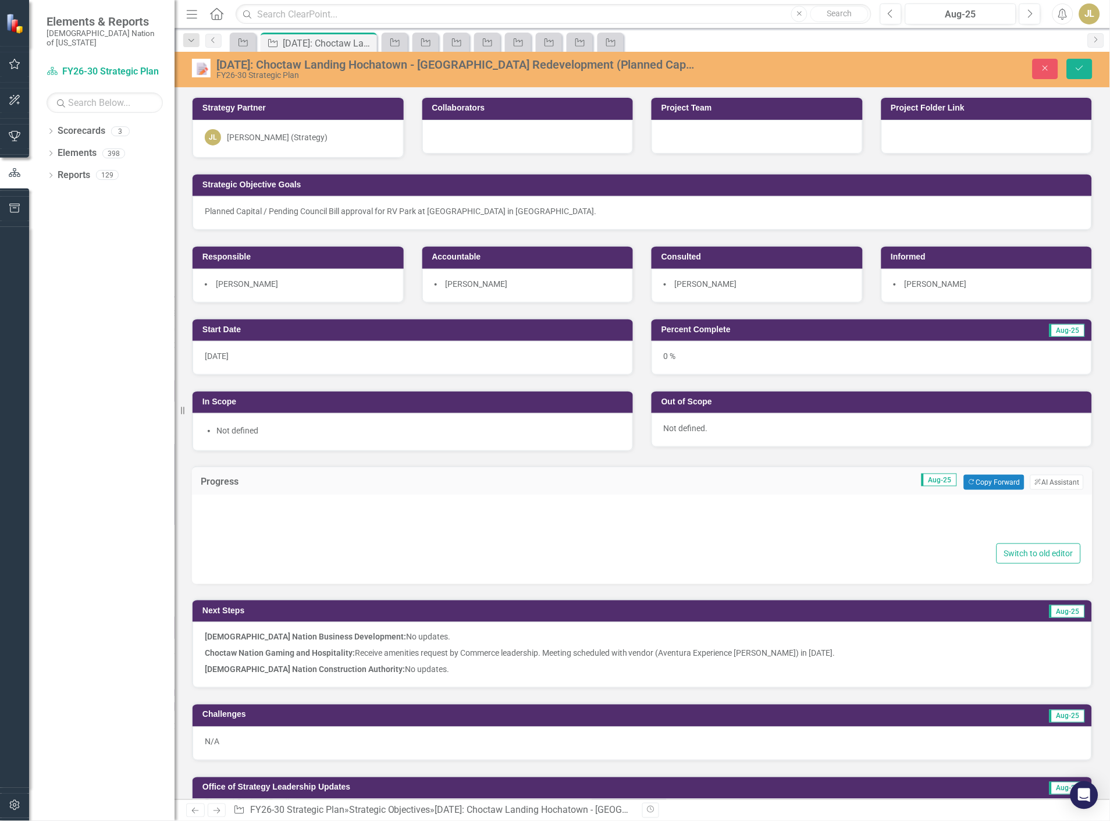
type textarea "<p><strong>Choctaw Nation Business Development: </strong>No updates.</p> <p><st…"
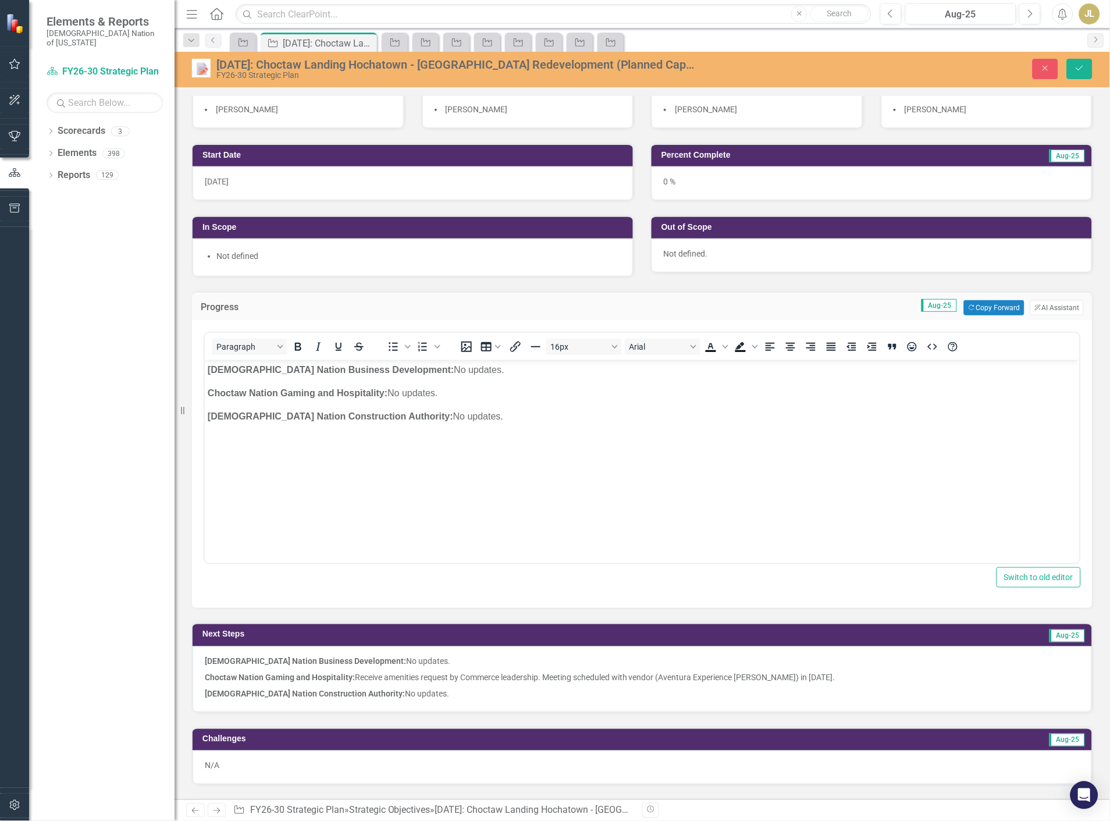
scroll to position [258, 0]
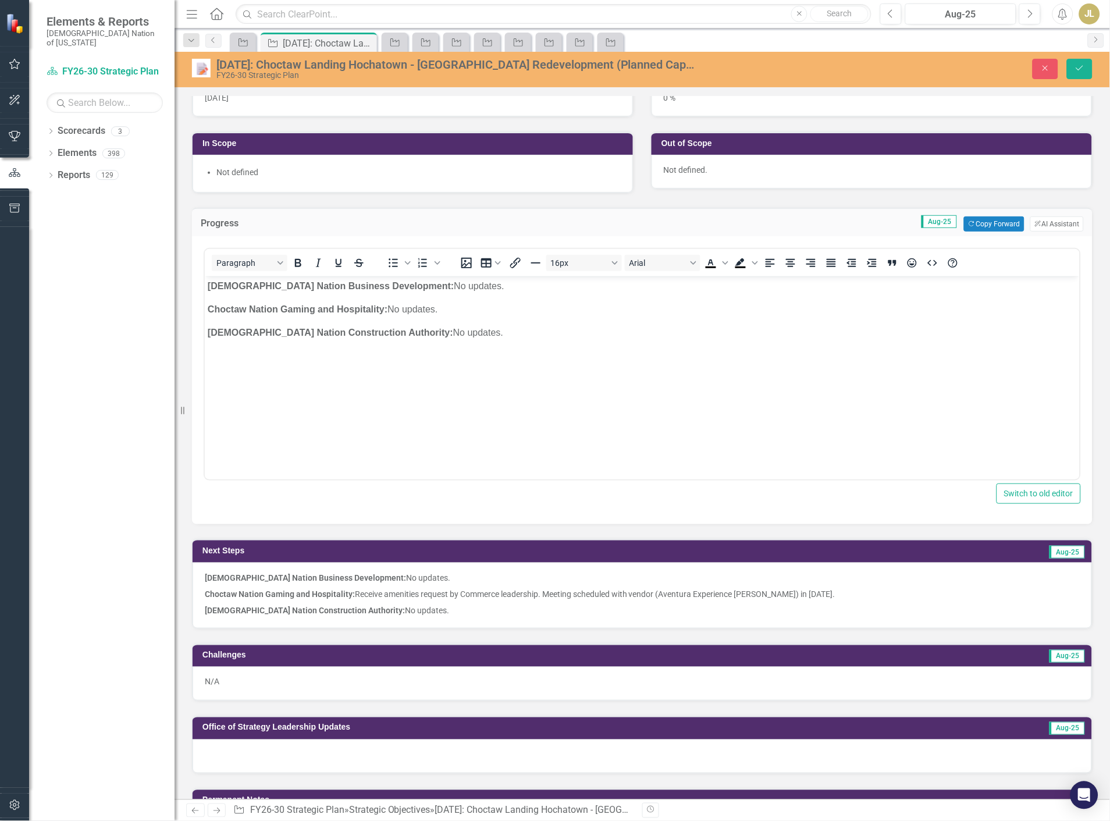
click at [425, 604] on p "Choctaw Nation Construction Authority: No updates." at bounding box center [642, 609] width 875 height 14
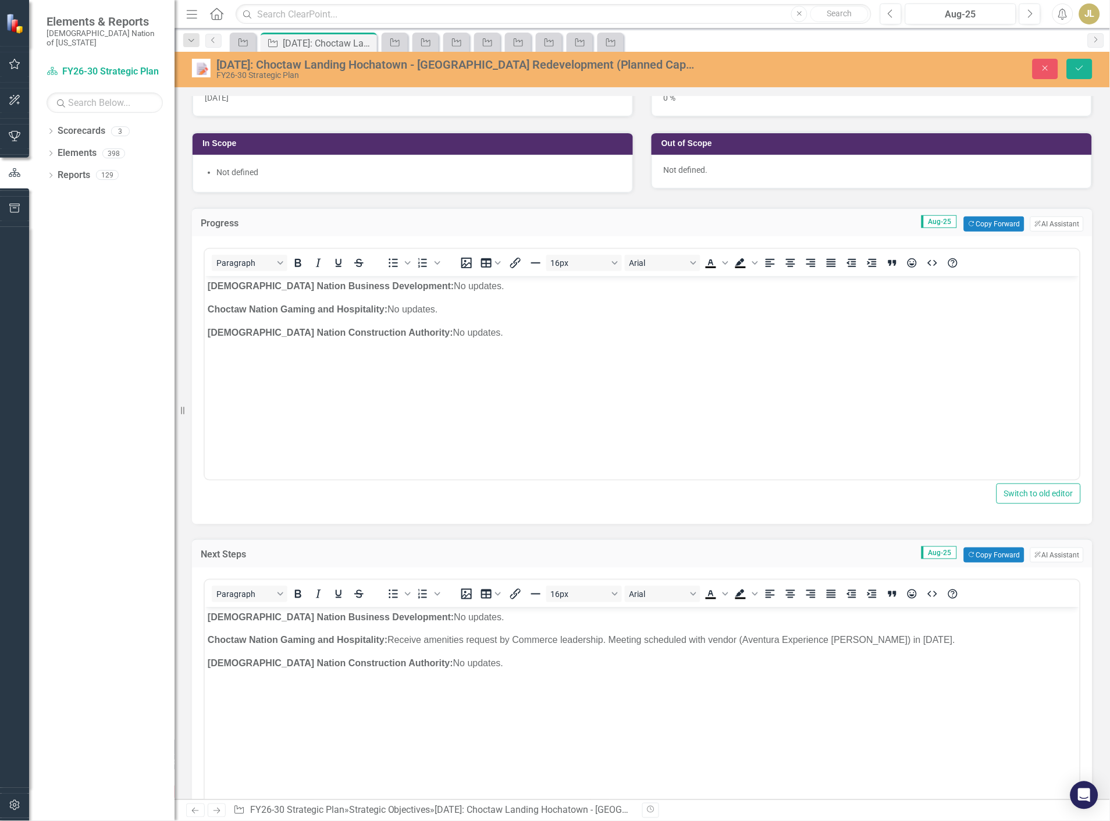
scroll to position [0, 0]
click at [424, 663] on p "Choctaw Nation Construction Authority: No updates." at bounding box center [641, 663] width 869 height 14
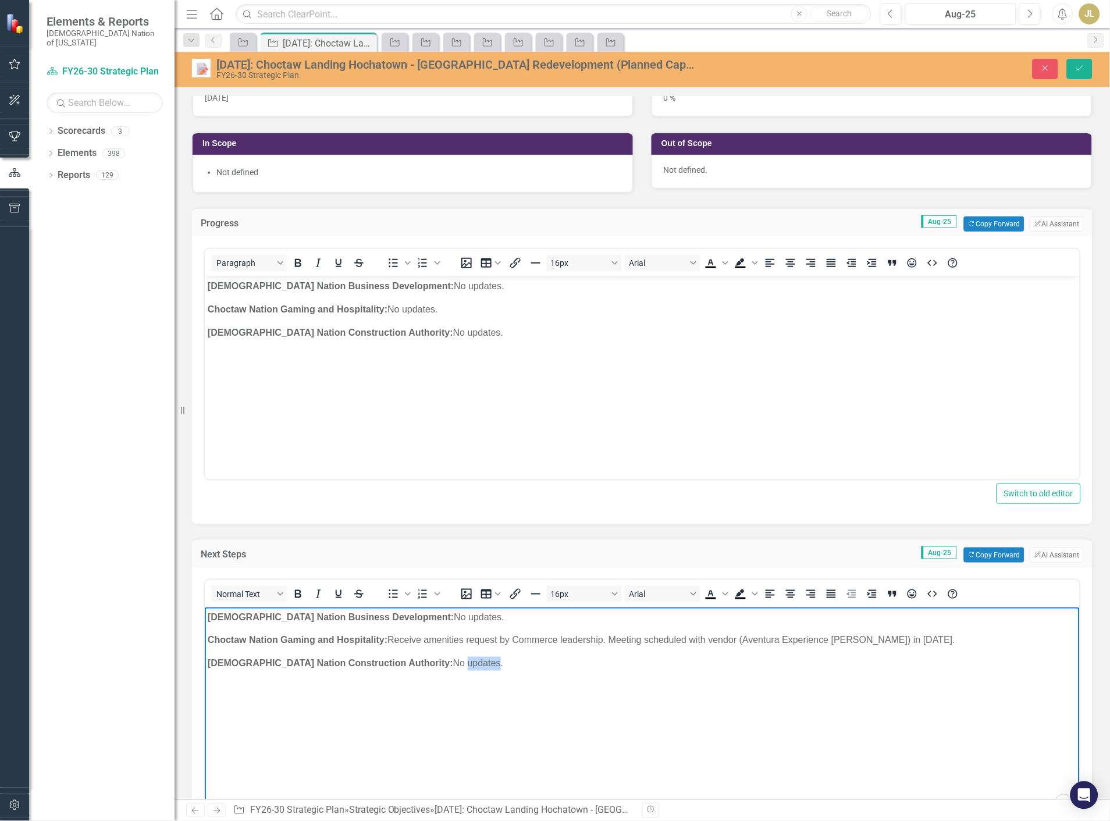
click at [424, 663] on p "Choctaw Nation Construction Authority: No updates." at bounding box center [641, 663] width 869 height 14
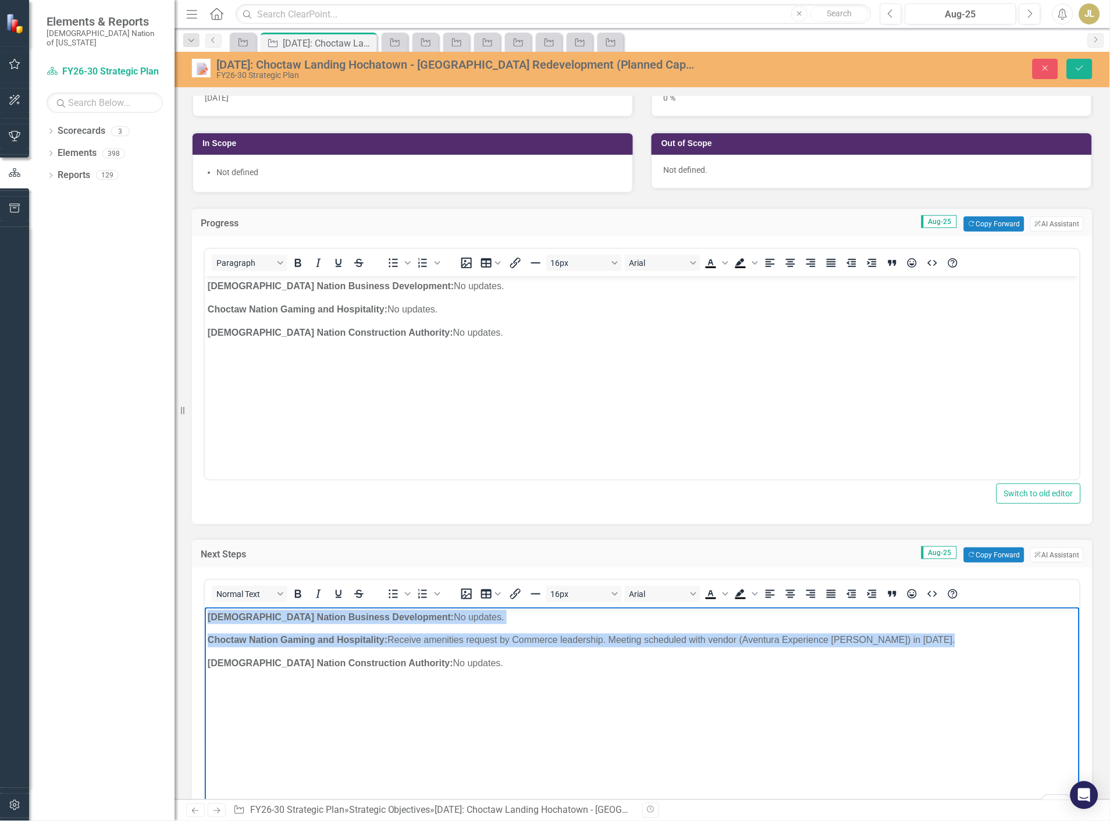
copy body "Choctaw Nation Business Development: No updates. Choctaw Nation Gaming and Hosp…"
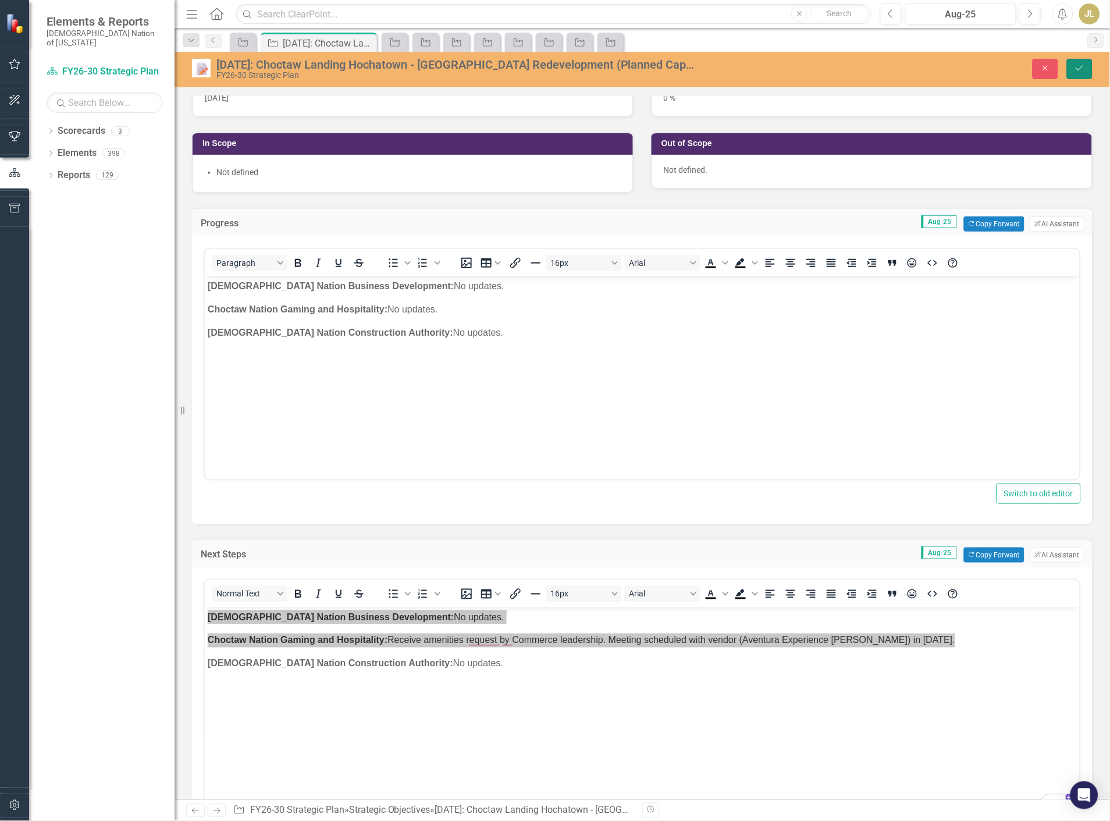
click at [1076, 68] on icon "Save" at bounding box center [1080, 68] width 10 height 8
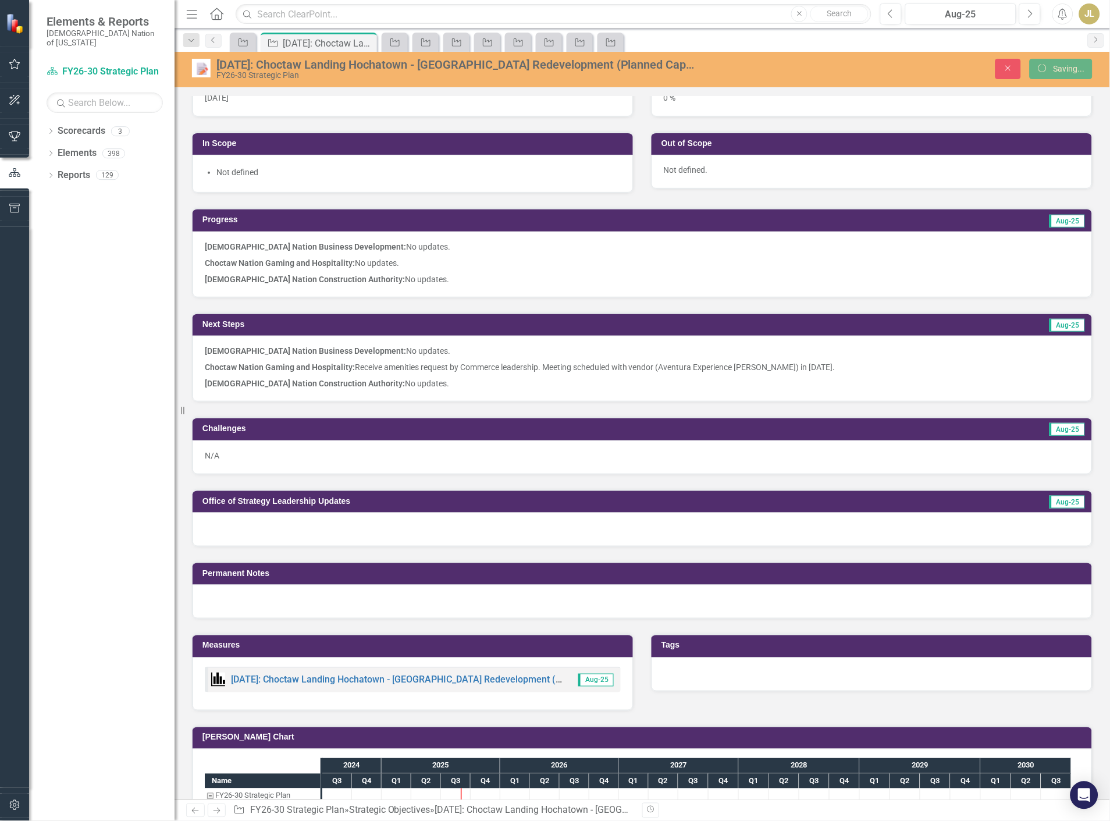
click at [1028, 2] on div "Menu Home Search Close Search Previous Aug-25 Next Alerts JL User Edit Profile …" at bounding box center [643, 14] width 936 height 29
click at [1025, 15] on button "Next" at bounding box center [1030, 13] width 22 height 21
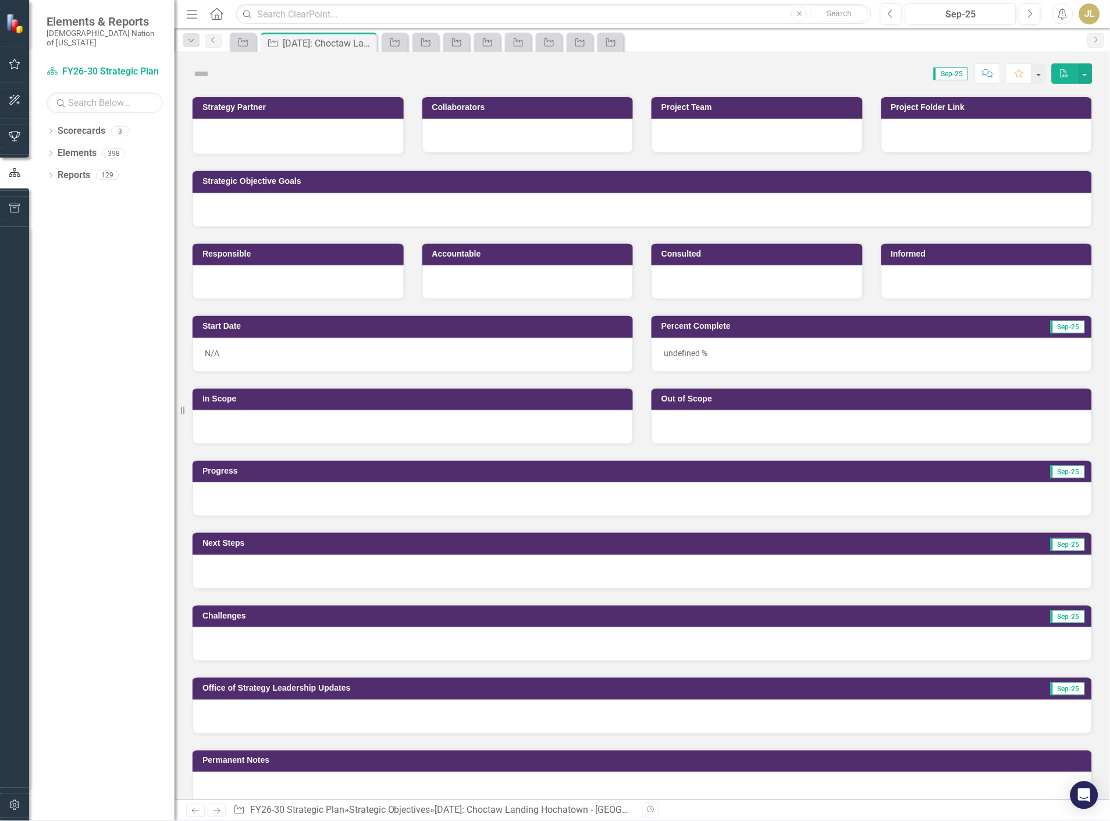
click at [279, 417] on div at bounding box center [413, 427] width 440 height 34
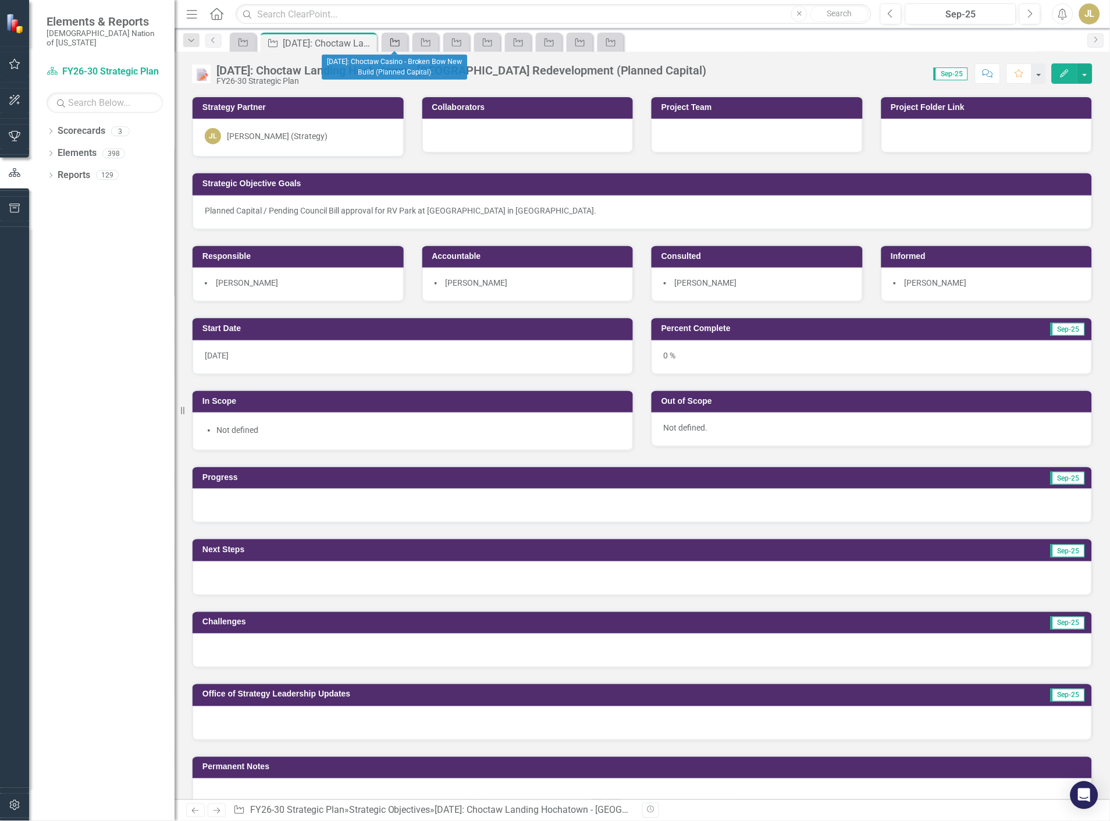
click at [397, 39] on icon "Strategic Objective" at bounding box center [395, 42] width 12 height 9
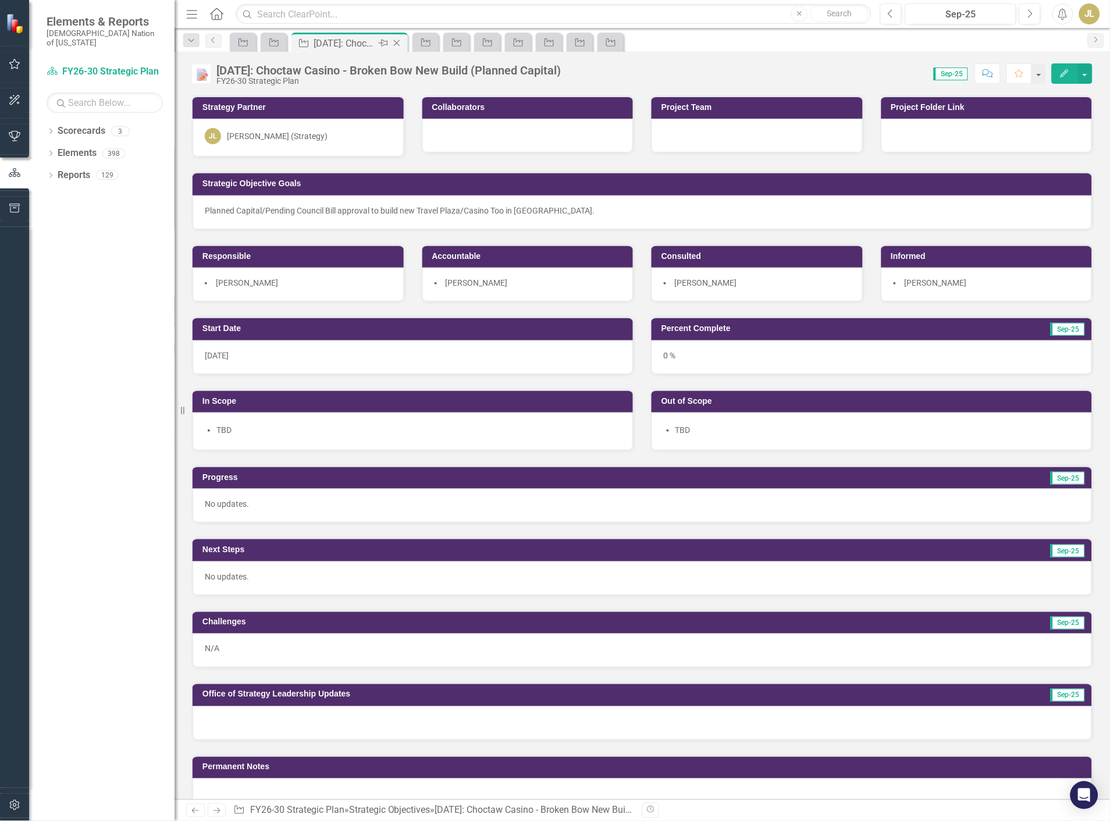
click at [397, 39] on icon "Close" at bounding box center [397, 42] width 12 height 9
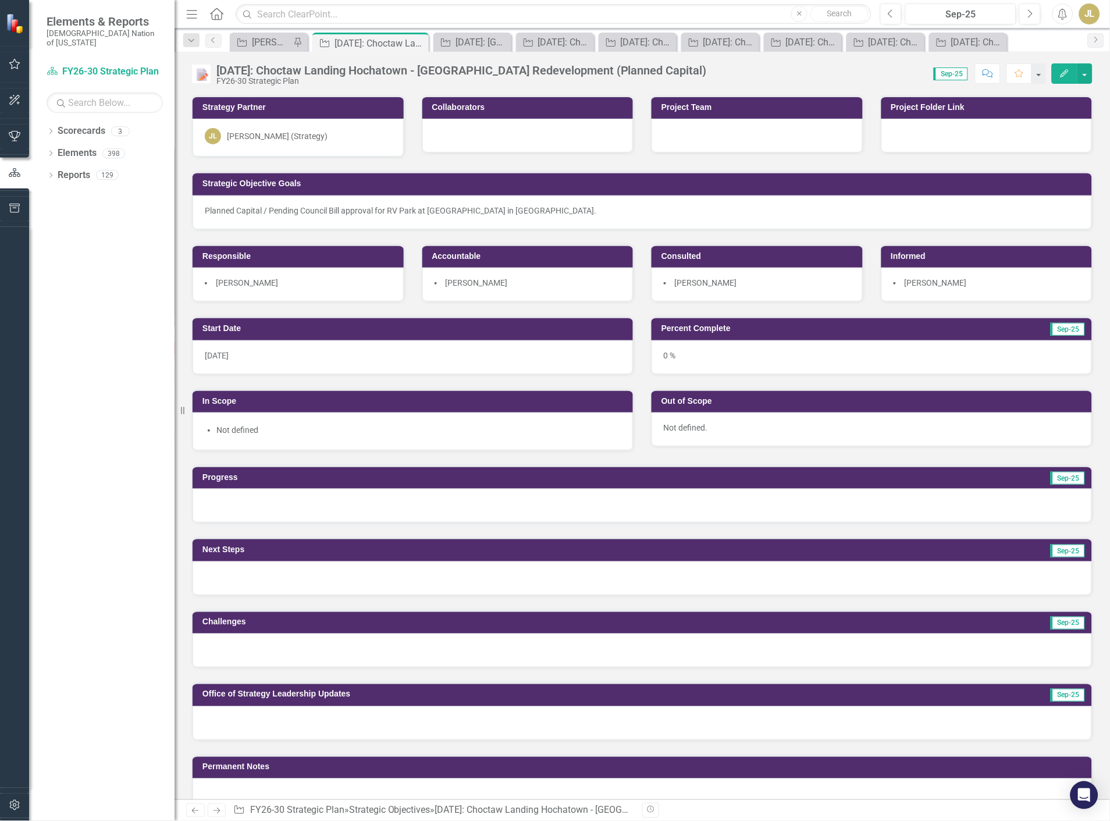
click at [477, 30] on div "Dropdown Search Strategic Objective [PERSON_NAME] SOs Pin Strategic Objective […" at bounding box center [643, 40] width 936 height 23
click at [473, 37] on div "[DATE]: [GEOGRAPHIC_DATA] - [PERSON_NAME][GEOGRAPHIC_DATA] Remodel & Amenities …" at bounding box center [475, 42] width 38 height 15
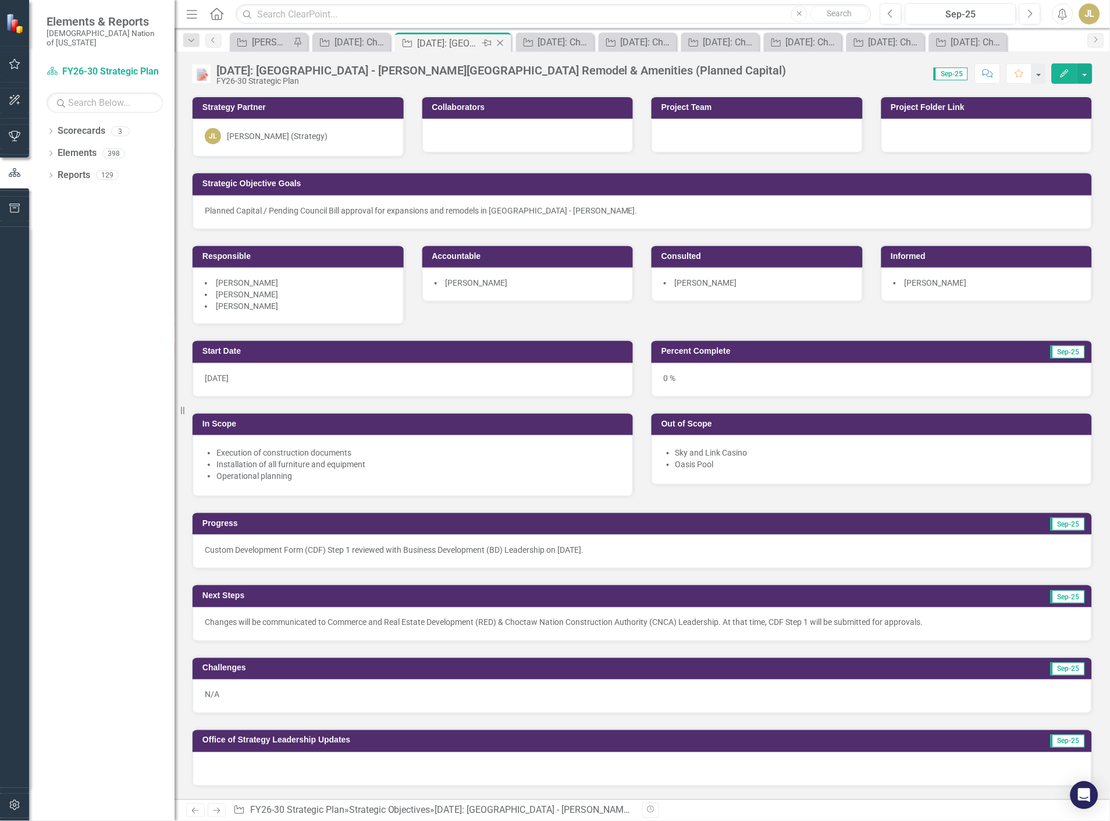
click at [501, 43] on icon at bounding box center [501, 43] width 6 height 6
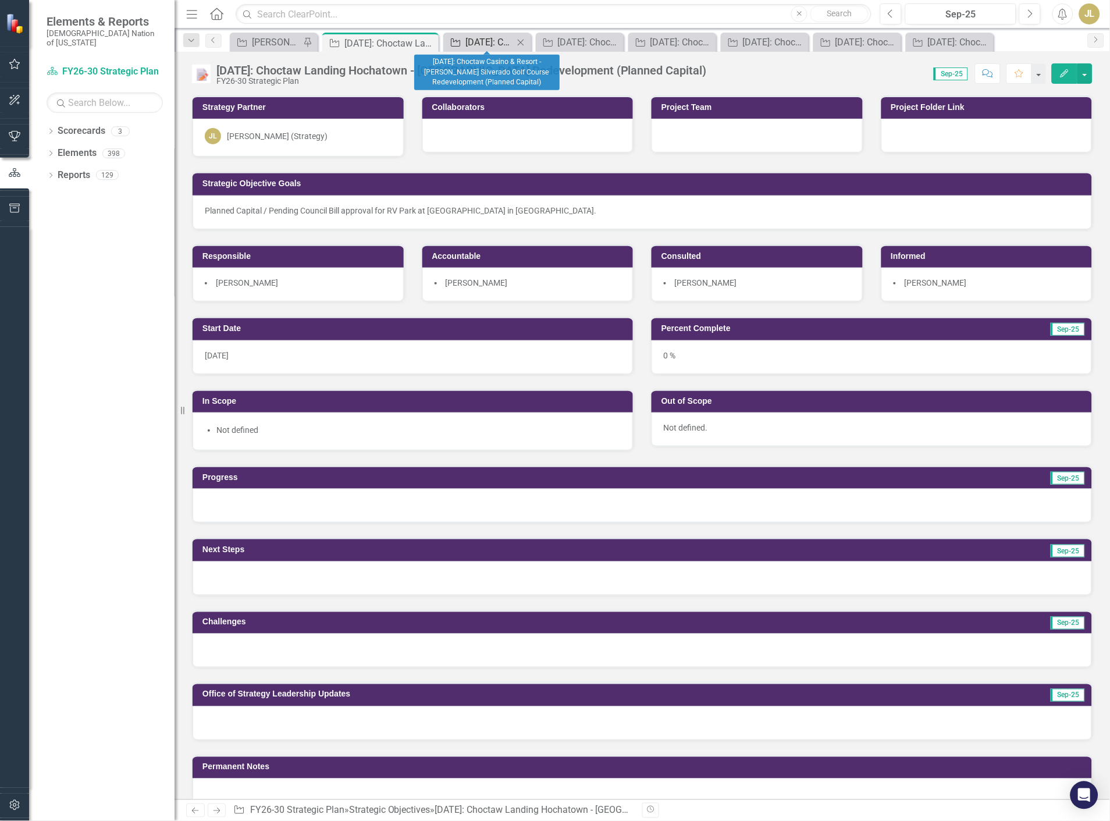
click at [472, 44] on div "[DATE]: Choctaw Casino & Resort - [PERSON_NAME] Silverado Golf Course Redevelop…" at bounding box center [490, 42] width 48 height 15
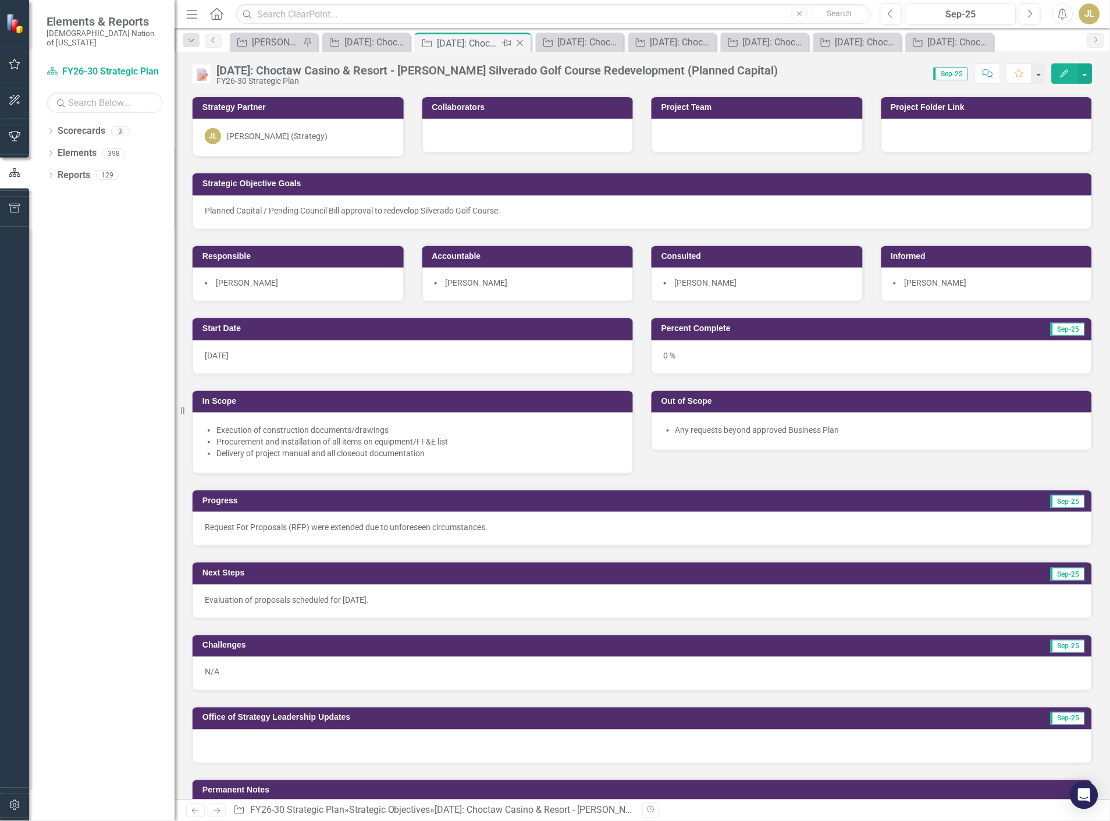
click at [524, 42] on icon "Close" at bounding box center [520, 42] width 12 height 9
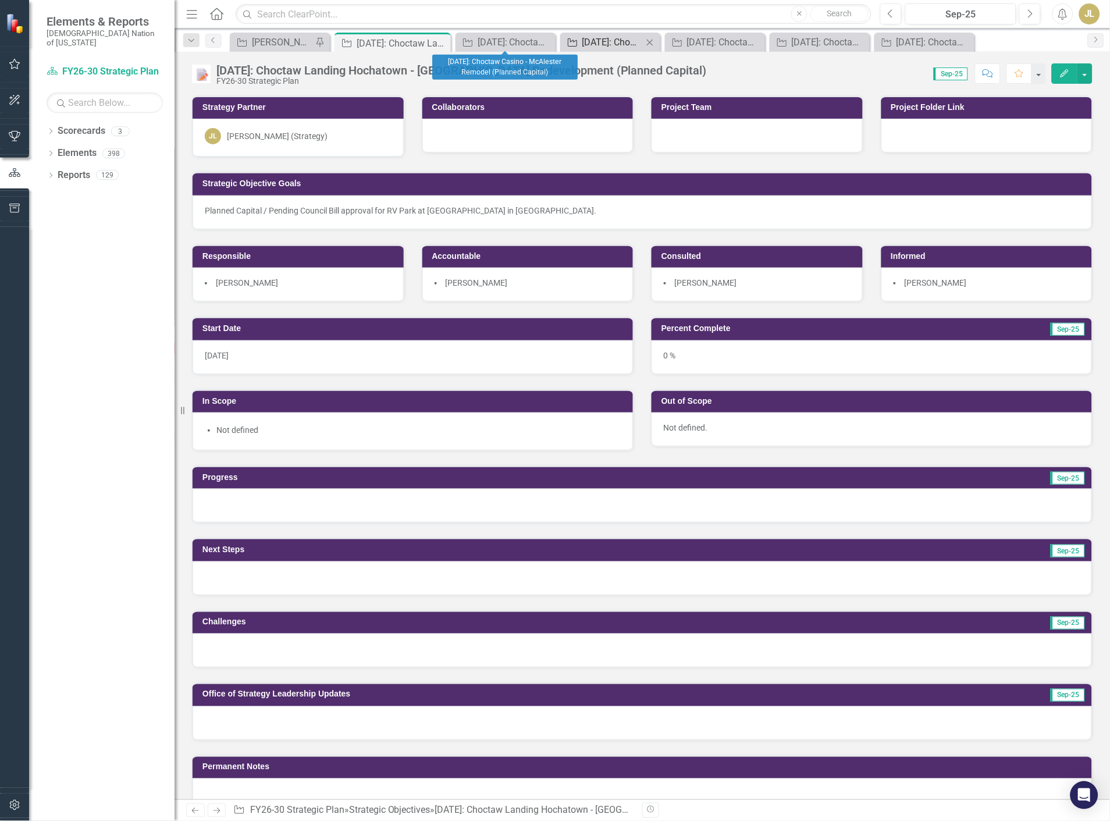
click at [600, 44] on div "[DATE]: Choctaw Casino - Idabel Remodel (Planned Capital)" at bounding box center [612, 42] width 61 height 15
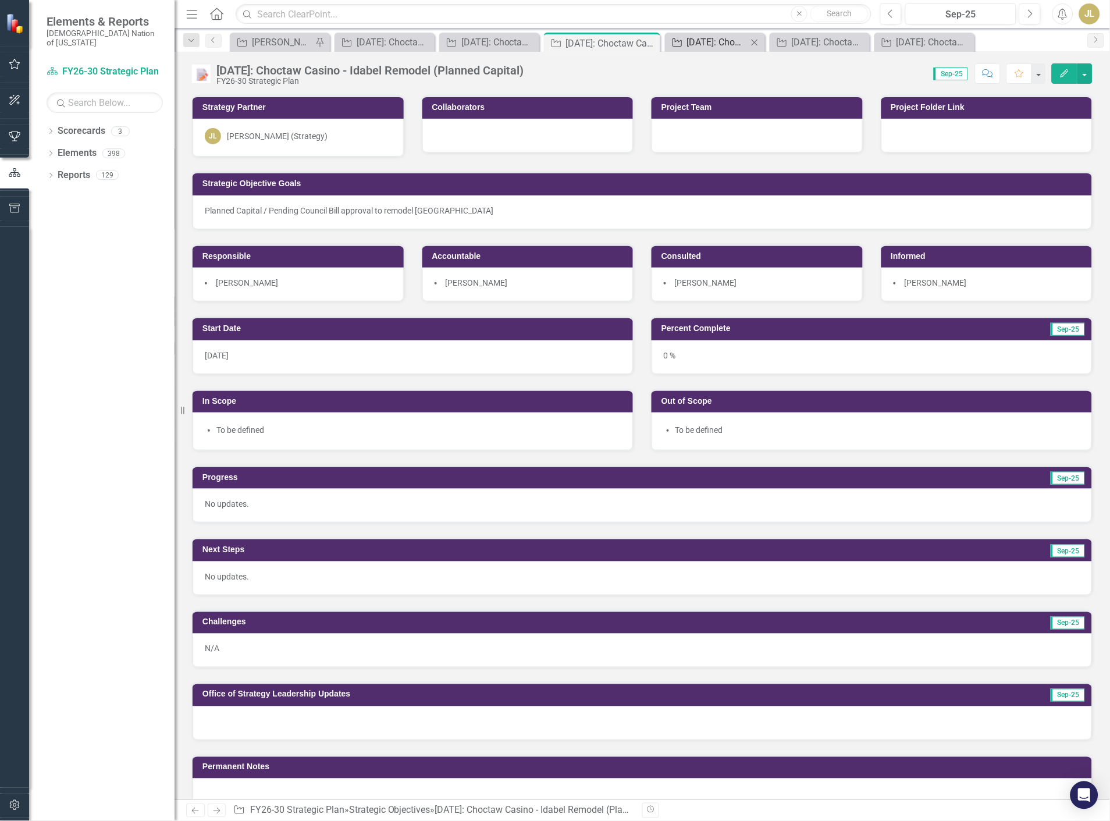
click at [708, 40] on div "[DATE]: Choctaw Child Development Center - Hugo - New Build (Planned Capital)" at bounding box center [717, 42] width 61 height 15
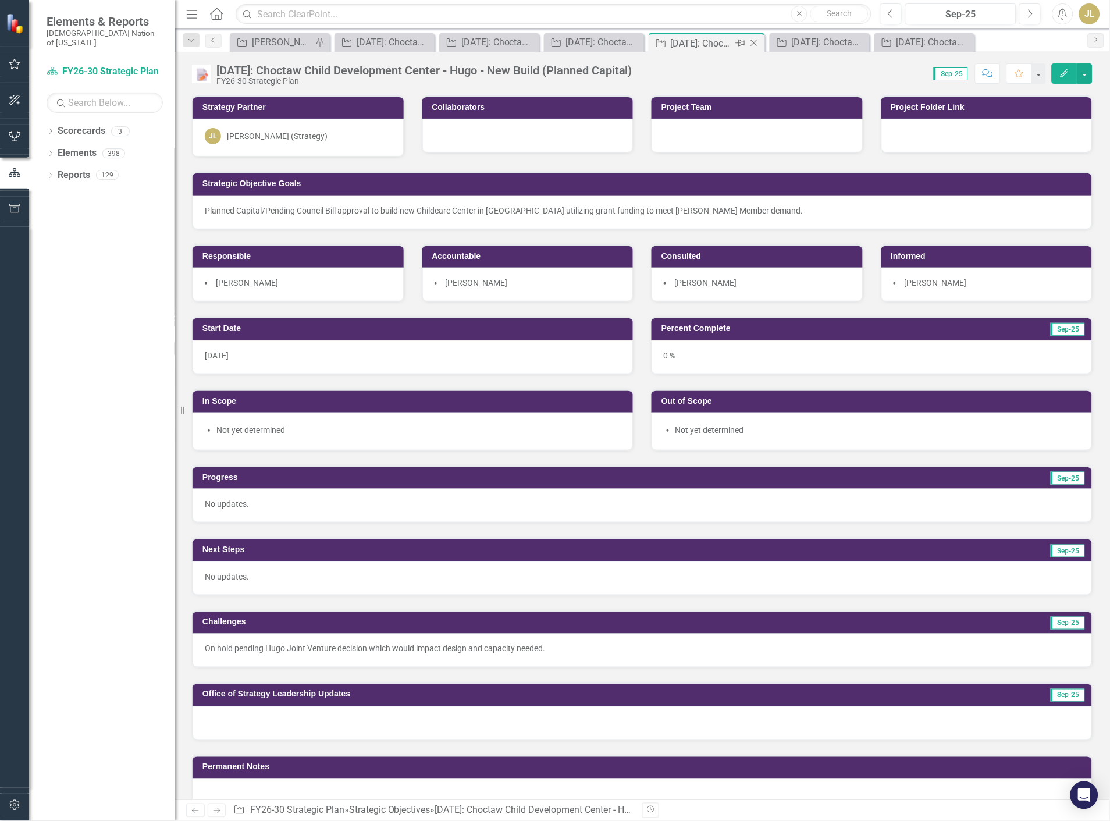
click at [752, 42] on icon "Close" at bounding box center [754, 42] width 12 height 9
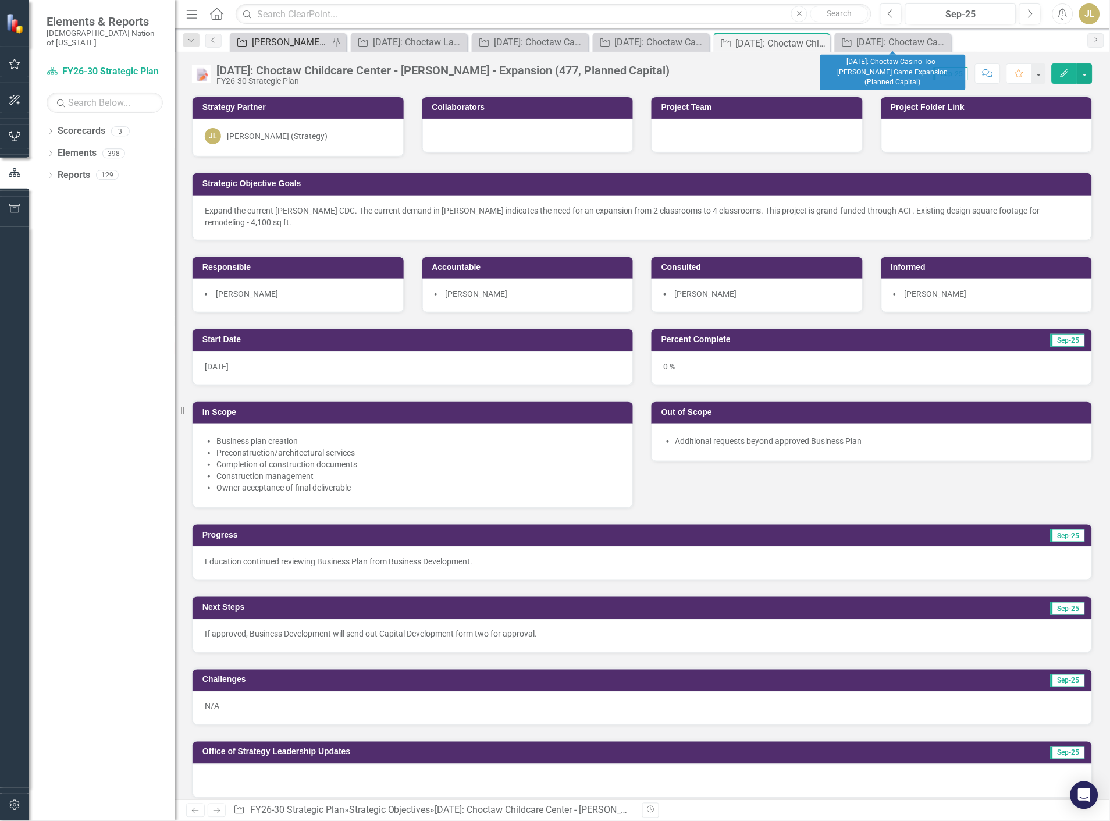
click at [309, 39] on div "[PERSON_NAME] SOs" at bounding box center [290, 42] width 77 height 15
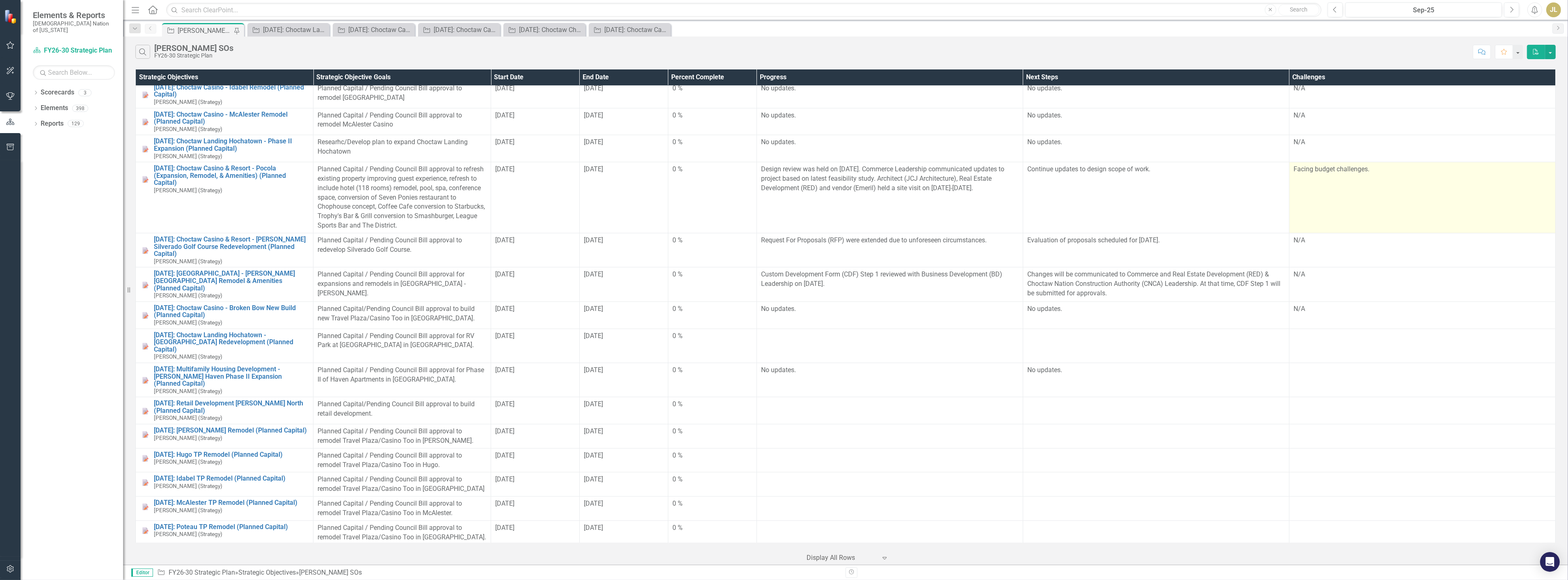
scroll to position [502, 0]
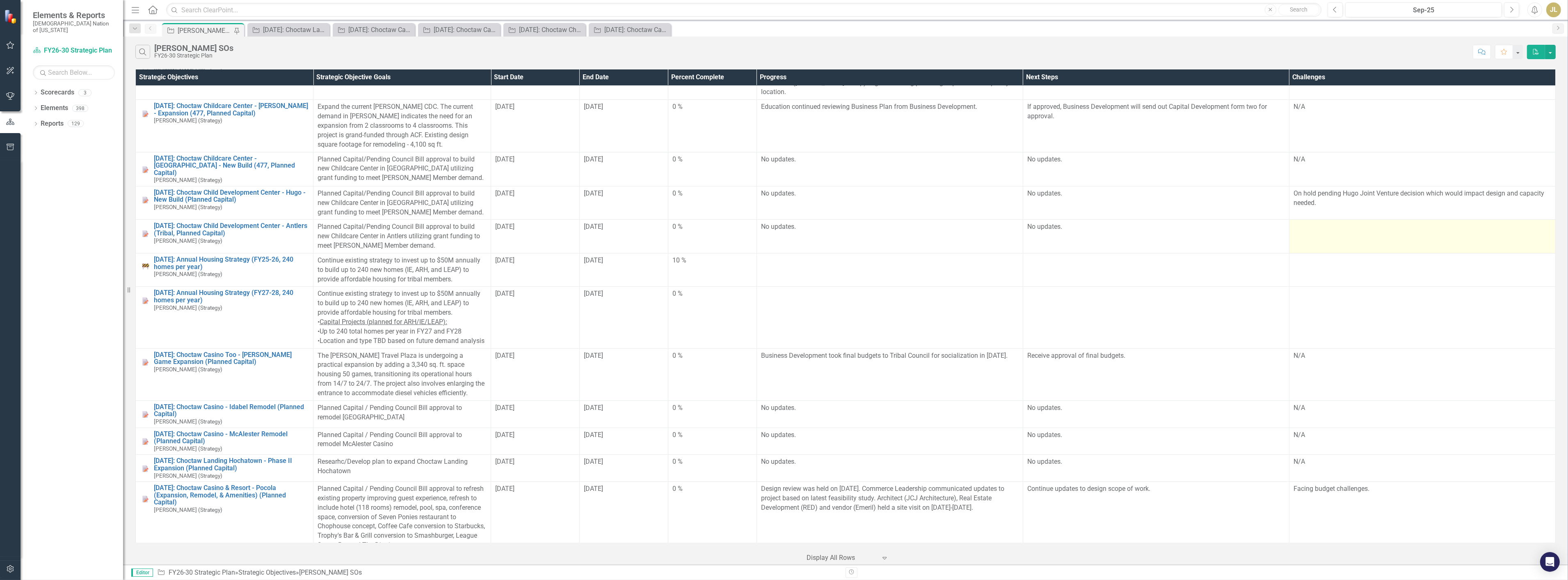
click at [783, 234] on td at bounding box center [1422, 236] width 267 height 34
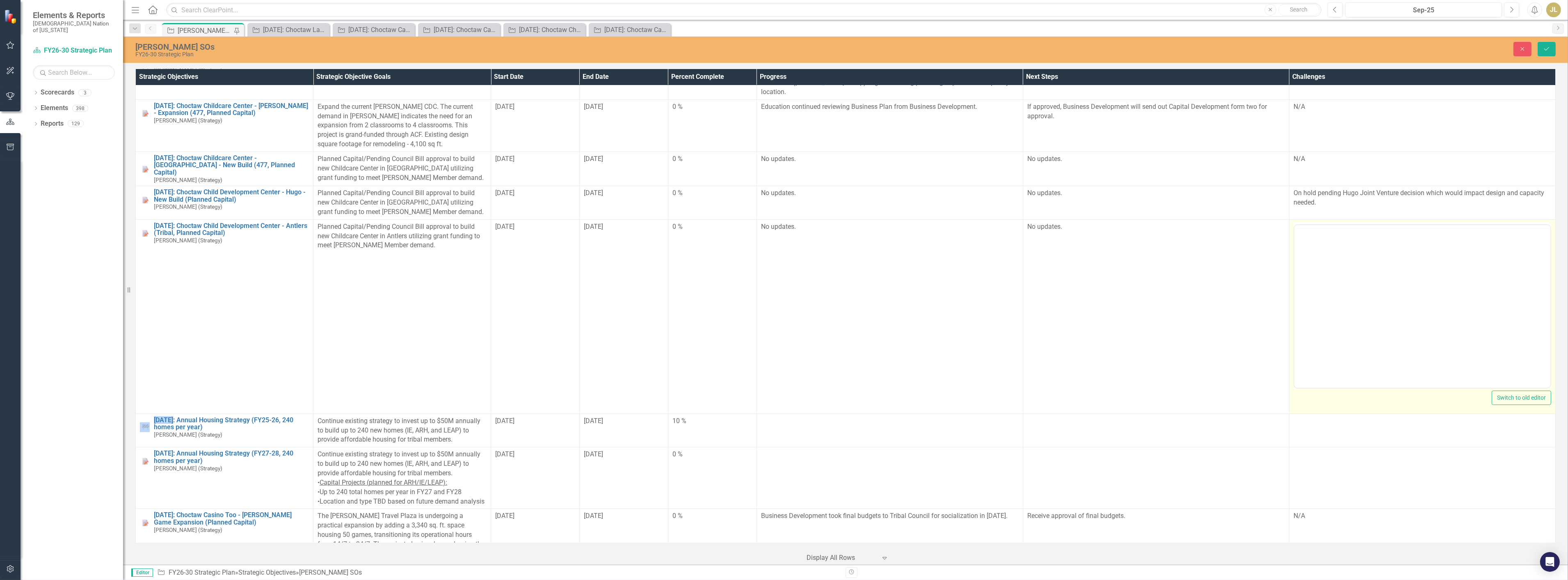
scroll to position [0, 0]
click at [783, 279] on body "Rich Text Area. Press ALT-0 for help." at bounding box center [1421, 306] width 256 height 123
click at [783, 232] on icon "Reveal or hide additional toolbar items" at bounding box center [1359, 235] width 10 height 10
click at [783, 315] on body "Rich Text Area. Press ALT-0 for help." at bounding box center [1421, 306] width 256 height 123
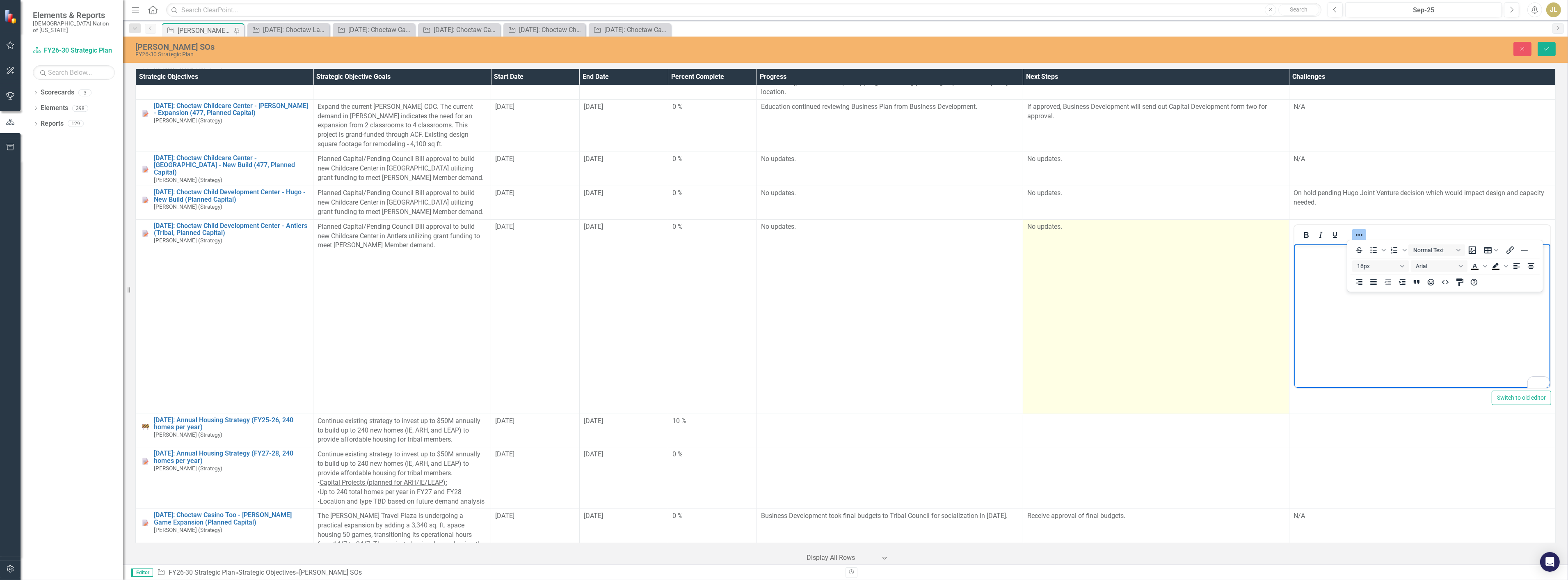
click at [783, 264] on td "No updates." at bounding box center [1156, 316] width 267 height 194
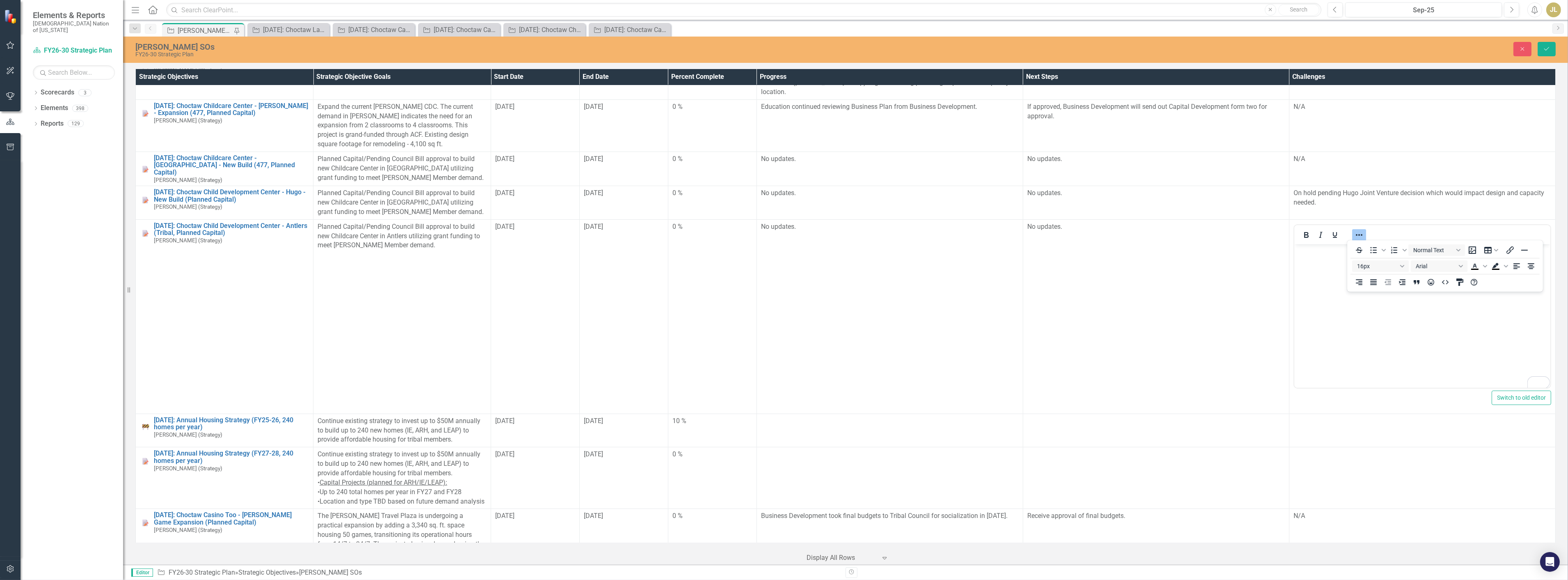
click at [134, 270] on div "Strategic Objectives Strategic Objective Goals Start Date End Date Percent Comp…" at bounding box center [845, 315] width 1445 height 497
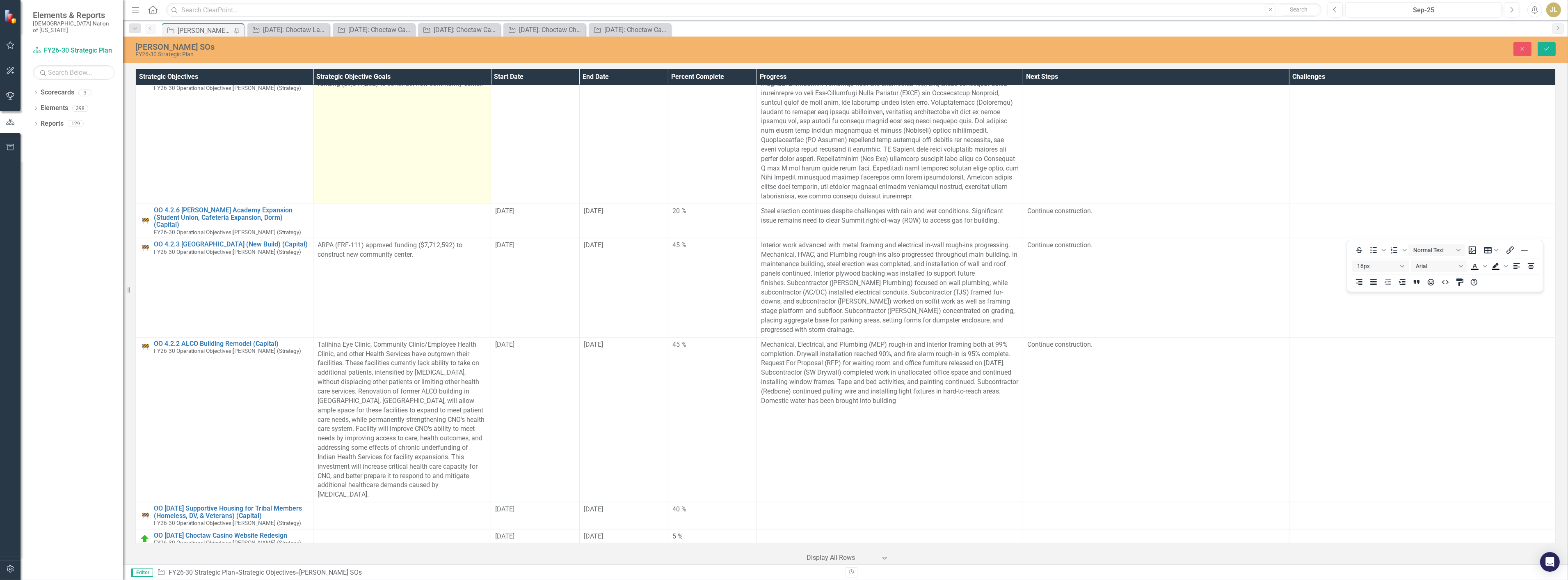
scroll to position [1257, 0]
